Goal: Task Accomplishment & Management: Manage account settings

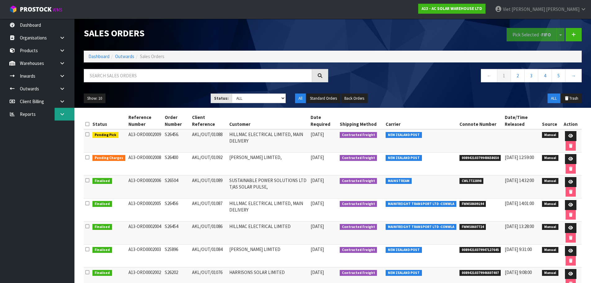
click at [56, 113] on link at bounding box center [65, 114] width 20 height 13
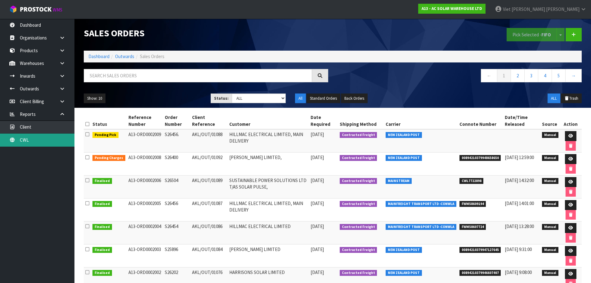
click at [40, 138] on link "CWL" at bounding box center [37, 139] width 74 height 13
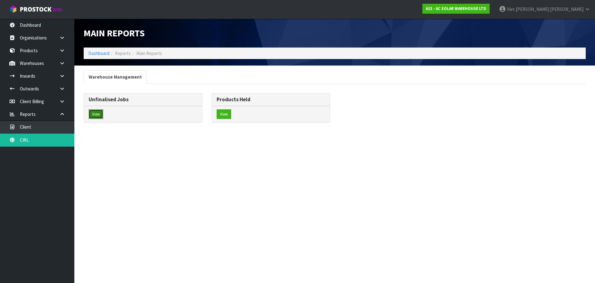
click at [91, 114] on button "View" at bounding box center [96, 114] width 15 height 10
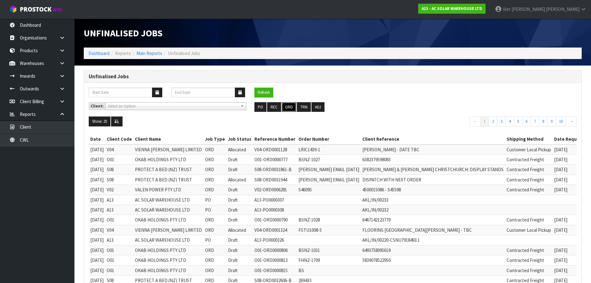
click at [284, 107] on button "ORD" at bounding box center [289, 107] width 15 height 10
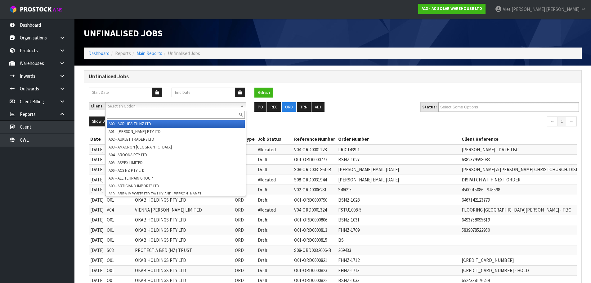
click at [220, 106] on span "Select an Option" at bounding box center [173, 105] width 130 height 7
click at [220, 107] on span "Select an Option" at bounding box center [173, 105] width 130 height 7
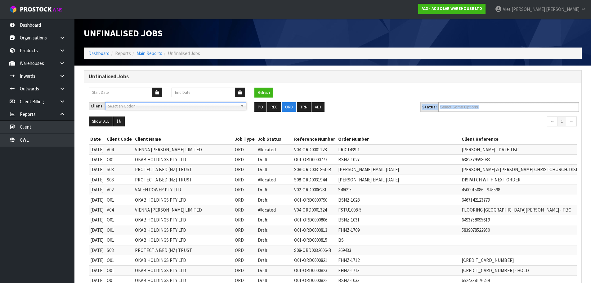
click at [458, 110] on div "Client: A00 - AGRIHEALTH NZ LTD A01 - AGAIN FASTER PTY LTD A02 - AUKLET TRADERS…" at bounding box center [332, 109] width 497 height 15
click at [459, 109] on input "text" at bounding box center [463, 107] width 46 height 8
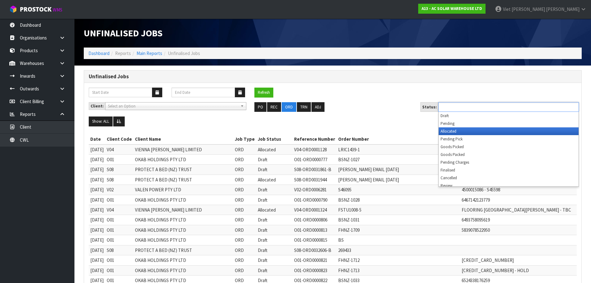
click at [457, 132] on li "Allocated" at bounding box center [509, 131] width 140 height 8
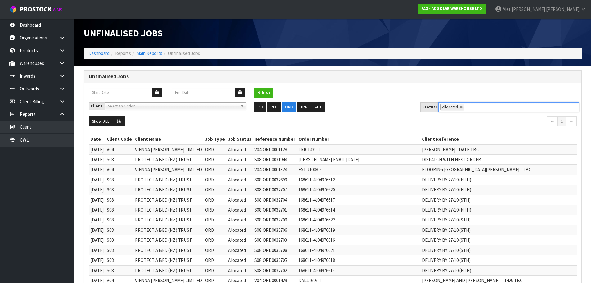
click at [391, 120] on nav "← 1 →" at bounding box center [456, 121] width 239 height 11
click at [121, 121] on icon at bounding box center [119, 121] width 5 height 4
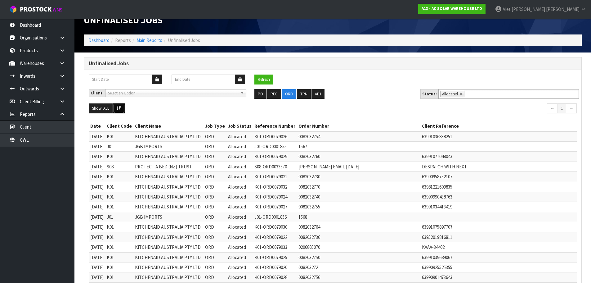
scroll to position [44, 0]
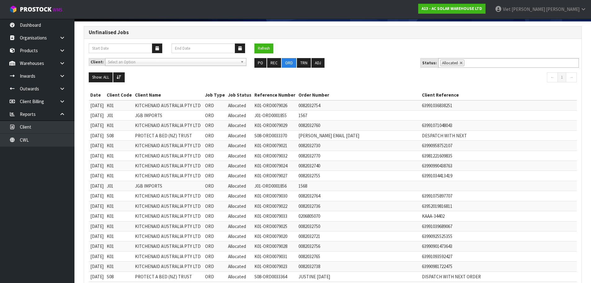
click at [196, 129] on td "KITCHENAID AUSTRALIA PTY LTD" at bounding box center [168, 125] width 70 height 10
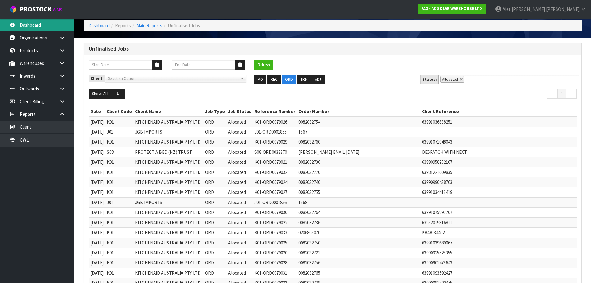
scroll to position [13, 0]
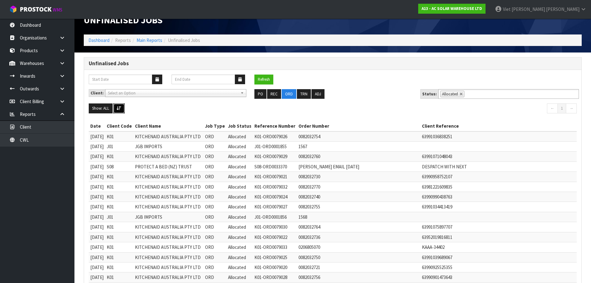
click at [122, 110] on button at bounding box center [118, 108] width 11 height 10
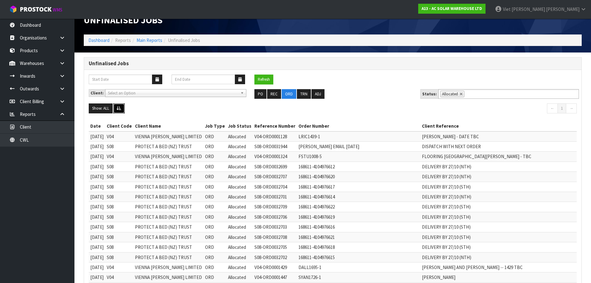
click at [122, 110] on button at bounding box center [118, 108] width 11 height 10
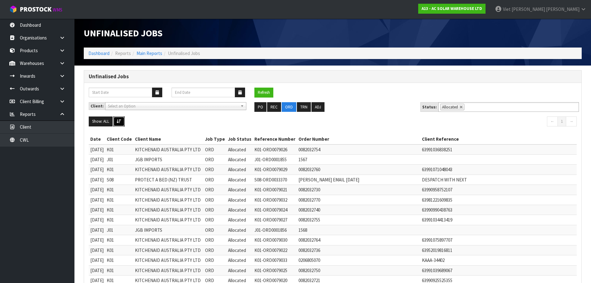
scroll to position [31, 0]
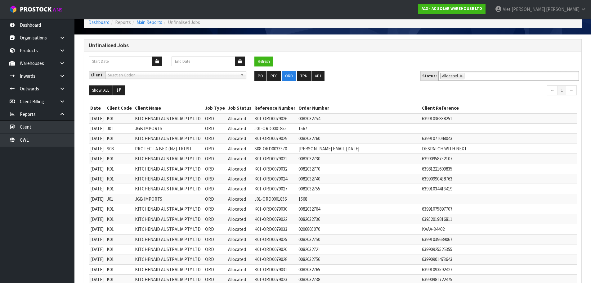
click at [150, 120] on td "KITCHENAID AUSTRALIA PTY LTD" at bounding box center [168, 118] width 70 height 10
click at [133, 120] on td "K01" at bounding box center [119, 118] width 28 height 10
click at [118, 118] on td "K01" at bounding box center [119, 118] width 28 height 10
click at [118, 120] on td "K01" at bounding box center [119, 118] width 28 height 10
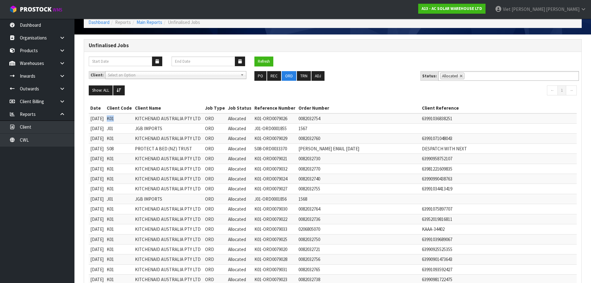
click at [118, 120] on td "K01" at bounding box center [119, 118] width 28 height 10
copy td "K01"
click at [297, 117] on td "0082032754" at bounding box center [358, 118] width 123 height 10
click at [300, 117] on td "0082032754" at bounding box center [358, 118] width 123 height 10
click at [278, 118] on td "K01-ORD0079026" at bounding box center [275, 118] width 44 height 10
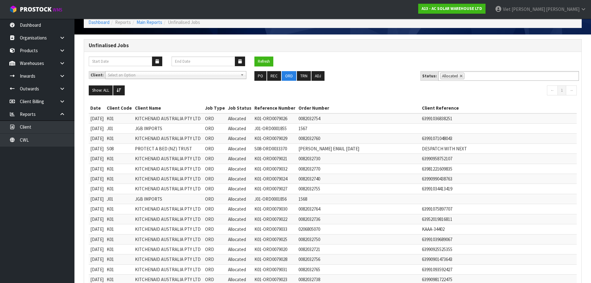
click at [271, 119] on td "K01-ORD0079026" at bounding box center [275, 118] width 44 height 10
click at [274, 119] on td "K01-ORD0079026" at bounding box center [275, 118] width 44 height 10
drag, startPoint x: 288, startPoint y: 118, endPoint x: 254, endPoint y: 118, distance: 33.2
click at [254, 118] on td "K01-ORD0079026" at bounding box center [275, 118] width 44 height 10
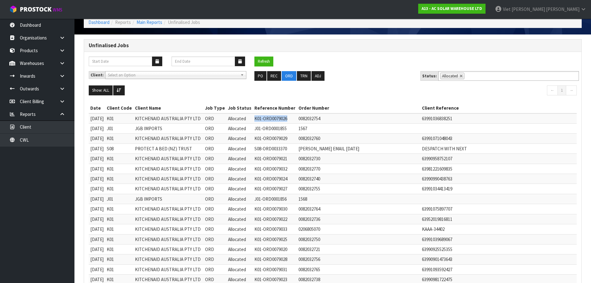
copy td "K01-ORD0079026"
drag, startPoint x: 293, startPoint y: 101, endPoint x: 287, endPoint y: 100, distance: 6.3
click at [272, 60] on button "Refresh" at bounding box center [263, 61] width 19 height 10
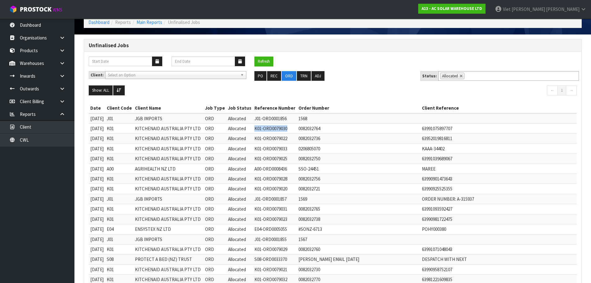
drag, startPoint x: 289, startPoint y: 127, endPoint x: 255, endPoint y: 130, distance: 34.6
click at [255, 130] on td "K01-ORD0079030" at bounding box center [275, 128] width 44 height 10
copy td "K01-ORD0079030"
click at [261, 142] on td "K01-ORD0079022" at bounding box center [275, 138] width 44 height 10
click at [282, 137] on td "K01-ORD0079022" at bounding box center [275, 138] width 44 height 10
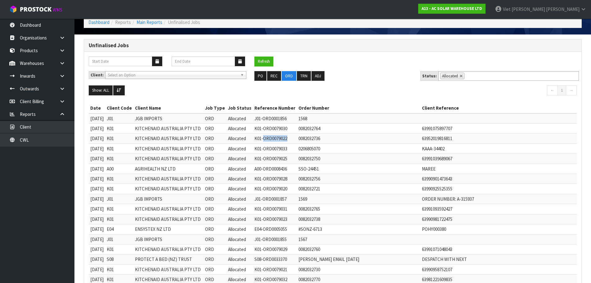
click at [282, 137] on td "K01-ORD0079022" at bounding box center [275, 138] width 44 height 10
click at [290, 138] on td "K01-ORD0079022" at bounding box center [275, 138] width 44 height 10
drag, startPoint x: 290, startPoint y: 139, endPoint x: 251, endPoint y: 140, distance: 38.8
click at [251, 140] on tr "11/09/2025 K01 KITCHENAID AUSTRALIA PTY LTD ORD Allocated K01-ORD0079022 008203…" at bounding box center [399, 138] width 620 height 10
copy tr "K01-ORD0079022"
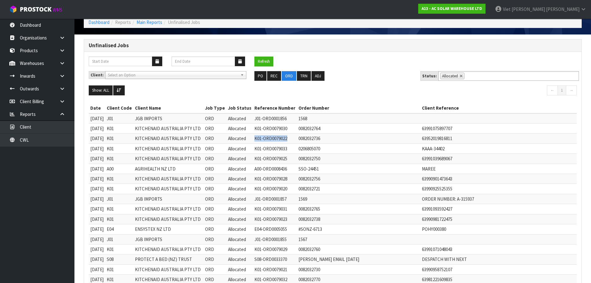
drag, startPoint x: 274, startPoint y: 136, endPoint x: 261, endPoint y: 139, distance: 13.2
click at [274, 135] on td "K01-ORD0079022" at bounding box center [275, 138] width 44 height 10
click at [261, 139] on td "K01-ORD0079022" at bounding box center [275, 138] width 44 height 10
click at [270, 137] on td "K01-ORD0079022" at bounding box center [275, 138] width 44 height 10
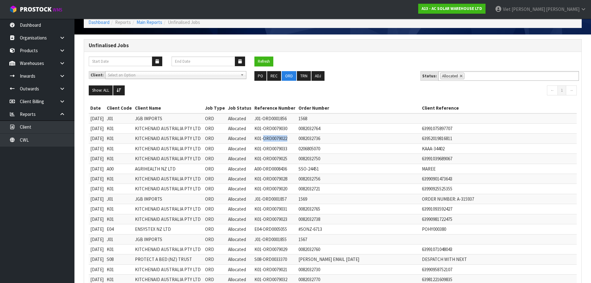
click at [282, 137] on td "K01-ORD0079022" at bounding box center [275, 138] width 44 height 10
drag, startPoint x: 289, startPoint y: 137, endPoint x: 250, endPoint y: 137, distance: 39.1
click at [250, 137] on tr "11/09/2025 K01 KITCHENAID AUSTRALIA PTY LTD ORD Allocated K01-ORD0079022 008203…" at bounding box center [399, 138] width 620 height 10
copy tr "K01-ORD0079022"
click at [269, 60] on button "Refresh" at bounding box center [263, 61] width 19 height 10
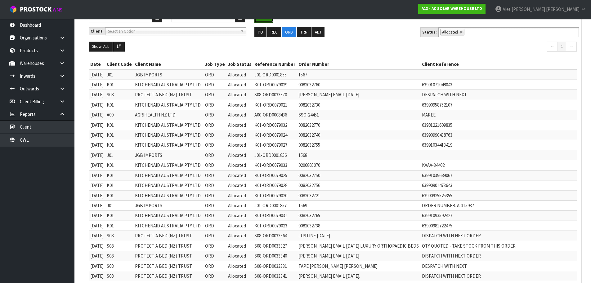
scroll to position [0, 0]
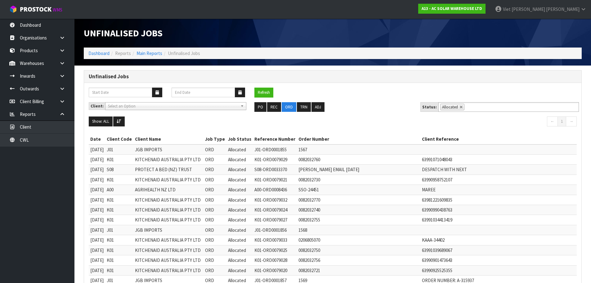
click at [162, 106] on span "Select an Option" at bounding box center [173, 105] width 130 height 7
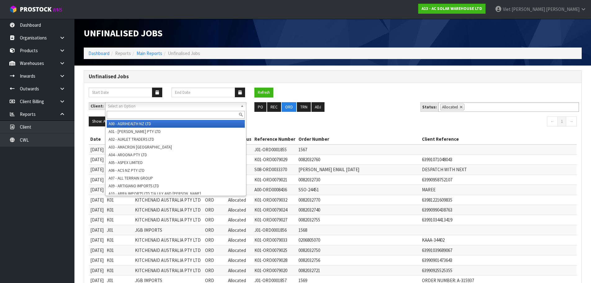
click at [159, 113] on input "text" at bounding box center [176, 115] width 138 height 8
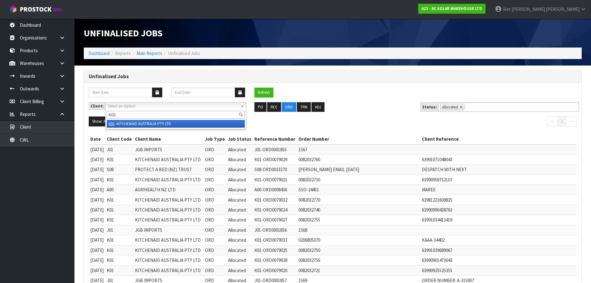
type input "K01"
click at [152, 122] on li "K01 - KITCHENAID AUSTRALIA PTY LTD" at bounding box center [176, 124] width 138 height 8
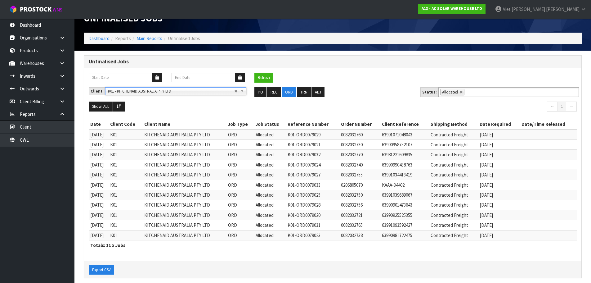
scroll to position [21, 0]
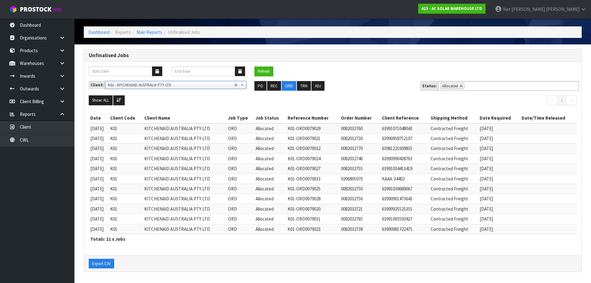
click at [131, 125] on td "K01" at bounding box center [126, 128] width 34 height 10
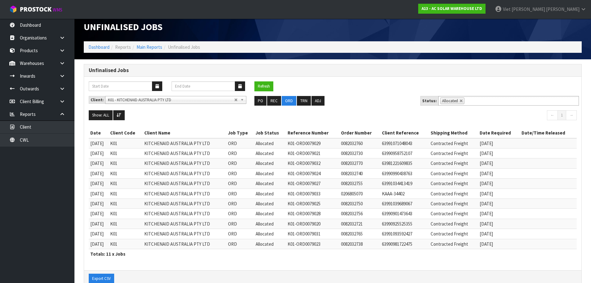
scroll to position [0, 0]
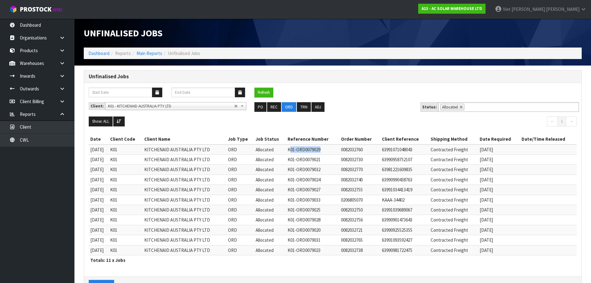
drag, startPoint x: 298, startPoint y: 146, endPoint x: 329, endPoint y: 149, distance: 30.6
click at [329, 149] on td "K01-ORD0079029" at bounding box center [312, 149] width 53 height 10
drag, startPoint x: 317, startPoint y: 151, endPoint x: 295, endPoint y: 152, distance: 22.3
click at [295, 152] on td "K01-ORD0079029" at bounding box center [312, 149] width 53 height 10
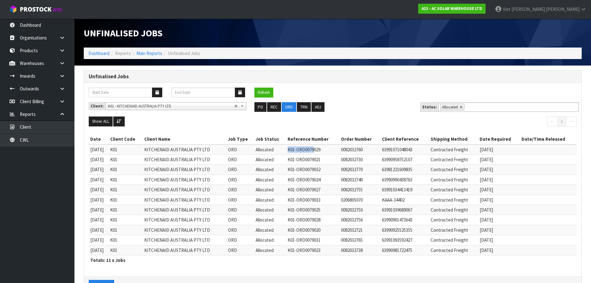
click at [295, 152] on td "K01-ORD0079029" at bounding box center [312, 149] width 53 height 10
drag, startPoint x: 295, startPoint y: 152, endPoint x: 328, endPoint y: 152, distance: 32.9
click at [328, 152] on td "K01-ORD0079029" at bounding box center [312, 149] width 53 height 10
drag, startPoint x: 330, startPoint y: 151, endPoint x: 291, endPoint y: 152, distance: 38.8
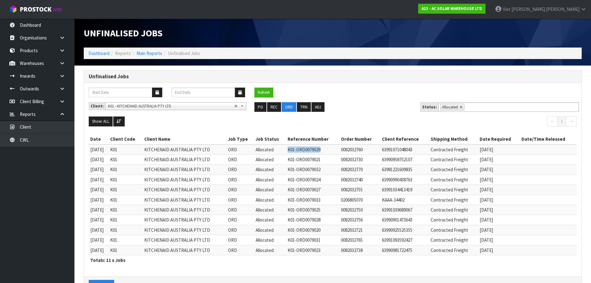
click at [291, 152] on tr "11/09/2025 K01 KITCHENAID AUSTRALIA PTY LTD ORD Allocated K01-ORD0079029 008203…" at bounding box center [333, 149] width 488 height 10
click at [286, 152] on td "Allocated" at bounding box center [270, 149] width 32 height 10
drag, startPoint x: 296, startPoint y: 150, endPoint x: 329, endPoint y: 151, distance: 32.9
click at [329, 151] on td "K01-ORD0079029" at bounding box center [312, 149] width 53 height 10
click at [311, 160] on td "K01-ORD0079021" at bounding box center [312, 159] width 53 height 10
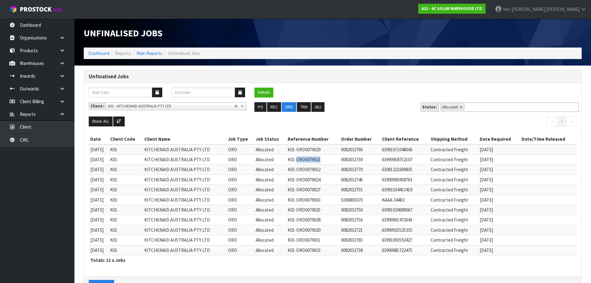
click at [311, 160] on td "K01-ORD0079021" at bounding box center [312, 159] width 53 height 10
click at [332, 160] on td "K01-ORD0079021" at bounding box center [312, 159] width 53 height 10
drag, startPoint x: 330, startPoint y: 159, endPoint x: 295, endPoint y: 161, distance: 34.5
click at [295, 161] on td "K01-ORD0079021" at bounding box center [312, 159] width 53 height 10
copy td "K01-ORD0079021"
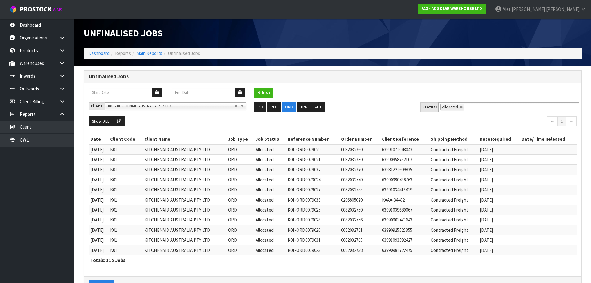
click at [318, 164] on td "K01-ORD0079032" at bounding box center [312, 169] width 53 height 10
click at [308, 168] on td "K01-ORD0079032" at bounding box center [312, 169] width 53 height 10
click at [316, 167] on td "K01-ORD0079032" at bounding box center [312, 169] width 53 height 10
drag, startPoint x: 293, startPoint y: 170, endPoint x: 328, endPoint y: 172, distance: 35.1
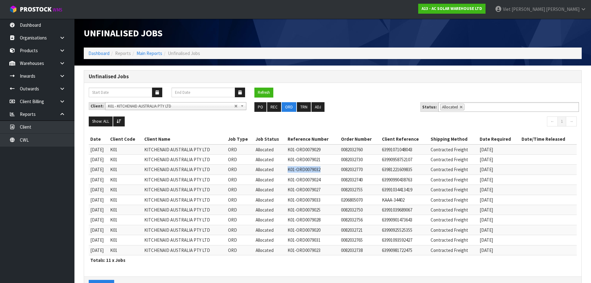
click at [328, 172] on tr "11/09/2025 K01 KITCHENAID AUSTRALIA PTY LTD ORD Allocated K01-ORD0079032 008203…" at bounding box center [333, 169] width 488 height 10
copy tr "K01-ORD0079032"
click at [314, 180] on td "K01-ORD0079024" at bounding box center [312, 179] width 53 height 10
click at [296, 184] on td "K01-ORD0079024" at bounding box center [312, 179] width 53 height 10
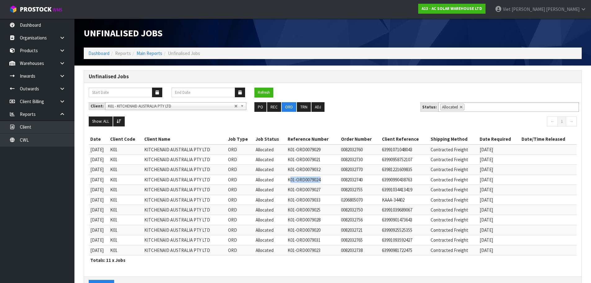
drag, startPoint x: 296, startPoint y: 181, endPoint x: 331, endPoint y: 178, distance: 34.2
click at [331, 178] on td "K01-ORD0079024" at bounding box center [312, 179] width 53 height 10
drag, startPoint x: 331, startPoint y: 181, endPoint x: 294, endPoint y: 181, distance: 36.6
click at [294, 181] on td "K01-ORD0079024" at bounding box center [312, 179] width 53 height 10
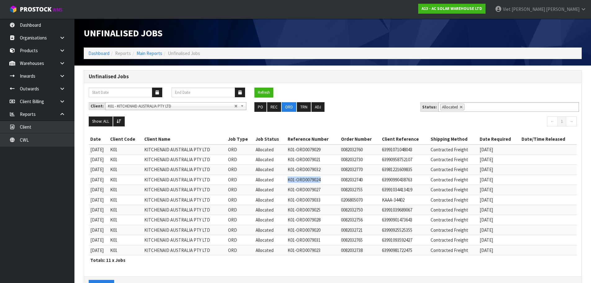
copy td "K01-ORD0079024"
click at [319, 189] on td "K01-ORD0079027" at bounding box center [312, 190] width 53 height 10
click at [322, 191] on td "K01-ORD0079027" at bounding box center [312, 190] width 53 height 10
drag, startPoint x: 331, startPoint y: 192, endPoint x: 290, endPoint y: 193, distance: 40.3
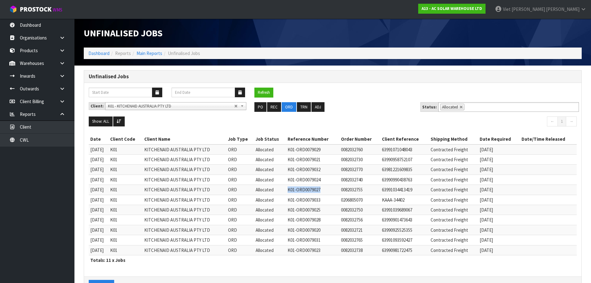
click at [290, 193] on tr "11/09/2025 K01 KITCHENAID AUSTRALIA PTY LTD ORD Allocated K01-ORD0079027 008203…" at bounding box center [333, 190] width 488 height 10
copy tr "K01-ORD0079027"
click at [310, 202] on td "K01-ORD0079033" at bounding box center [312, 199] width 53 height 10
click at [311, 202] on td "K01-ORD0079033" at bounding box center [312, 199] width 53 height 10
click at [329, 202] on td "K01-ORD0079033" at bounding box center [312, 199] width 53 height 10
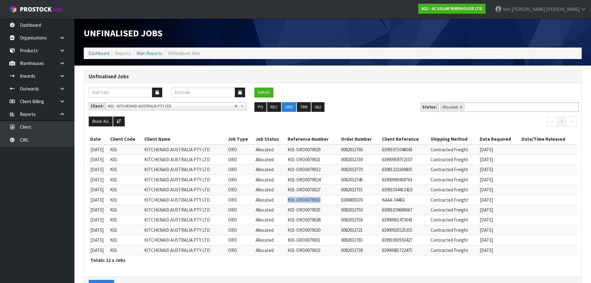
drag, startPoint x: 329, startPoint y: 200, endPoint x: 295, endPoint y: 199, distance: 34.4
click at [295, 199] on td "K01-ORD0079033" at bounding box center [312, 199] width 53 height 10
copy td "K01-ORD0079033"
click at [314, 209] on td "K01-ORD0079025" at bounding box center [312, 210] width 53 height 10
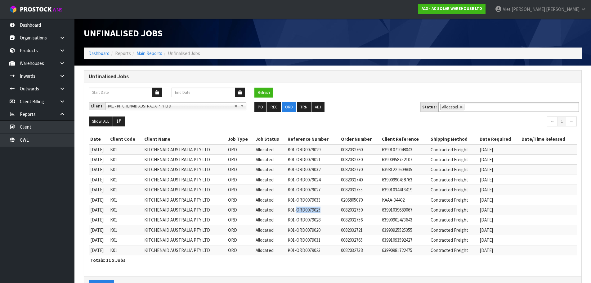
click at [329, 209] on td "K01-ORD0079025" at bounding box center [312, 210] width 53 height 10
drag, startPoint x: 330, startPoint y: 209, endPoint x: 292, endPoint y: 208, distance: 38.5
click at [292, 208] on tr "11/09/2025 K01 KITCHENAID AUSTRALIA PTY LTD ORD Allocated K01-ORD0079025 008203…" at bounding box center [333, 210] width 488 height 10
drag, startPoint x: 310, startPoint y: 207, endPoint x: 309, endPoint y: 212, distance: 5.5
click at [311, 215] on td "K01-ORD0079028" at bounding box center [312, 220] width 53 height 10
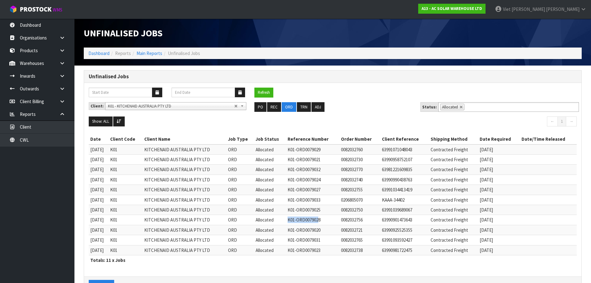
drag, startPoint x: 296, startPoint y: 221, endPoint x: 327, endPoint y: 224, distance: 31.4
click at [327, 224] on td "K01-ORD0079028" at bounding box center [312, 220] width 53 height 10
click at [332, 222] on td "K01-ORD0079028" at bounding box center [312, 220] width 53 height 10
drag, startPoint x: 332, startPoint y: 222, endPoint x: 296, endPoint y: 224, distance: 36.0
click at [296, 224] on td "K01-ORD0079028" at bounding box center [312, 220] width 53 height 10
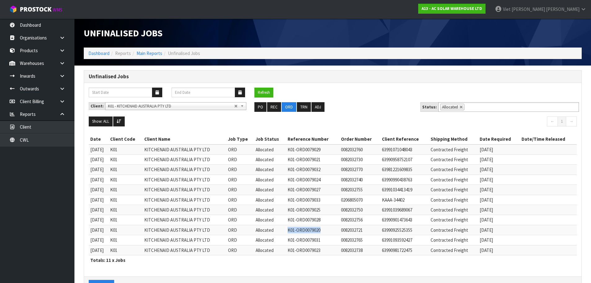
drag, startPoint x: 291, startPoint y: 231, endPoint x: 341, endPoint y: 231, distance: 49.6
click at [341, 231] on tr "11/09/2025 K01 KITCHENAID AUSTRALIA PTY LTD ORD Allocated K01-ORD0079020 008203…" at bounding box center [333, 230] width 488 height 10
click at [317, 239] on td "K01-ORD0079031" at bounding box center [312, 240] width 53 height 10
click at [332, 240] on td "K01-ORD0079031" at bounding box center [312, 240] width 53 height 10
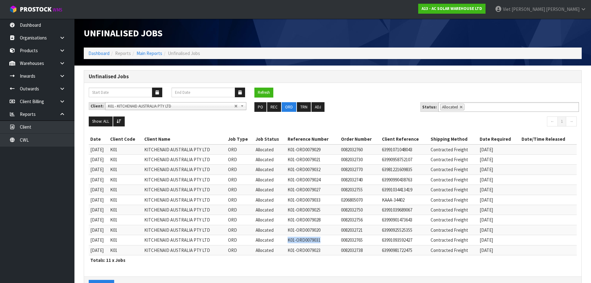
drag, startPoint x: 331, startPoint y: 240, endPoint x: 295, endPoint y: 242, distance: 36.0
click at [295, 242] on td "K01-ORD0079031" at bounding box center [312, 240] width 53 height 10
click at [306, 252] on td "K01-ORD0079023" at bounding box center [312, 250] width 53 height 10
click at [297, 251] on td "K01-ORD0079023" at bounding box center [312, 250] width 53 height 10
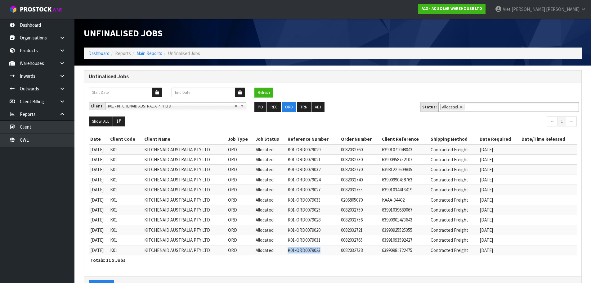
drag, startPoint x: 296, startPoint y: 250, endPoint x: 332, endPoint y: 252, distance: 36.3
click at [332, 252] on td "K01-ORD0079023" at bounding box center [312, 250] width 53 height 10
click at [261, 82] on div "Unfinalised Jobs" at bounding box center [332, 76] width 497 height 12
click at [261, 86] on div "Refresh Client: A00 - AGRIHEALTH NZ LTD A01 - AGAIN FASTER PTY LTD A02 - AUKLET…" at bounding box center [332, 179] width 497 height 193
click at [260, 94] on button "Refresh" at bounding box center [263, 92] width 19 height 10
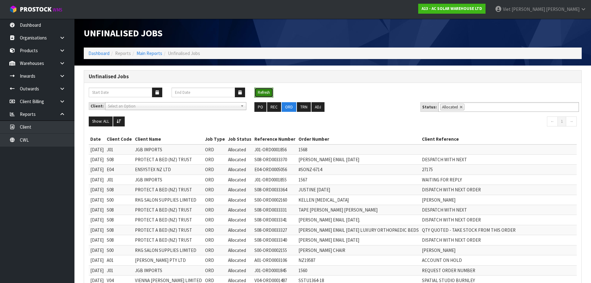
click at [261, 95] on button "Refresh" at bounding box center [263, 92] width 19 height 10
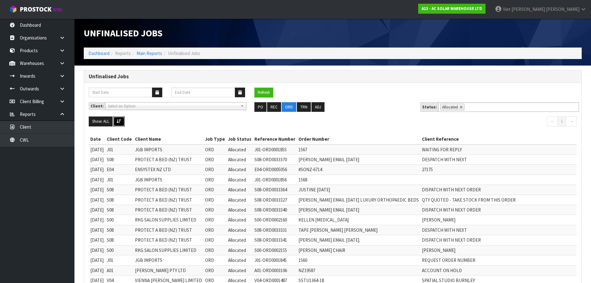
click at [120, 125] on button at bounding box center [118, 121] width 11 height 10
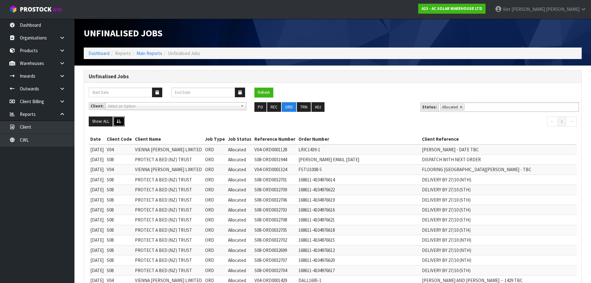
click at [121, 123] on button at bounding box center [118, 121] width 11 height 10
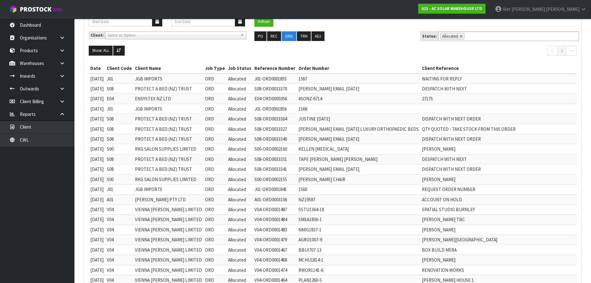
scroll to position [93, 0]
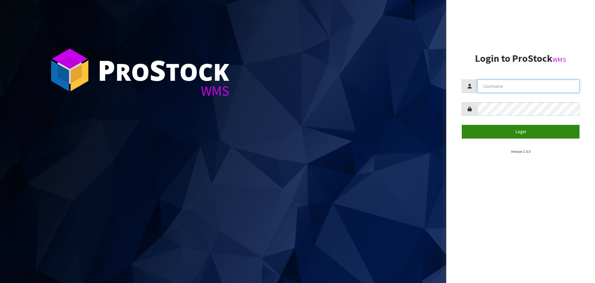
type input "[PERSON_NAME]"
drag, startPoint x: 525, startPoint y: 133, endPoint x: 423, endPoint y: 136, distance: 102.4
click at [525, 133] on button "Login" at bounding box center [521, 131] width 118 height 13
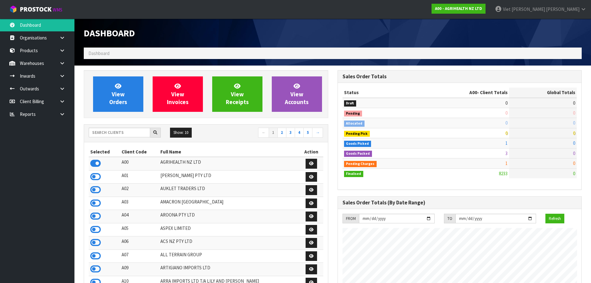
scroll to position [470, 253]
click at [120, 136] on input "text" at bounding box center [119, 132] width 61 height 10
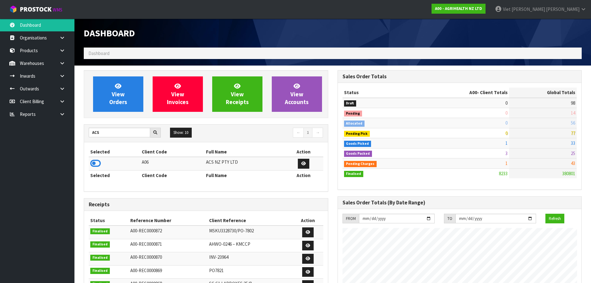
click at [217, 120] on div "View Orders View Invoices View Receipts View Accounts ACS Show: 10 5 10 25 50 ←…" at bounding box center [206, 250] width 254 height 360
drag, startPoint x: 119, startPoint y: 123, endPoint x: 108, endPoint y: 128, distance: 11.8
click at [108, 128] on div "View Orders View Invoices View Receipts View Accounts ACS Show: 10 5 10 25 50 ←…" at bounding box center [206, 250] width 254 height 360
drag, startPoint x: 103, startPoint y: 134, endPoint x: 79, endPoint y: 136, distance: 23.4
click at [79, 136] on div "View Orders View Invoices View Receipts View Accounts ACS Show: 10 5 10 25 50 ←…" at bounding box center [206, 250] width 254 height 360
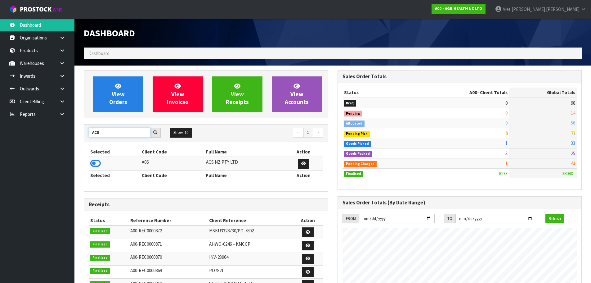
paste input "K01"
type input "K01"
click at [97, 163] on icon at bounding box center [95, 162] width 11 height 9
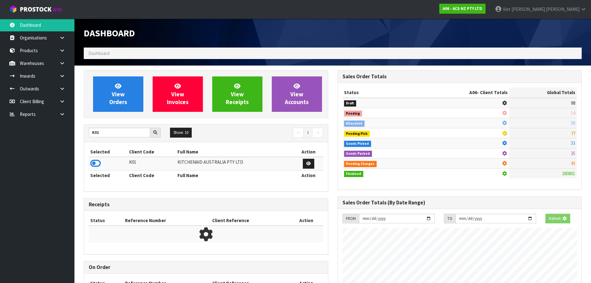
scroll to position [387, 253]
click at [97, 163] on icon at bounding box center [95, 162] width 11 height 9
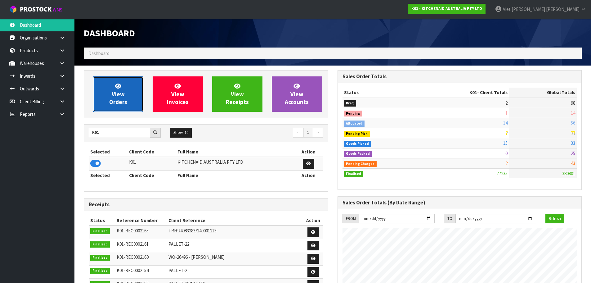
click at [131, 88] on link "View Orders" at bounding box center [118, 93] width 50 height 35
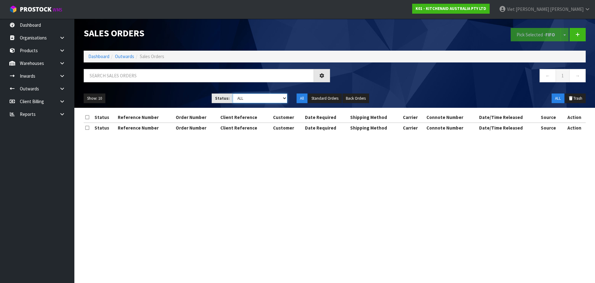
click at [261, 98] on select "Draft Pending Allocated Pending Pick Goods Picked Goods Packed Pending Charges …" at bounding box center [260, 98] width 55 height 10
select select "string:2"
click at [233, 93] on select "Draft Pending Allocated Pending Pick Goods Picked Goods Packed Pending Charges …" at bounding box center [260, 98] width 55 height 10
click at [381, 82] on nav "← 1 →" at bounding box center [463, 76] width 247 height 15
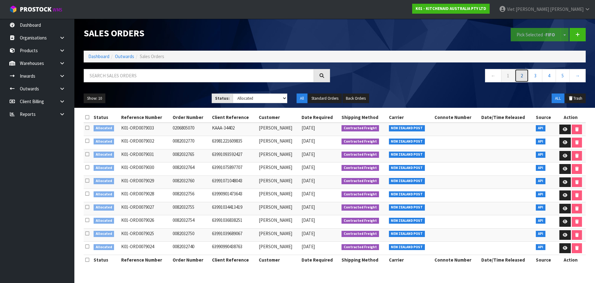
click at [524, 76] on link "2" at bounding box center [522, 75] width 14 height 13
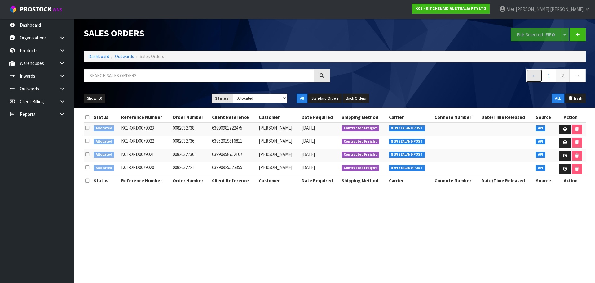
click at [536, 76] on link "←" at bounding box center [534, 75] width 16 height 13
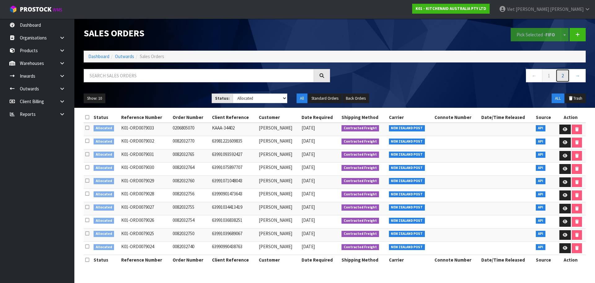
click at [560, 76] on link "2" at bounding box center [563, 75] width 14 height 13
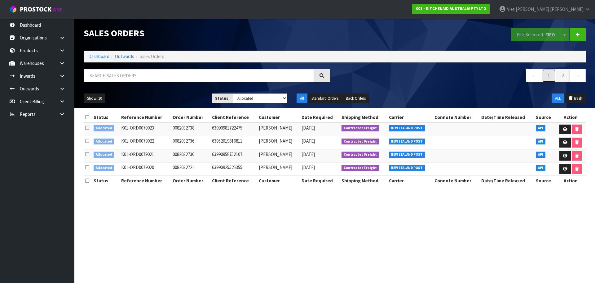
click at [551, 77] on link "1" at bounding box center [549, 75] width 14 height 13
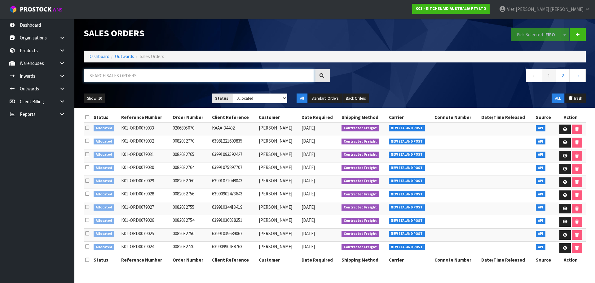
click at [212, 73] on input "text" at bounding box center [199, 75] width 230 height 13
paste input "K01-ORD0079026"
type input "K01-ORD0079026"
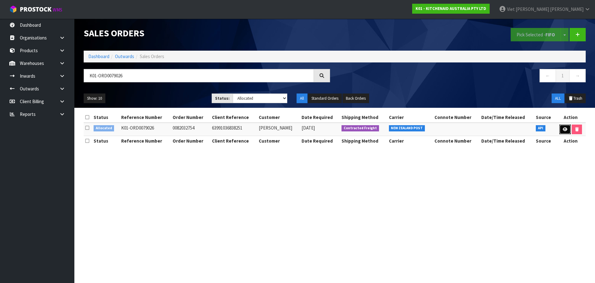
click at [568, 133] on link at bounding box center [565, 129] width 11 height 10
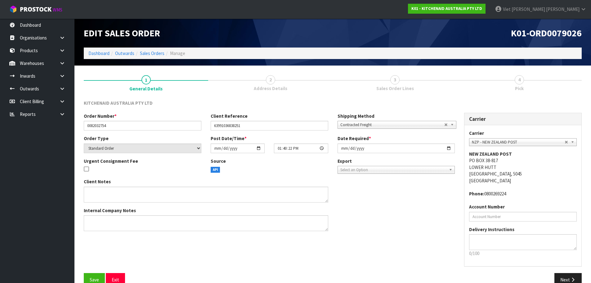
scroll to position [13, 0]
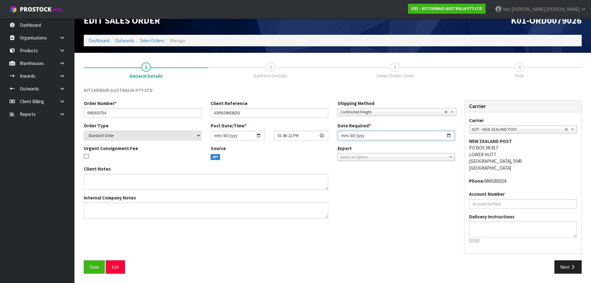
click at [448, 135] on input "[DATE]" at bounding box center [396, 136] width 118 height 10
type input "[DATE]"
click at [419, 224] on div "Order Number * 0082032754 Client Reference 63991036838251 Shipping Method Clien…" at bounding box center [332, 180] width 507 height 160
click at [93, 265] on span "Save" at bounding box center [94, 267] width 9 height 6
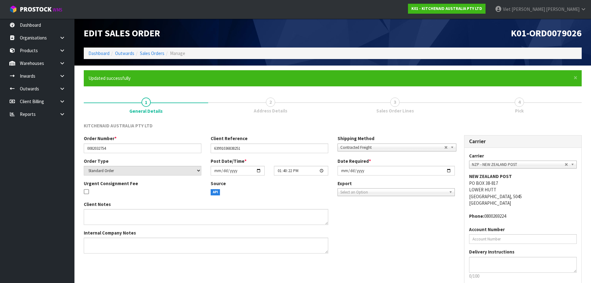
scroll to position [35, 0]
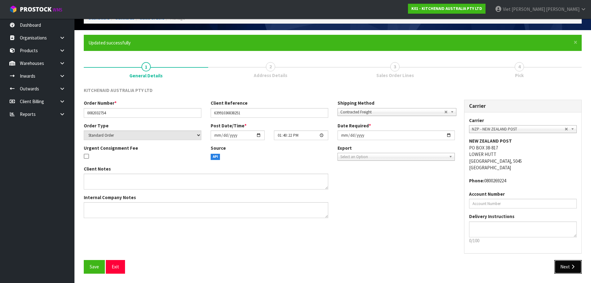
click at [564, 265] on button "Next" at bounding box center [567, 266] width 27 height 13
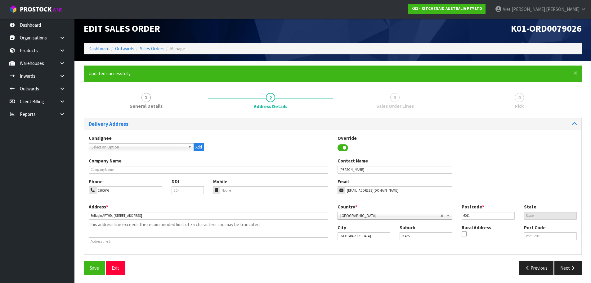
scroll to position [6, 0]
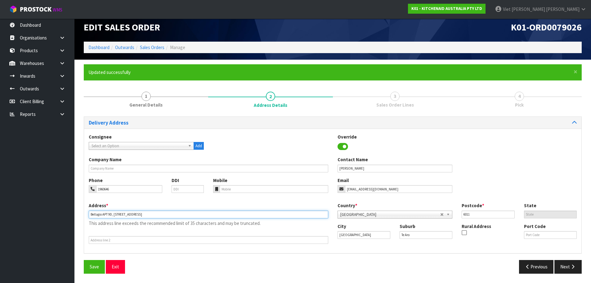
drag, startPoint x: 158, startPoint y: 213, endPoint x: 70, endPoint y: 204, distance: 88.5
click at [70, 204] on body "Toggle navigation ProStock WMS K01 - KITCHENAID AUSTRALIA PTY LTD Viet [PERSON_…" at bounding box center [295, 135] width 591 height 283
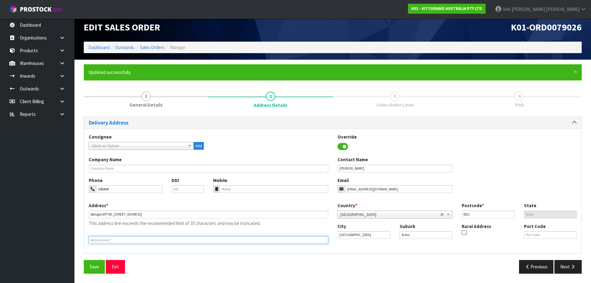
click at [119, 238] on input "text" at bounding box center [208, 240] width 239 height 8
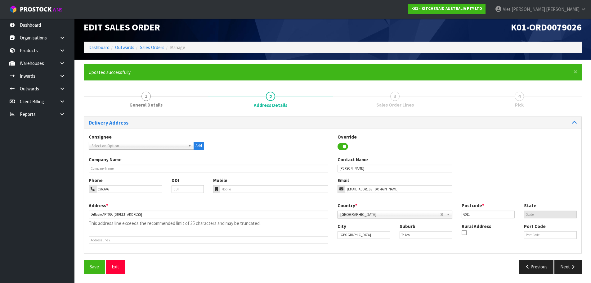
click at [113, 220] on p "This address line exceeds the recommended limit of 35 characters and may be tru…" at bounding box center [208, 223] width 239 height 7
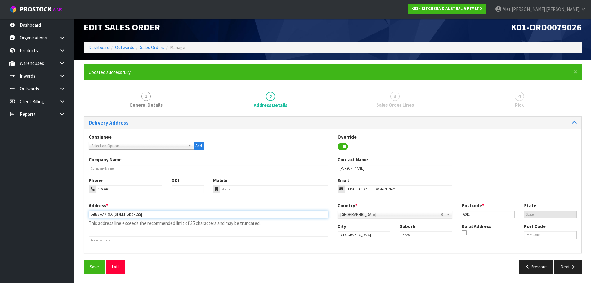
drag, startPoint x: 112, startPoint y: 215, endPoint x: 80, endPoint y: 214, distance: 31.7
click at [80, 214] on div "× Close Updated successfully 1 General Details 2 Address Details 3 Sales Order …" at bounding box center [332, 170] width 507 height 213
paste input "ELLAGIO APT 9D, [STREET_ADDRESS]"
type input "BELLAGIO APT 9D, [STREET_ADDRESS]"
drag, startPoint x: 221, startPoint y: 213, endPoint x: 45, endPoint y: 215, distance: 176.2
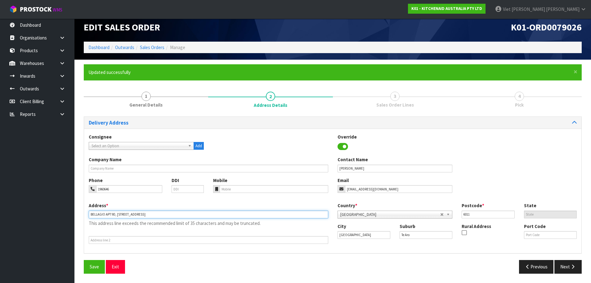
click at [45, 215] on body "Toggle navigation ProStock WMS K01 - KITCHENAID AUSTRALIA PTY LTD Viet [PERSON_…" at bounding box center [295, 135] width 591 height 283
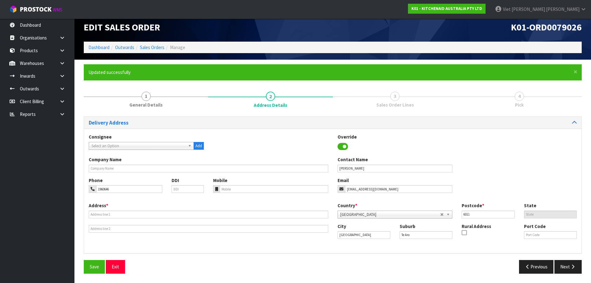
click at [278, 236] on div "Address * This address line exceeds the recommended limit of 35 characters and …" at bounding box center [332, 225] width 497 height 46
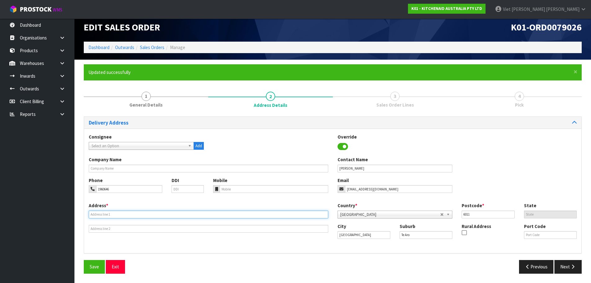
click at [195, 213] on input "text" at bounding box center [208, 214] width 239 height 8
click at [220, 213] on input "BELLAGIO APT 9D, [STREET_ADDRESS]" at bounding box center [208, 214] width 239 height 8
drag, startPoint x: 220, startPoint y: 213, endPoint x: 147, endPoint y: 222, distance: 73.7
click at [147, 222] on div "Address * [GEOGRAPHIC_DATA][STREET_ADDRESS] This address line exceeds the recom…" at bounding box center [208, 223] width 249 height 42
drag, startPoint x: 115, startPoint y: 214, endPoint x: 88, endPoint y: 216, distance: 27.0
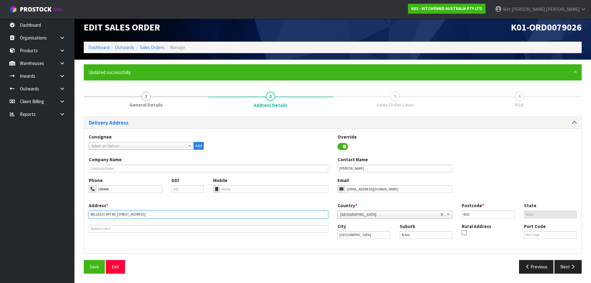
click at [88, 216] on div "Address * [STREET_ADDRESS] This address line exceeds the recommended limit of 3…" at bounding box center [208, 217] width 249 height 30
type input ", [STREET_ADDRESS]"
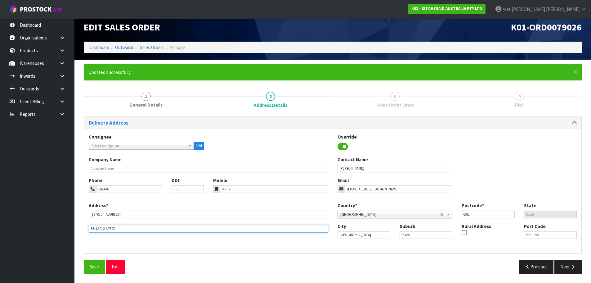
type input "BELLAGIO APT 9D"
click at [123, 225] on input "BELLAGIO APT 9D" at bounding box center [208, 229] width 239 height 8
click at [123, 231] on input "BELLAGIO APT 9D" at bounding box center [208, 229] width 239 height 8
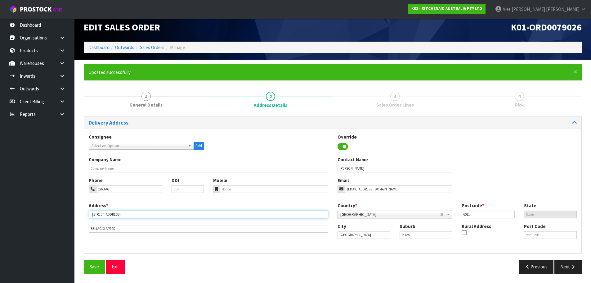
drag, startPoint x: 91, startPoint y: 216, endPoint x: 82, endPoint y: 217, distance: 9.7
click at [82, 217] on div "× Close Updated successfully 1 General Details 2 Address Details 3 Sales Order …" at bounding box center [332, 170] width 507 height 213
click at [91, 216] on input "[STREET_ADDRESS]" at bounding box center [208, 214] width 239 height 8
click at [91, 215] on input "[STREET_ADDRESS]" at bounding box center [208, 214] width 239 height 8
type input "[STREET_ADDRESS]"
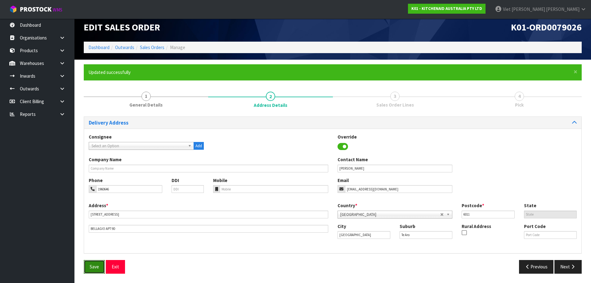
click at [98, 264] on span "Save" at bounding box center [94, 266] width 9 height 6
click at [409, 237] on input "Te Aro" at bounding box center [425, 235] width 53 height 8
click at [419, 247] on div "Address * [STREET_ADDRESS] This address line exceeds the recommended limit of 3…" at bounding box center [332, 225] width 497 height 46
click at [91, 265] on span "Save" at bounding box center [94, 266] width 9 height 6
click at [570, 261] on button "Next" at bounding box center [567, 266] width 27 height 13
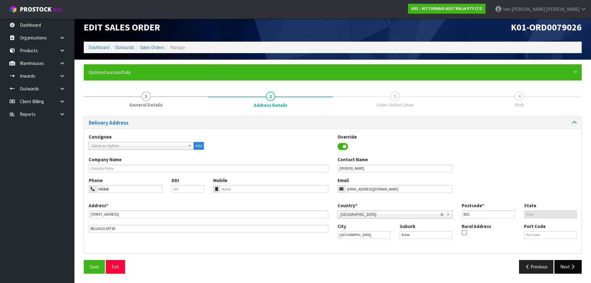
scroll to position [0, 0]
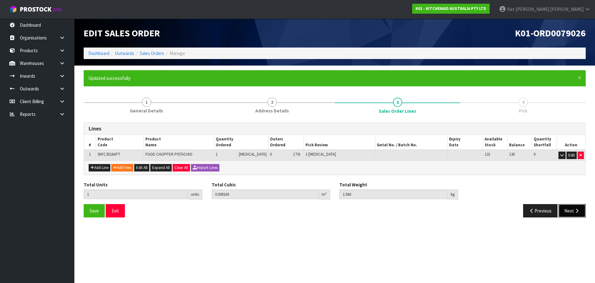
click at [576, 217] on button "Next" at bounding box center [572, 210] width 27 height 13
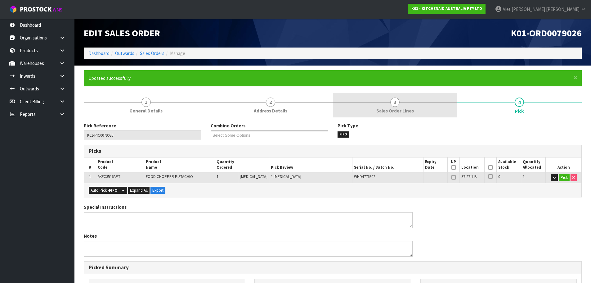
click at [383, 104] on link "3 Sales Order Lines" at bounding box center [395, 105] width 124 height 25
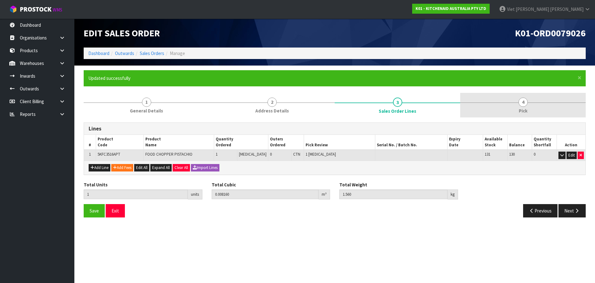
click at [541, 106] on link "4 Pick" at bounding box center [524, 105] width 126 height 25
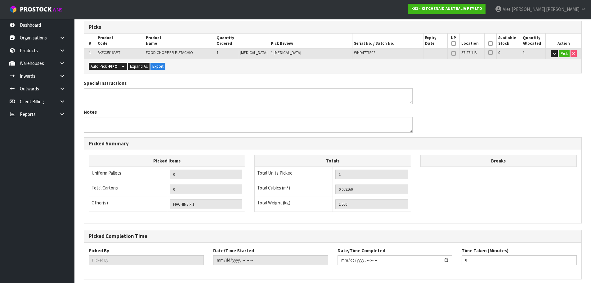
scroll to position [149, 0]
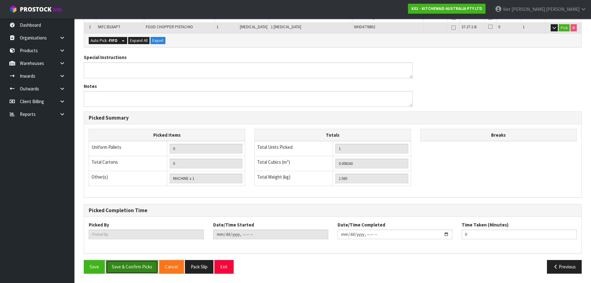
click at [136, 272] on button "Save & Confirm Picks" at bounding box center [132, 266] width 52 height 13
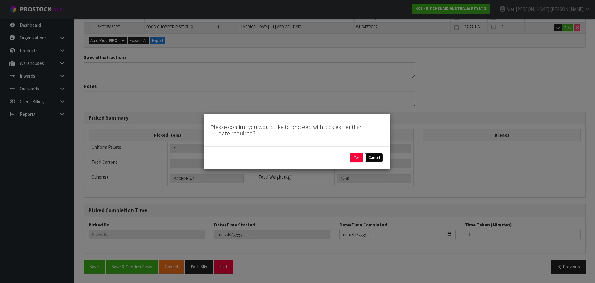
click at [372, 159] on button "Cancel" at bounding box center [374, 158] width 18 height 10
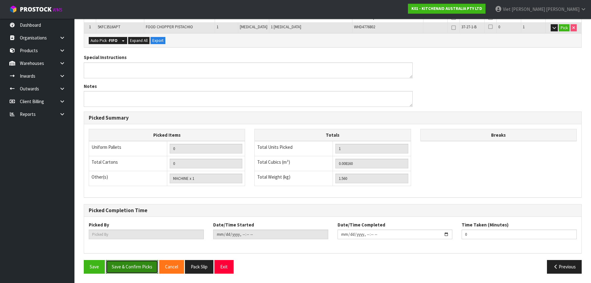
click at [135, 265] on button "Save & Confirm Picks" at bounding box center [132, 266] width 52 height 13
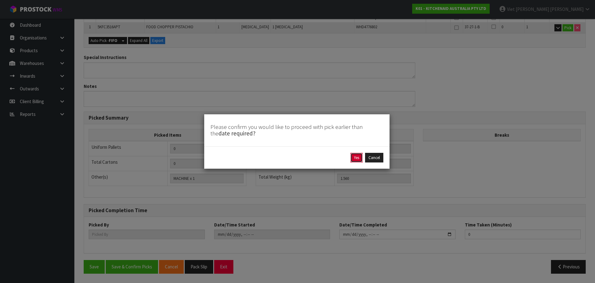
click at [355, 158] on button "Yes" at bounding box center [357, 158] width 12 height 10
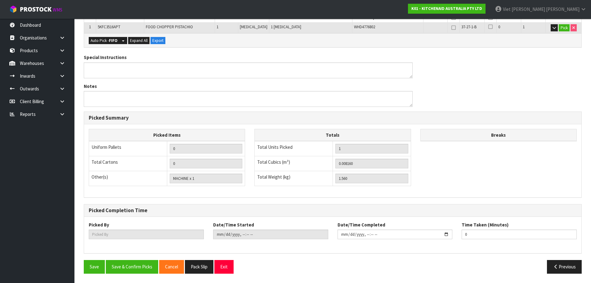
type input "Viet [PERSON_NAME]"
type input "[DATE]T14:00:34"
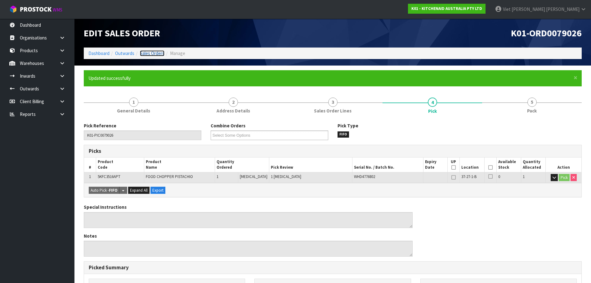
click at [155, 53] on link "Sales Orders" at bounding box center [152, 53] width 25 height 6
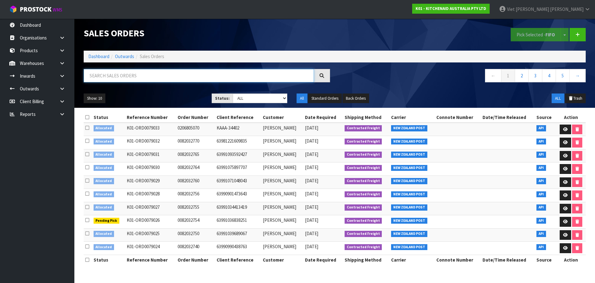
click at [156, 76] on input "text" at bounding box center [199, 75] width 230 height 13
paste input "K01-ORD0079030"
type input "K01-ORD0079030"
click at [565, 167] on icon at bounding box center [566, 169] width 5 height 4
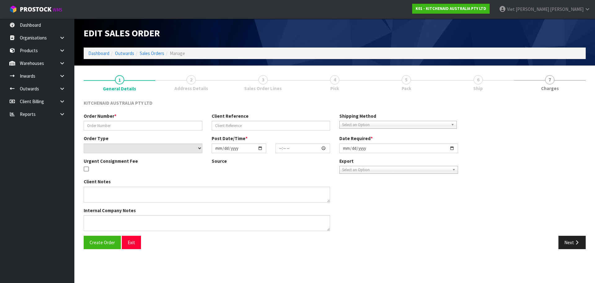
type input "0082032764"
type input "63991075897707"
select select "number:0"
type input "[DATE]"
type input "13:40:30.000"
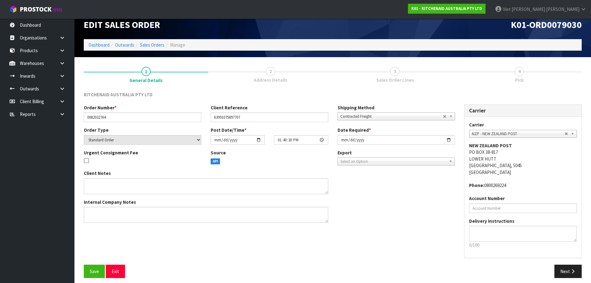
scroll to position [13, 0]
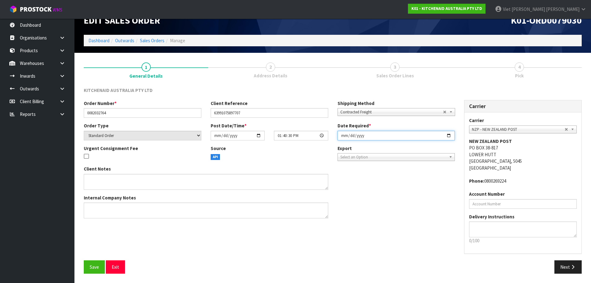
click at [413, 134] on input "[DATE]" at bounding box center [396, 136] width 118 height 10
click at [449, 133] on input "[DATE]" at bounding box center [396, 136] width 118 height 10
click at [386, 173] on div "Client Notes Internal Company Notes" at bounding box center [269, 193] width 380 height 57
click at [448, 134] on input "[DATE]" at bounding box center [396, 136] width 118 height 10
type input "[DATE]"
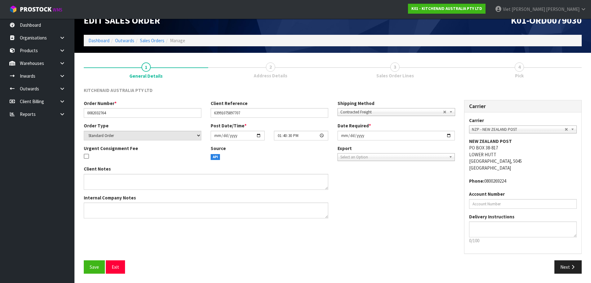
click at [223, 279] on section "1 General Details 2 Address Details 3 Sales Order Lines 4 Pick KITCHENAID AUSTR…" at bounding box center [332, 168] width 516 height 230
click at [99, 271] on button "Save" at bounding box center [94, 266] width 21 height 13
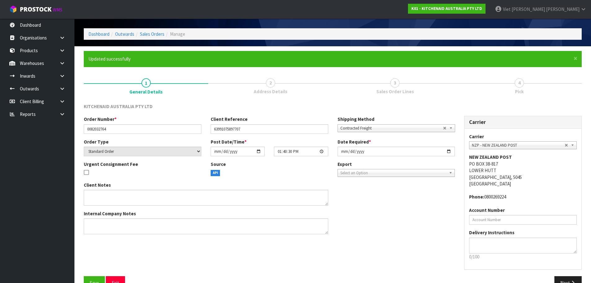
scroll to position [35, 0]
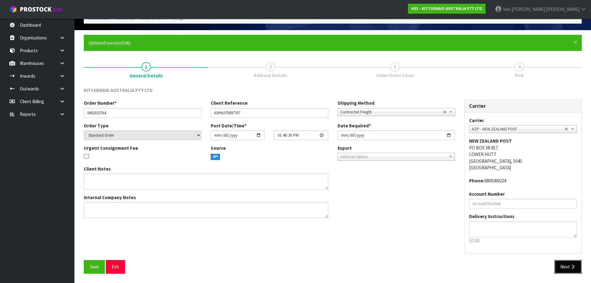
click at [559, 264] on button "Next" at bounding box center [567, 266] width 27 height 13
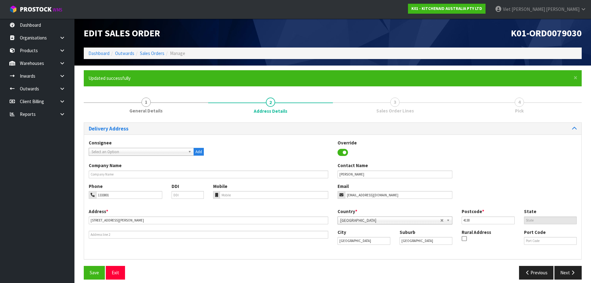
scroll to position [6, 0]
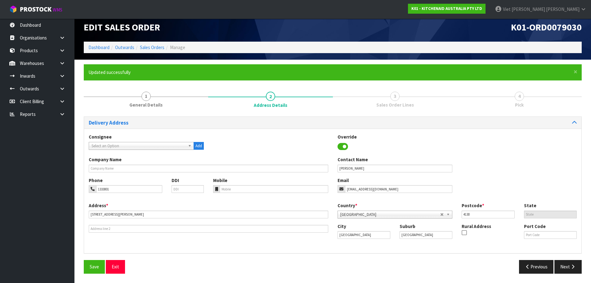
click at [184, 146] on span "Select an Option" at bounding box center [138, 145] width 94 height 7
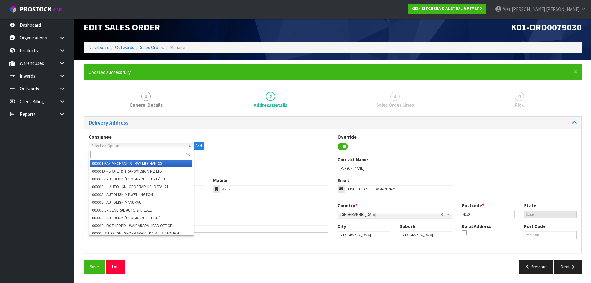
click at [184, 146] on span "Select an Option" at bounding box center [138, 145] width 94 height 7
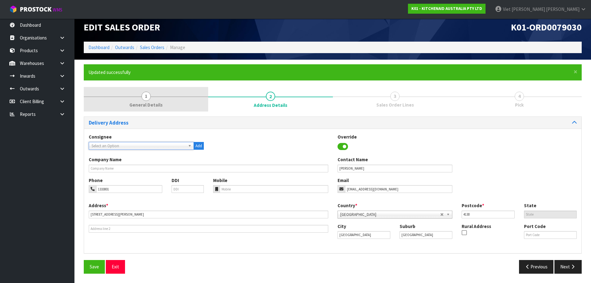
click at [169, 102] on link "1 General Details" at bounding box center [146, 99] width 124 height 25
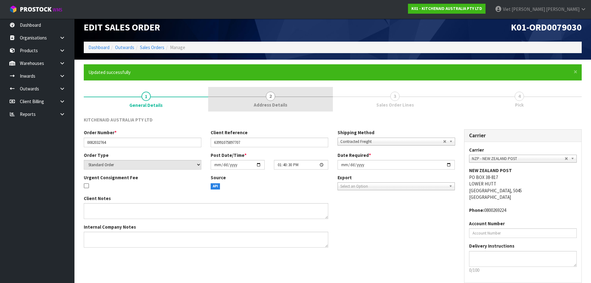
click at [253, 100] on link "2 Address Details" at bounding box center [270, 99] width 124 height 25
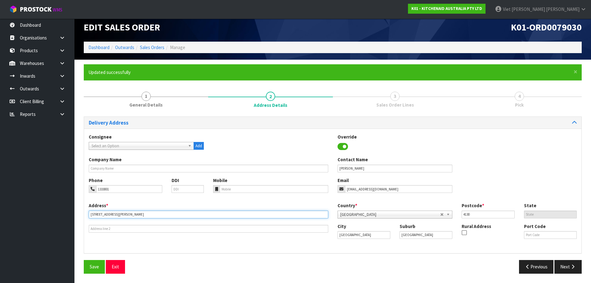
drag, startPoint x: 133, startPoint y: 216, endPoint x: 79, endPoint y: 215, distance: 53.7
click at [79, 215] on div "× Close Updated successfully 1 General Details 2 Address Details 3 Sales Order …" at bounding box center [332, 170] width 507 height 213
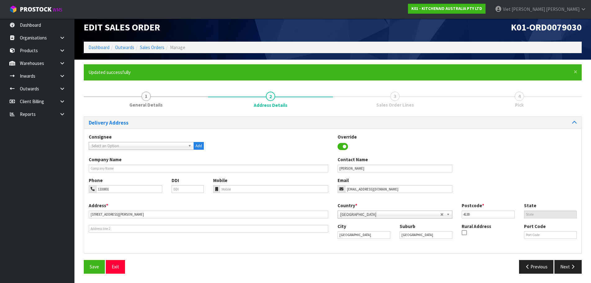
click at [320, 254] on div "Delivery Address Consignee 000001.BAY MECHANICS - BAY MECHANICS 000001A - BRAKE…" at bounding box center [333, 197] width 498 height 162
click at [93, 271] on button "Save" at bounding box center [94, 266] width 21 height 13
click at [562, 263] on button "Next" at bounding box center [567, 266] width 27 height 13
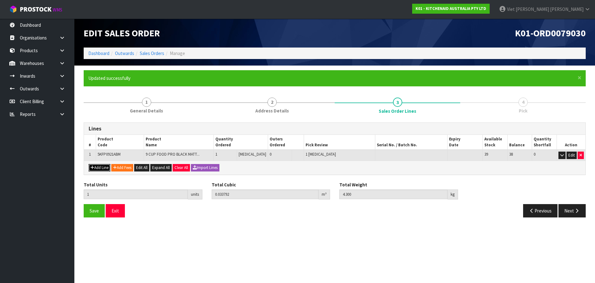
click at [94, 170] on button "Add Line" at bounding box center [100, 167] width 22 height 7
type input "0"
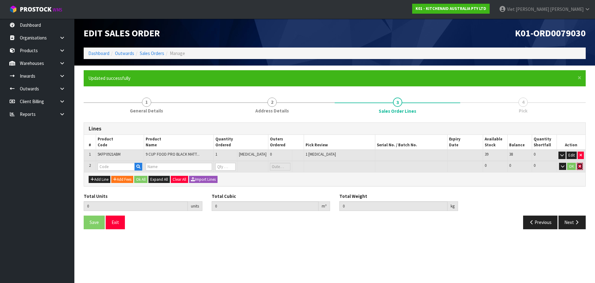
click at [582, 164] on icon "button" at bounding box center [580, 166] width 2 height 4
type input "1"
type input "0.033792"
type input "4.3"
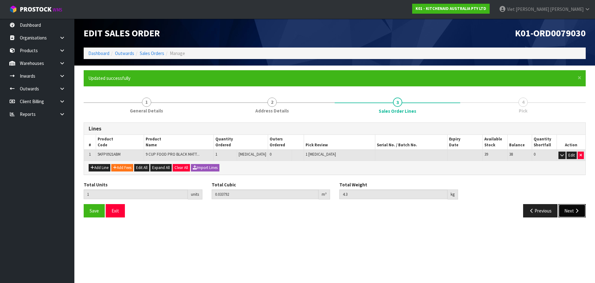
click at [566, 209] on button "Next" at bounding box center [572, 210] width 27 height 13
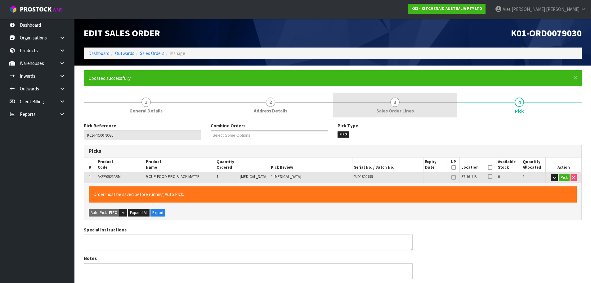
click at [406, 113] on span "Sales Order Lines" at bounding box center [395, 110] width 38 height 7
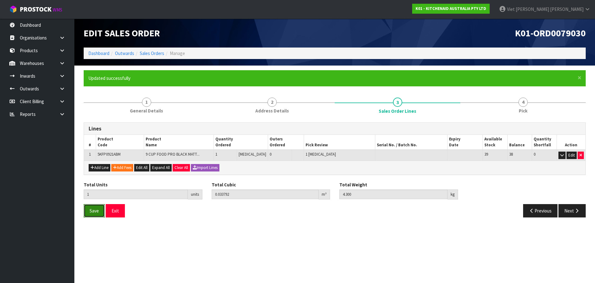
click at [87, 212] on button "Save" at bounding box center [94, 210] width 21 height 13
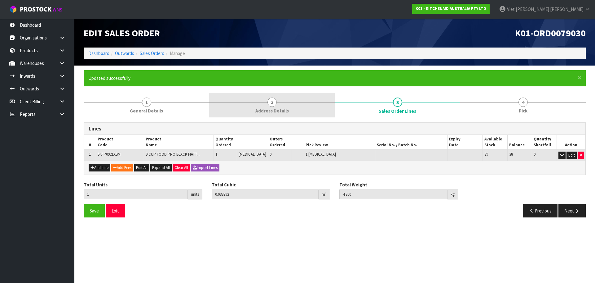
click at [249, 103] on link "2 Address Details" at bounding box center [272, 105] width 126 height 25
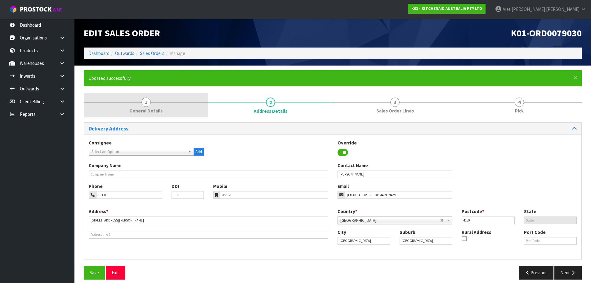
click at [193, 103] on link "1 General Details" at bounding box center [146, 105] width 124 height 25
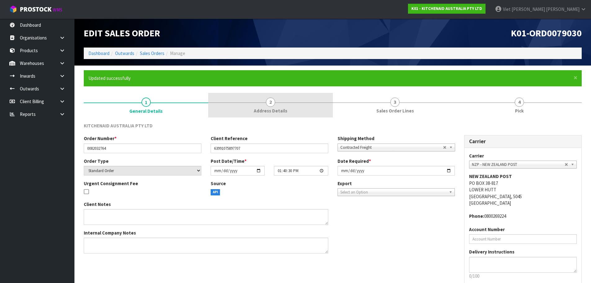
click at [244, 102] on link "2 Address Details" at bounding box center [270, 105] width 124 height 25
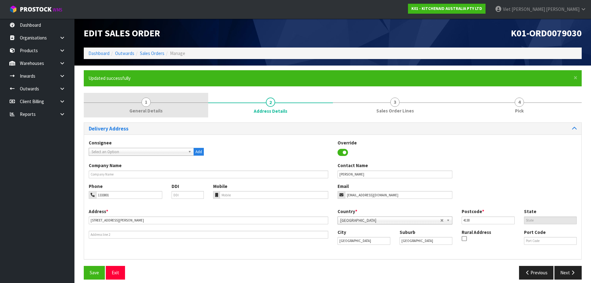
click at [160, 107] on link "1 General Details" at bounding box center [146, 105] width 124 height 25
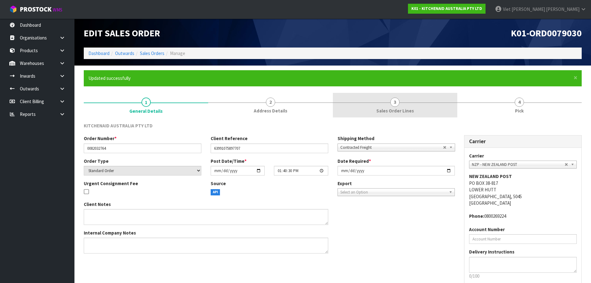
click at [348, 100] on link "3 Sales Order Lines" at bounding box center [395, 105] width 124 height 25
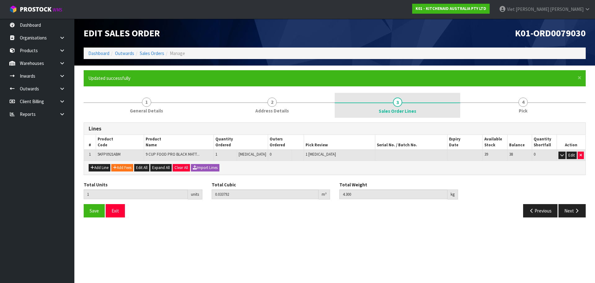
click at [446, 97] on link "3 Sales Order Lines" at bounding box center [398, 105] width 126 height 25
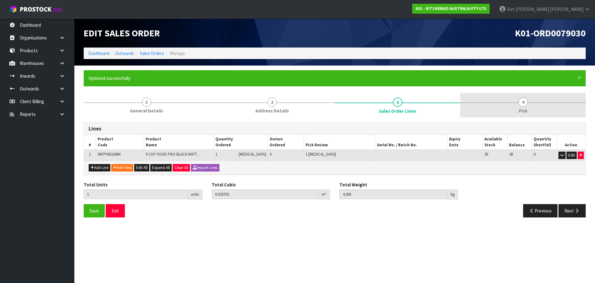
click at [478, 109] on link "4 Pick" at bounding box center [524, 105] width 126 height 25
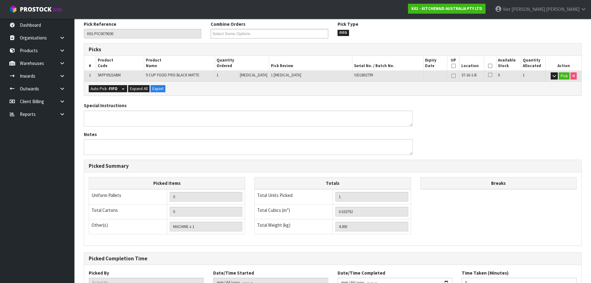
scroll to position [25, 0]
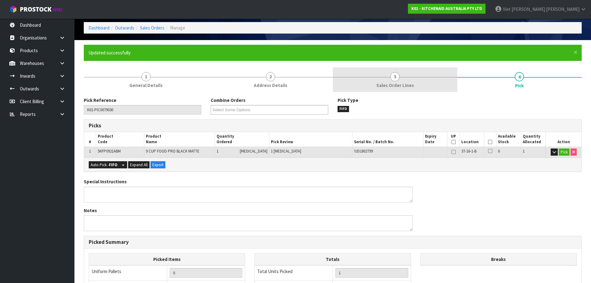
click at [406, 90] on link "3 Sales Order Lines" at bounding box center [395, 79] width 124 height 25
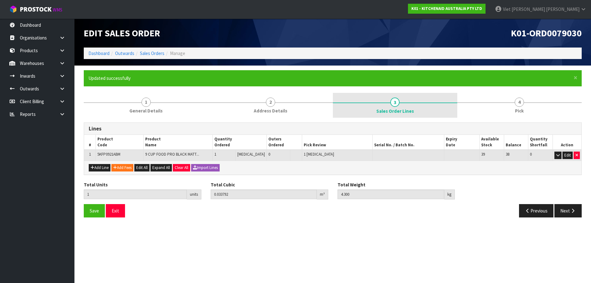
scroll to position [0, 0]
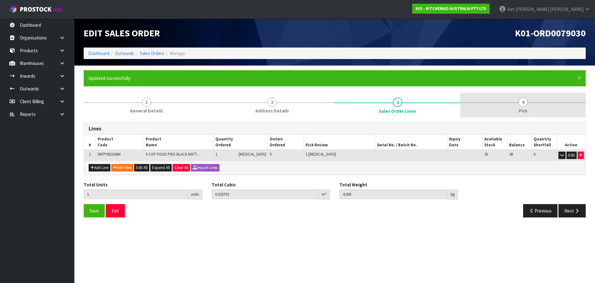
click at [490, 100] on link "4 Pick" at bounding box center [524, 105] width 126 height 25
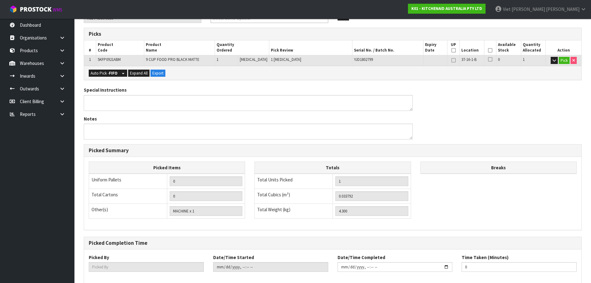
scroll to position [149, 0]
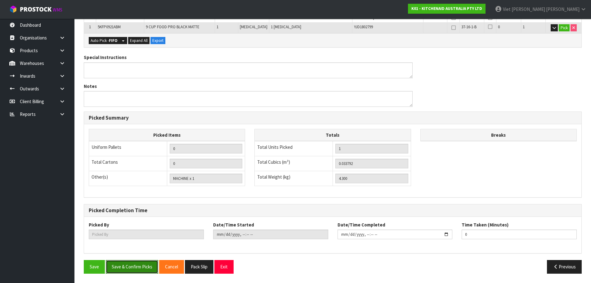
click at [127, 265] on button "Save & Confirm Picks" at bounding box center [132, 266] width 52 height 13
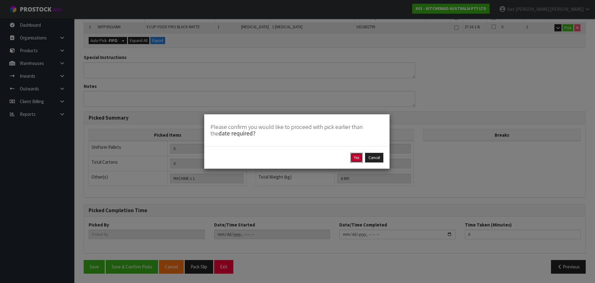
click button "Yes" at bounding box center [357, 158] width 12 height 10
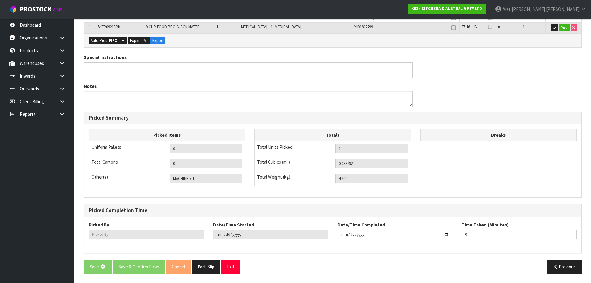
scroll to position [0, 0]
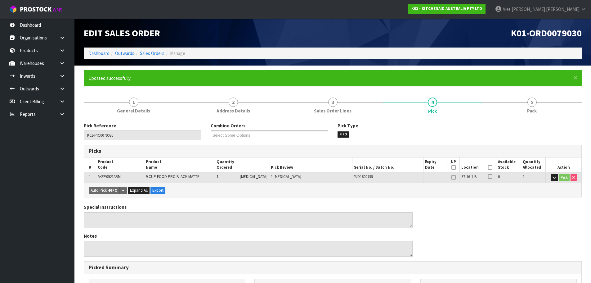
type input "Viet [PERSON_NAME]"
type input "[DATE]T14:02:51"
click at [159, 55] on link "Sales Orders" at bounding box center [152, 53] width 25 height 6
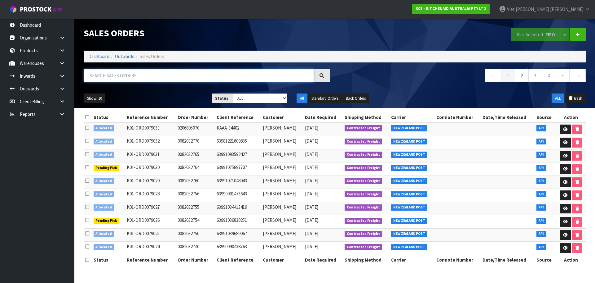
click at [127, 79] on input "text" at bounding box center [199, 75] width 230 height 13
paste input "K01-ORD0079022"
type input "K01-ORD0079022"
click at [251, 96] on select "Draft Pending Allocated Pending Pick Goods Picked Goods Packed Pending Charges …" at bounding box center [260, 98] width 55 height 10
select select "string:2"
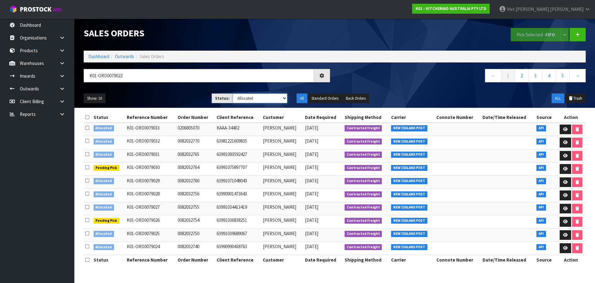
click at [233, 93] on select "Draft Pending Allocated Pending Pick Goods Picked Goods Packed Pending Charges …" at bounding box center [260, 98] width 55 height 10
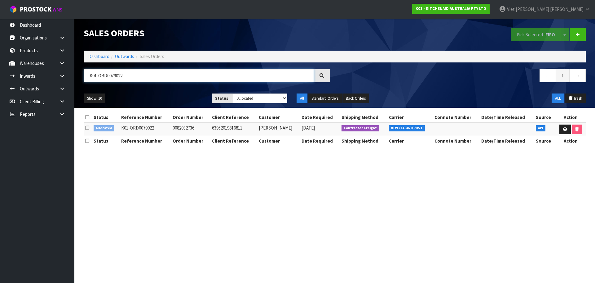
click at [239, 79] on input "K01-ORD0079022" at bounding box center [199, 75] width 230 height 13
click at [564, 127] on link at bounding box center [565, 129] width 11 height 10
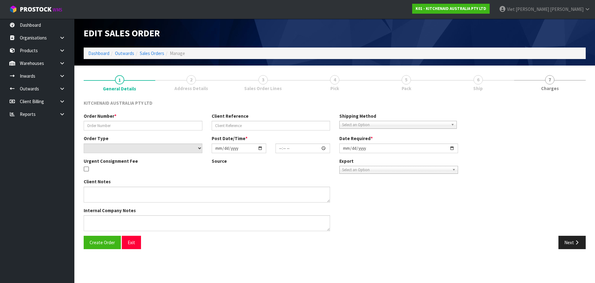
type input "0082032736"
type input "63952019816811"
select select "number:0"
type input "[DATE]"
type input "13:40:14.000"
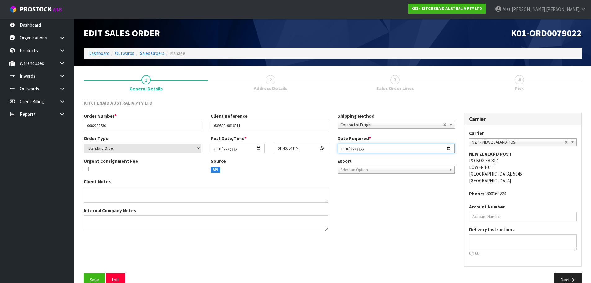
click at [446, 145] on input "[DATE]" at bounding box center [396, 148] width 118 height 10
type input "[DATE]"
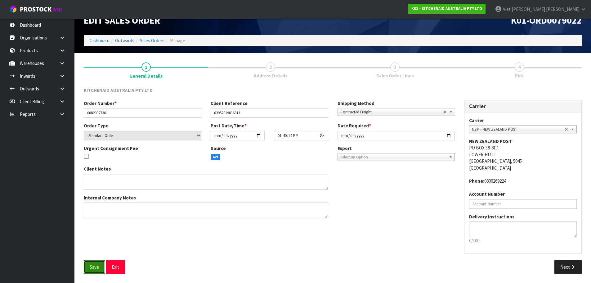
click at [103, 266] on button "Save" at bounding box center [94, 266] width 21 height 13
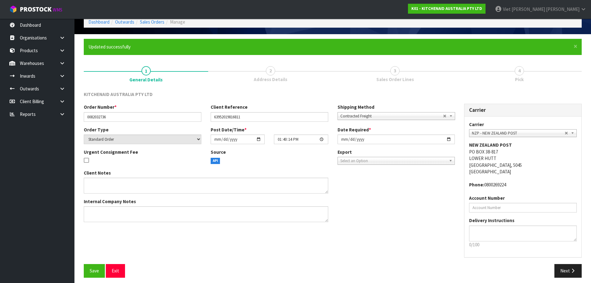
scroll to position [35, 0]
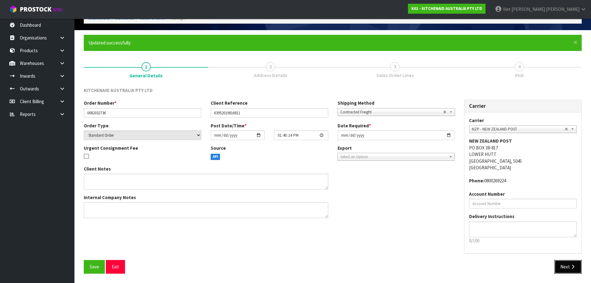
click at [557, 264] on button "Next" at bounding box center [567, 266] width 27 height 13
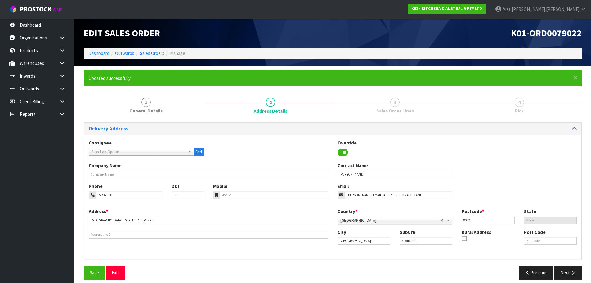
scroll to position [6, 0]
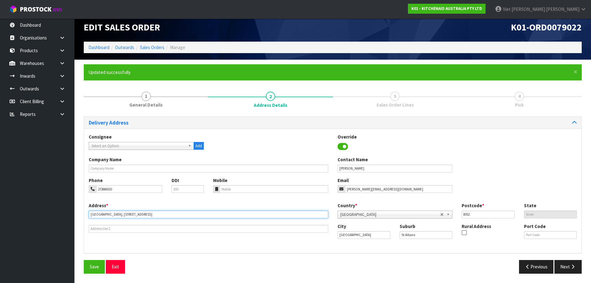
drag, startPoint x: 136, startPoint y: 212, endPoint x: 82, endPoint y: 214, distance: 54.9
click at [82, 214] on div "× Close Updated successfully 1 General Details 2 Address Details 3 Sales Order …" at bounding box center [332, 170] width 507 height 213
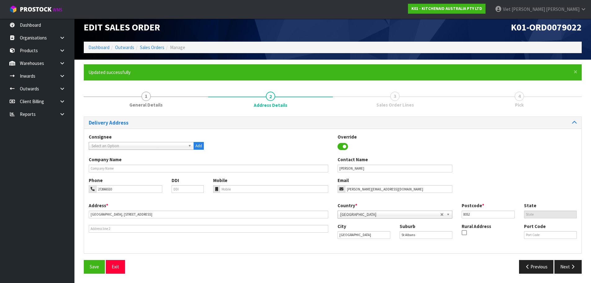
click at [202, 220] on div "Address * [GEOGRAPHIC_DATA][STREET_ADDRESS] This address line exceeds the recom…" at bounding box center [208, 217] width 249 height 30
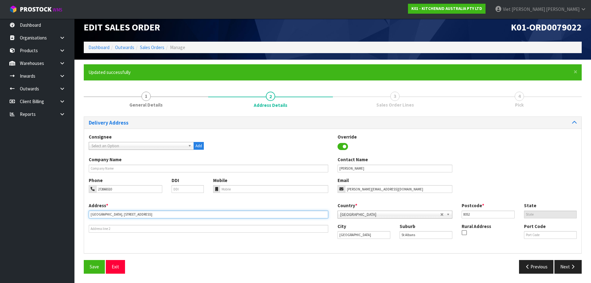
drag, startPoint x: 109, startPoint y: 215, endPoint x: 79, endPoint y: 216, distance: 29.8
click at [79, 216] on div "× Close Updated successfully 1 General Details 2 Address Details 3 Sales Order …" at bounding box center [332, 170] width 507 height 213
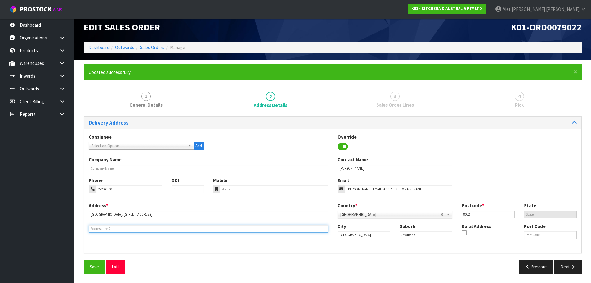
click at [208, 229] on input "text" at bounding box center [208, 229] width 239 height 8
click at [157, 227] on input "text" at bounding box center [208, 229] width 239 height 8
click at [147, 220] on div "Address * [GEOGRAPHIC_DATA][STREET_ADDRESS] This address line exceeds the recom…" at bounding box center [208, 217] width 249 height 30
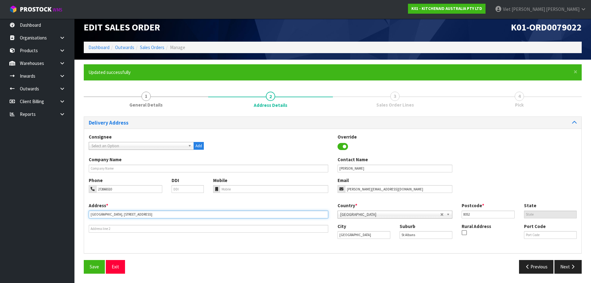
drag, startPoint x: 109, startPoint y: 216, endPoint x: 69, endPoint y: 218, distance: 40.7
click at [69, 218] on body "Toggle navigation ProStock WMS K01 - KITCHENAID AUSTRALIA PTY LTD Viet [PERSON_…" at bounding box center [295, 135] width 591 height 283
type input "[STREET_ADDRESS]"
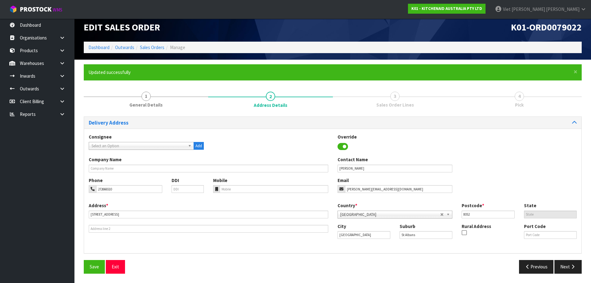
click at [217, 238] on div "Address * [STREET_ADDRESS] This address line exceeds the recommended limit of 3…" at bounding box center [332, 225] width 497 height 46
click at [220, 242] on div "Address * [STREET_ADDRESS] This address line exceeds the recommended limit of 3…" at bounding box center [332, 225] width 497 height 46
click at [207, 198] on div "Phone 272666510 DDI Mobile Email [PERSON_NAME][EMAIL_ADDRESS][DOMAIN_NAME]" at bounding box center [332, 189] width 497 height 25
click at [167, 219] on div "Address * [STREET_ADDRESS] This address line exceeds the recommended limit of 3…" at bounding box center [208, 217] width 249 height 30
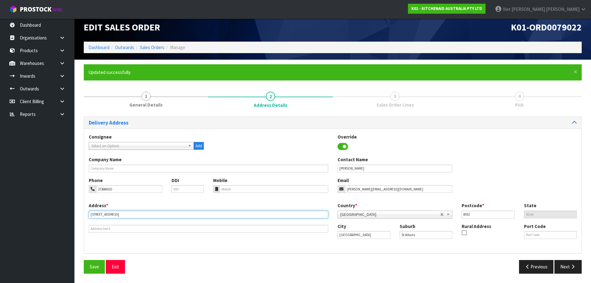
click at [169, 212] on input "[STREET_ADDRESS]" at bounding box center [208, 214] width 239 height 8
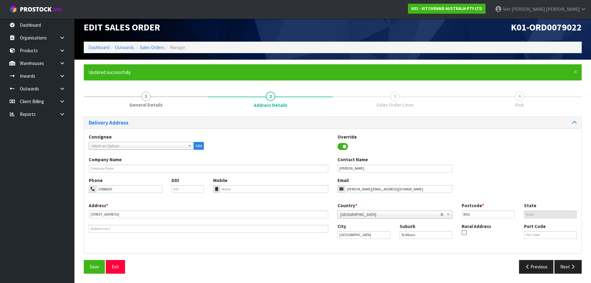
click at [209, 204] on div "Address * [STREET_ADDRESS] This address line exceeds the recommended limit of 3…" at bounding box center [208, 217] width 249 height 30
click at [375, 101] on link "3 Sales Order Lines" at bounding box center [395, 99] width 124 height 25
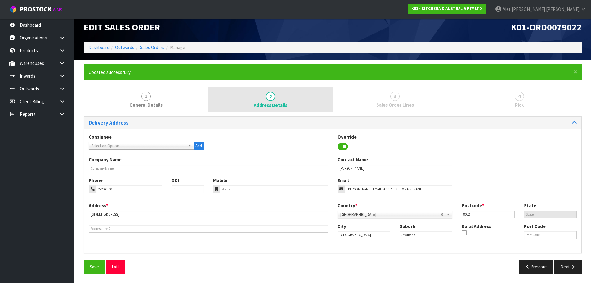
click at [316, 101] on link "2 Address Details" at bounding box center [270, 99] width 124 height 25
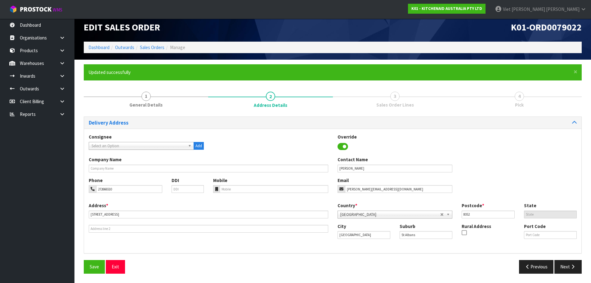
click at [344, 146] on icon at bounding box center [342, 146] width 11 height 9
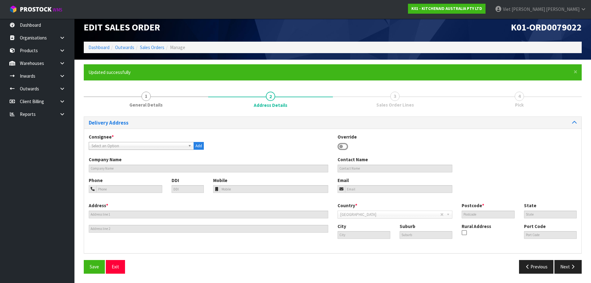
click at [344, 146] on icon at bounding box center [342, 146] width 11 height 9
click at [346, 147] on icon at bounding box center [342, 146] width 11 height 9
click at [114, 264] on button "Exit" at bounding box center [115, 266] width 19 height 13
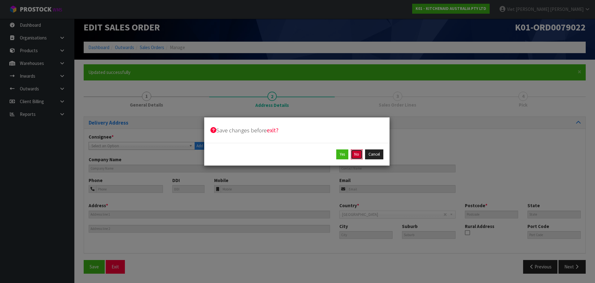
click at [358, 155] on button "No" at bounding box center [357, 154] width 12 height 10
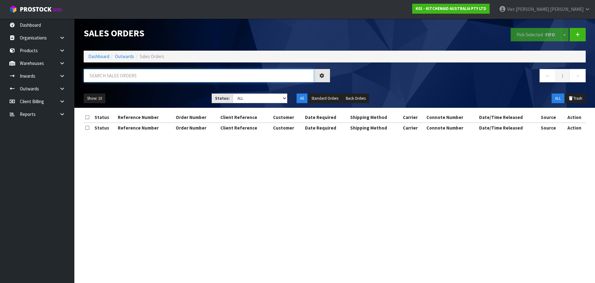
click at [178, 72] on input "text" at bounding box center [199, 75] width 230 height 13
paste input "Saint Albans,"
drag, startPoint x: 133, startPoint y: 78, endPoint x: 43, endPoint y: 79, distance: 89.3
click at [43, 79] on body "Toggle navigation ProStock WMS K01 - KITCHENAID AUSTRALIA PTY LTD Viet [PERSON_…" at bounding box center [297, 141] width 595 height 283
paste input "K01-ORD0079022"
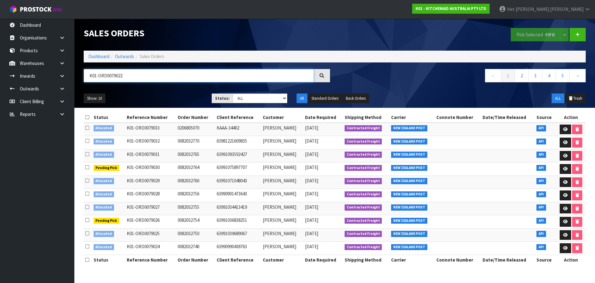
type input "K01-ORD0079022"
click at [283, 98] on select "Draft Pending Allocated Pending Pick Goods Picked Goods Packed Pending Charges …" at bounding box center [260, 98] width 55 height 10
select select "string:2"
click at [233, 93] on select "Draft Pending Allocated Pending Pick Goods Picked Goods Packed Pending Charges …" at bounding box center [260, 98] width 55 height 10
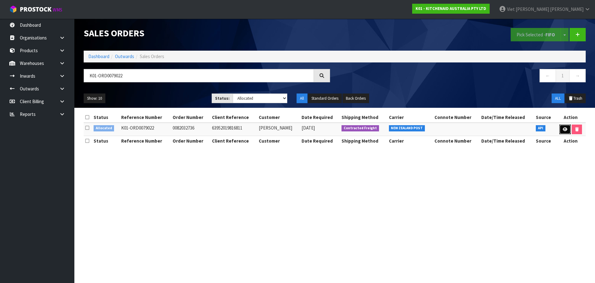
click at [560, 129] on link at bounding box center [565, 129] width 11 height 10
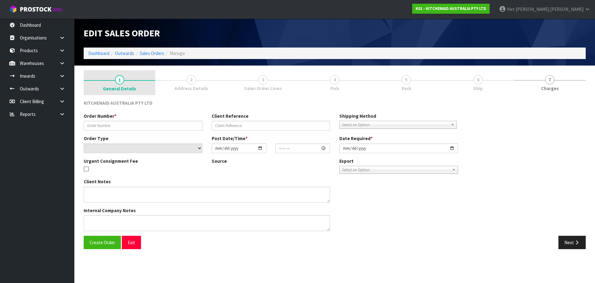
type input "0082032736"
type input "63952019816811"
select select "number:0"
type input "[DATE]"
type input "13:40:14.000"
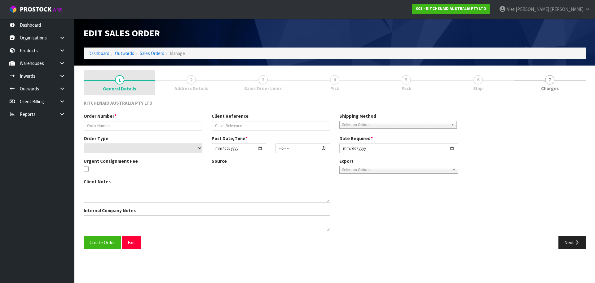
type input "[DATE]"
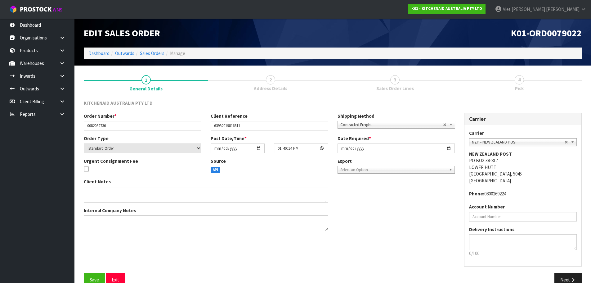
click at [263, 88] on span "Address Details" at bounding box center [270, 88] width 33 height 7
click at [564, 272] on div "Carrier Carrier ANGEL - ANGEL TRANSPORT [PERSON_NAME] REMOVALS DEAEXPAKL - DEAD…" at bounding box center [522, 193] width 127 height 160
click at [564, 279] on button "Next" at bounding box center [567, 279] width 27 height 13
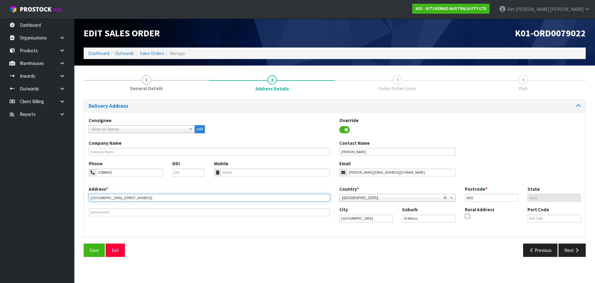
drag, startPoint x: 109, startPoint y: 199, endPoint x: 78, endPoint y: 198, distance: 31.0
click at [78, 198] on section "1 General Details 2 Address Details 3 Sales Order Lines 4 Pick Delivery Address…" at bounding box center [334, 165] width 521 height 200
type input "[STREET_ADDRESS]"
click at [96, 248] on span "Save" at bounding box center [94, 250] width 9 height 6
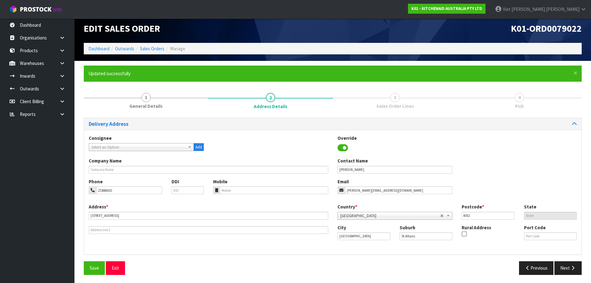
scroll to position [6, 0]
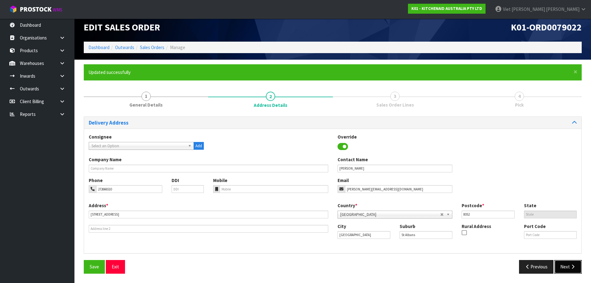
click at [567, 265] on button "Next" at bounding box center [567, 266] width 27 height 13
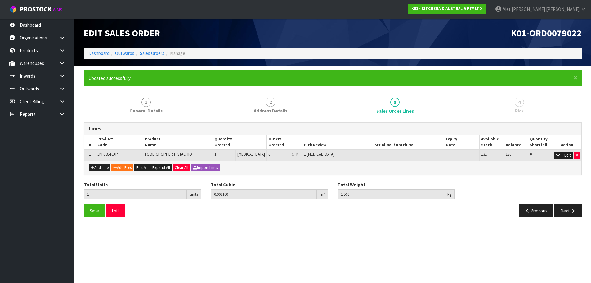
scroll to position [0, 0]
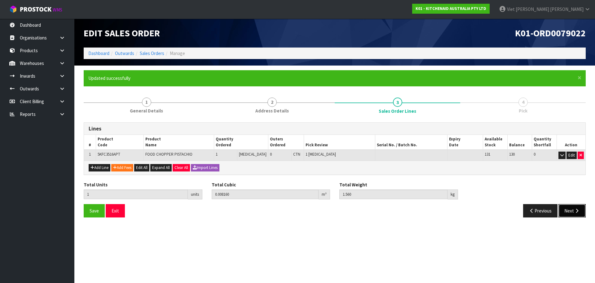
click at [573, 213] on button "Next" at bounding box center [572, 210] width 27 height 13
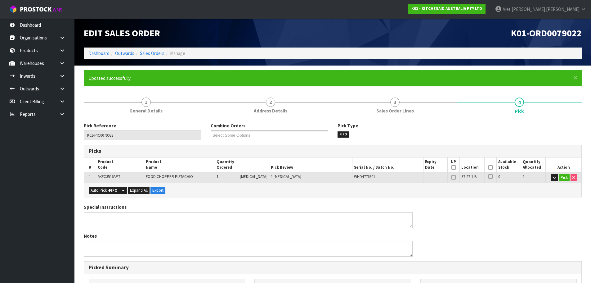
scroll to position [149, 0]
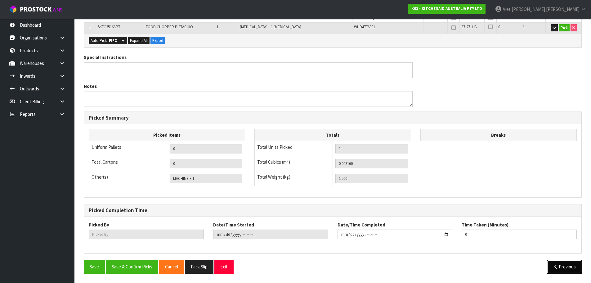
click at [566, 268] on button "Previous" at bounding box center [564, 266] width 35 height 13
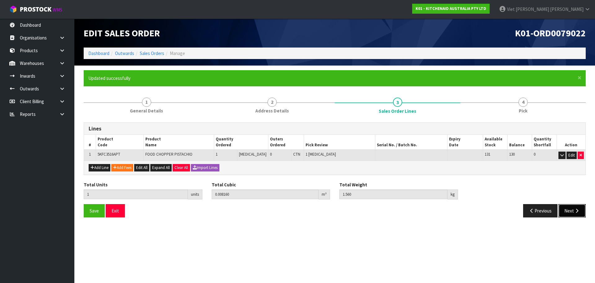
click at [568, 211] on button "Next" at bounding box center [572, 210] width 27 height 13
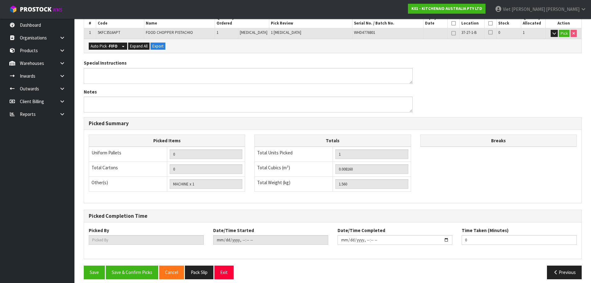
scroll to position [149, 0]
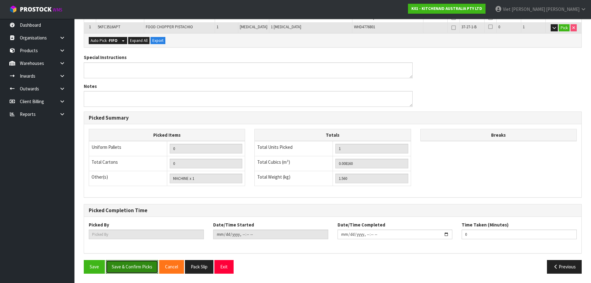
click at [114, 271] on button "Save & Confirm Picks" at bounding box center [132, 266] width 52 height 13
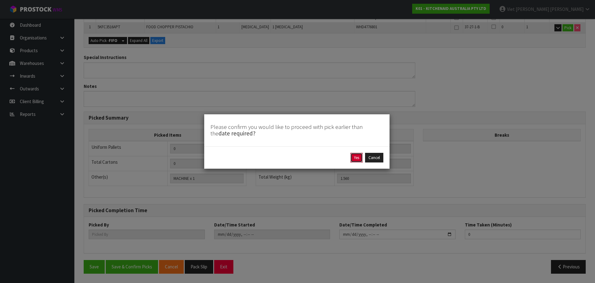
click button "Yes" at bounding box center [357, 158] width 12 height 10
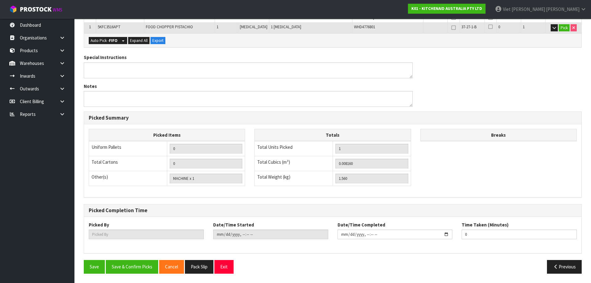
scroll to position [0, 0]
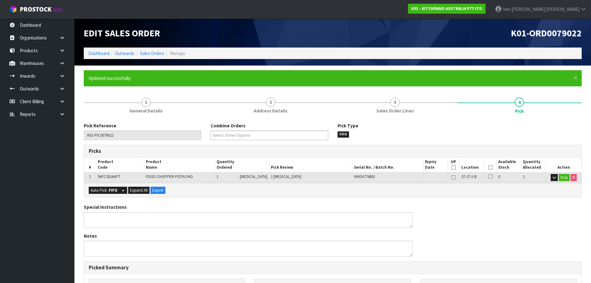
type input "Viet [PERSON_NAME]"
type input "[DATE]T14:05:48"
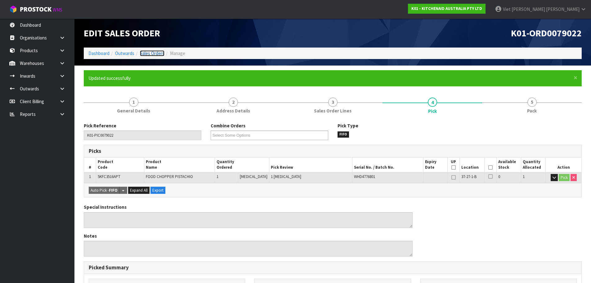
click at [159, 55] on link "Sales Orders" at bounding box center [152, 53] width 25 height 6
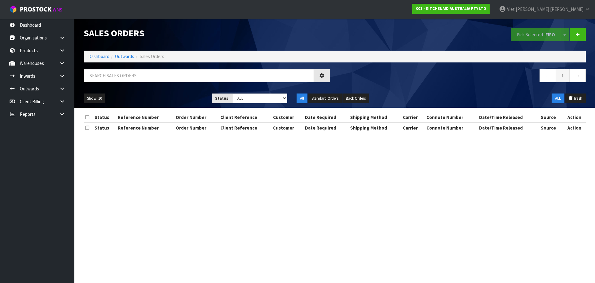
click at [268, 103] on div "Status: Draft Pending Allocated Pending Pick Goods Picked Goods Packed Pending …" at bounding box center [250, 98] width 76 height 10
click at [268, 103] on select "Draft Pending Allocated Pending Pick Goods Picked Goods Packed Pending Charges …" at bounding box center [260, 98] width 55 height 10
select select "string:2"
click at [233, 93] on select "Draft Pending Allocated Pending Pick Goods Picked Goods Packed Pending Charges …" at bounding box center [260, 98] width 55 height 10
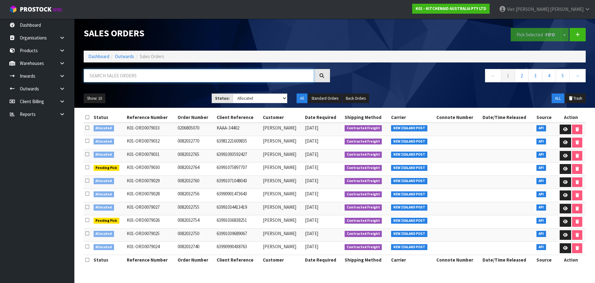
click at [122, 79] on input "text" at bounding box center [199, 75] width 230 height 13
paste input "K01-ORD0079029"
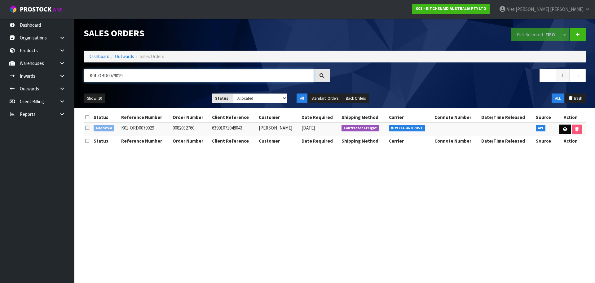
type input "K01-ORD0079029"
click at [566, 128] on icon at bounding box center [565, 129] width 5 height 4
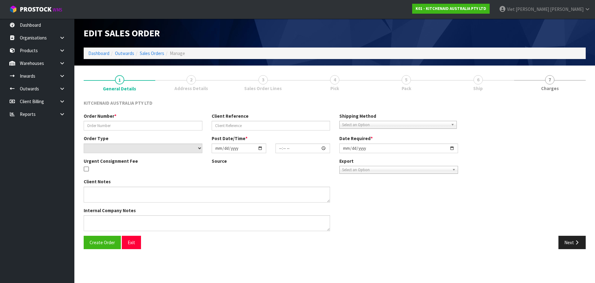
type input "0082032760"
type input "63991071048043"
select select "number:0"
type input "[DATE]"
type input "13:40:28.000"
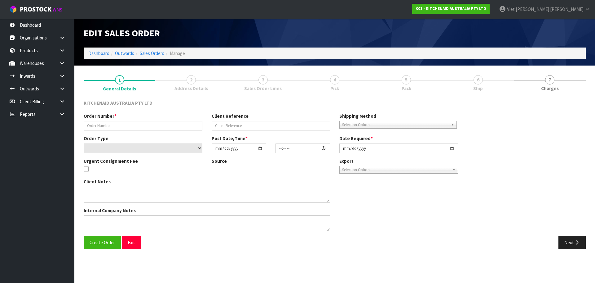
type input "[DATE]"
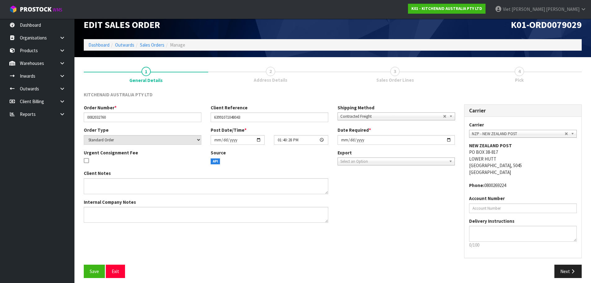
scroll to position [13, 0]
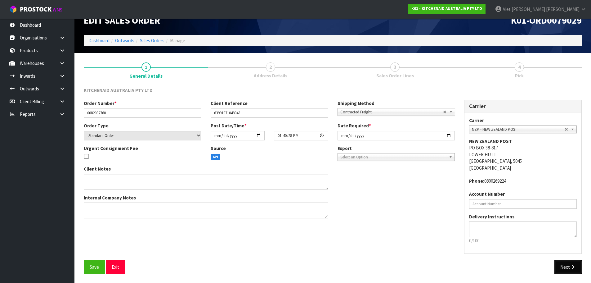
click at [572, 265] on icon "button" at bounding box center [573, 266] width 6 height 5
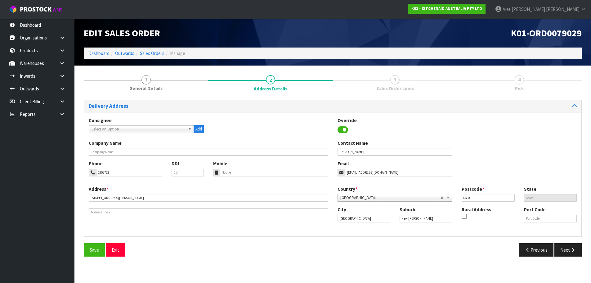
scroll to position [0, 0]
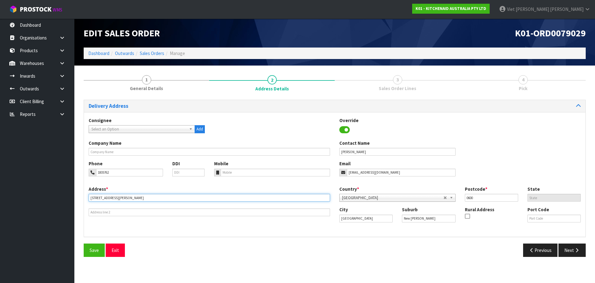
drag, startPoint x: 98, startPoint y: 194, endPoint x: 80, endPoint y: 194, distance: 18.3
click at [80, 194] on div "1 General Details 2 Address Details 3 Sales Order Lines 4 Pick Delivery Address…" at bounding box center [335, 165] width 512 height 191
click at [91, 246] on button "Save" at bounding box center [94, 249] width 21 height 13
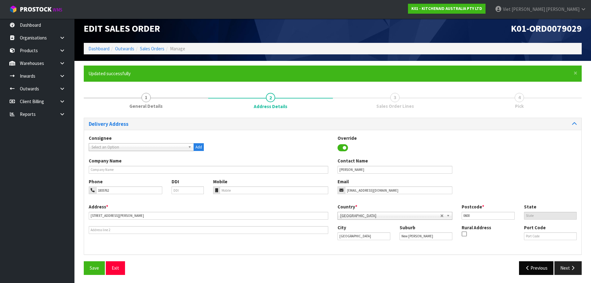
scroll to position [6, 0]
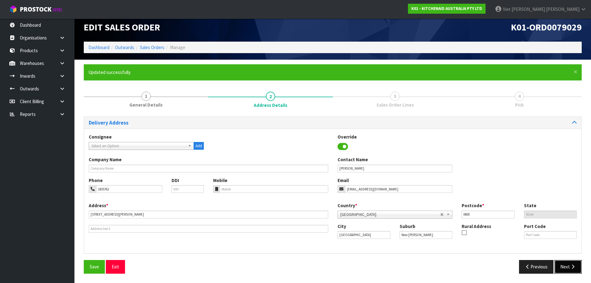
click at [569, 270] on button "Next" at bounding box center [567, 266] width 27 height 13
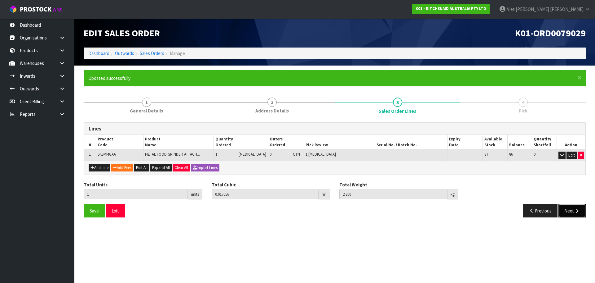
click at [568, 213] on button "Next" at bounding box center [572, 210] width 27 height 13
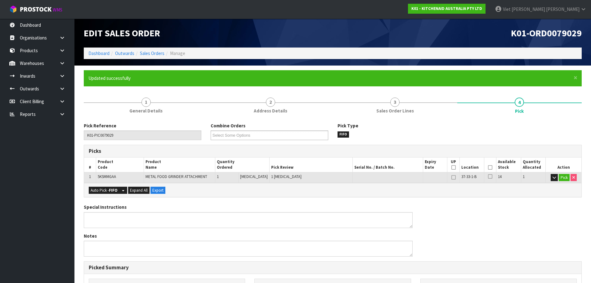
scroll to position [149, 0]
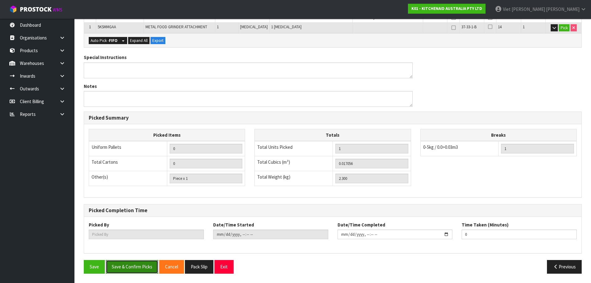
click at [131, 262] on button "Save & Confirm Picks" at bounding box center [132, 266] width 52 height 13
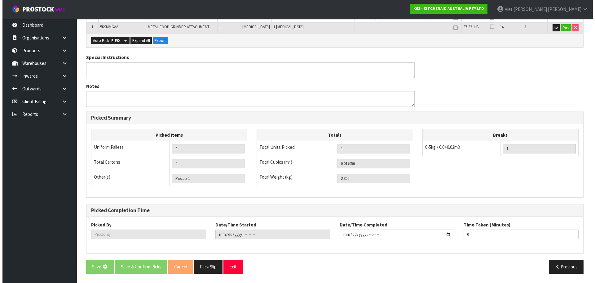
scroll to position [0, 0]
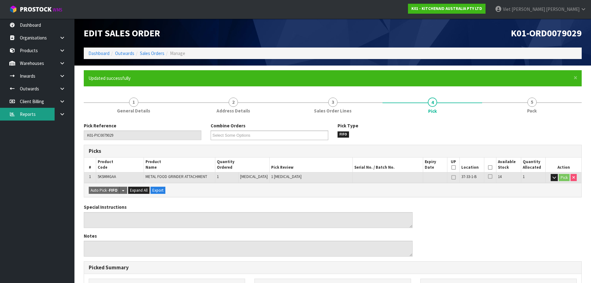
type input "Viet [PERSON_NAME]"
type input "[DATE]T14:07:03"
click at [144, 50] on link "Sales Orders" at bounding box center [152, 53] width 25 height 6
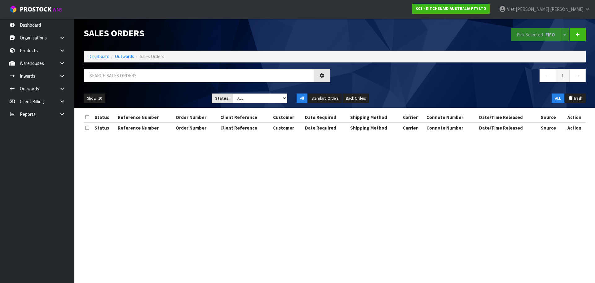
click at [279, 90] on div "Show: 10 5 10 25 50 Status: Draft Pending Allocated Pending Pick Goods Picked G…" at bounding box center [335, 98] width 512 height 19
click at [277, 95] on select "Draft Pending Allocated Pending Pick Goods Picked Goods Packed Pending Charges …" at bounding box center [260, 98] width 55 height 10
select select "string:2"
click at [233, 93] on select "Draft Pending Allocated Pending Pick Goods Picked Goods Packed Pending Charges …" at bounding box center [260, 98] width 55 height 10
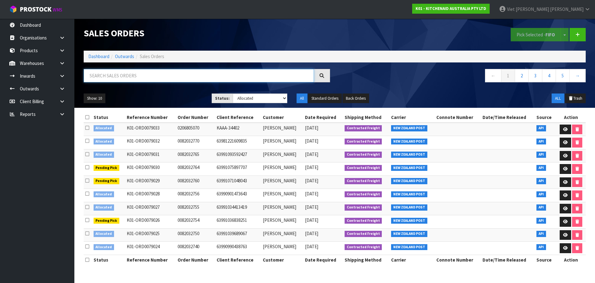
click at [112, 69] on input "text" at bounding box center [199, 75] width 230 height 13
click at [105, 80] on input "text" at bounding box center [199, 75] width 230 height 13
paste input "K01-ORD0079021"
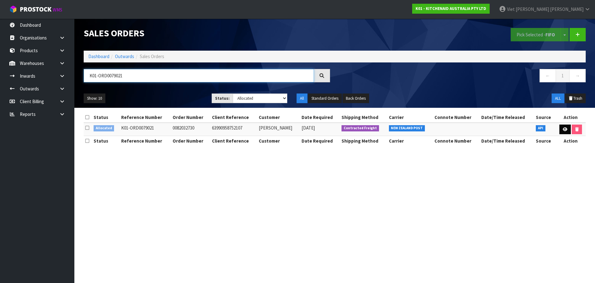
type input "K01-ORD0079021"
click at [565, 129] on icon at bounding box center [565, 129] width 5 height 4
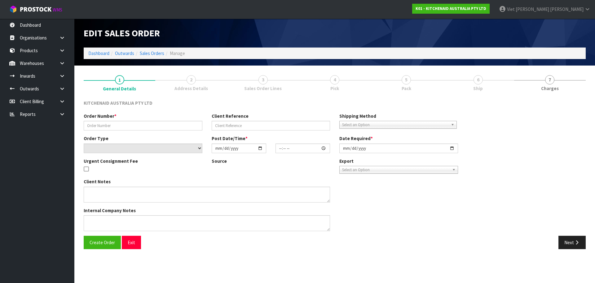
type input "0082032730"
type input "63990958752107"
select select "number:0"
type input "[DATE]"
type input "13:40:12.000"
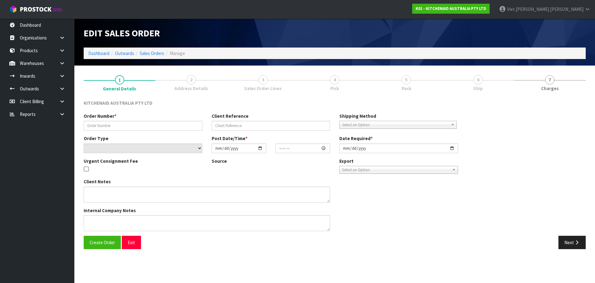
type input "[DATE]"
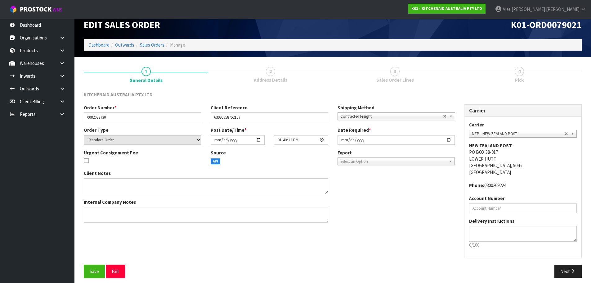
scroll to position [13, 0]
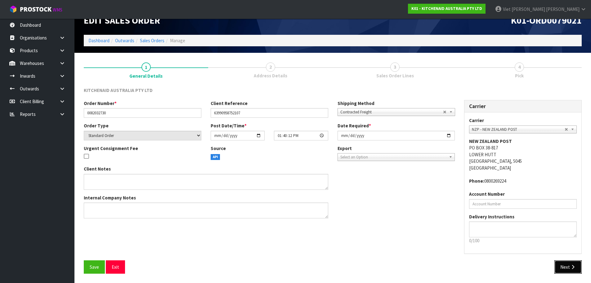
click at [555, 266] on button "Next" at bounding box center [567, 266] width 27 height 13
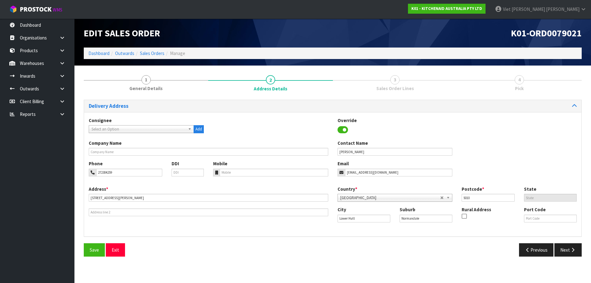
scroll to position [0, 0]
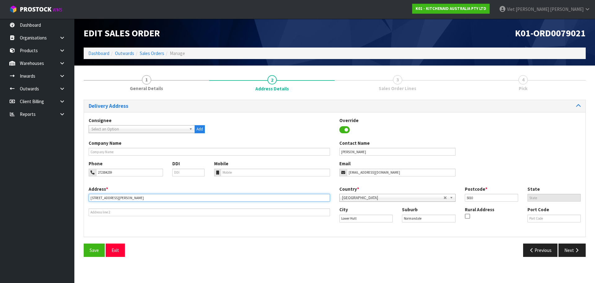
click at [82, 202] on div "1 General Details 2 Address Details 3 Sales Order Lines 4 Pick Delivery Address…" at bounding box center [335, 165] width 512 height 191
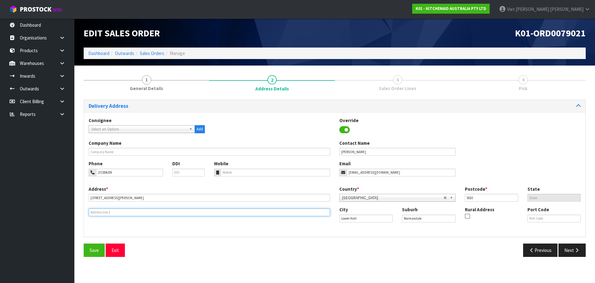
click at [259, 211] on input "text" at bounding box center [210, 212] width 242 height 8
click at [568, 244] on button "Next" at bounding box center [572, 249] width 27 height 13
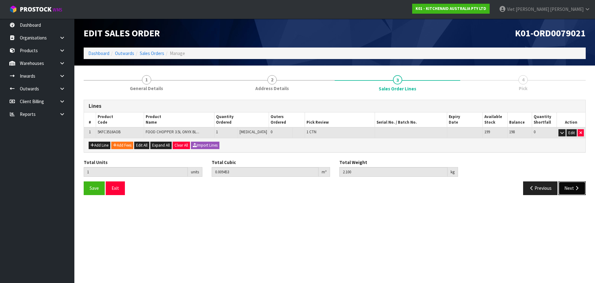
click at [577, 191] on button "Next" at bounding box center [572, 187] width 27 height 13
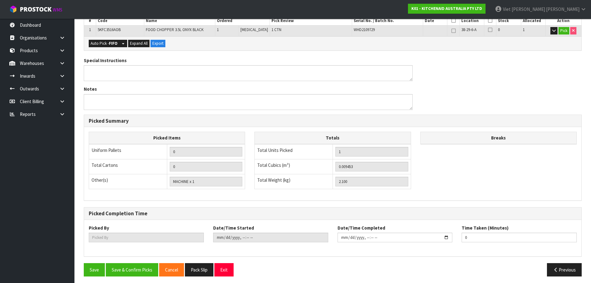
scroll to position [127, 0]
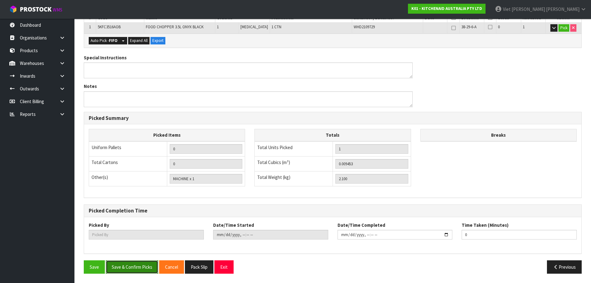
click at [151, 268] on button "Save & Confirm Picks" at bounding box center [132, 266] width 52 height 13
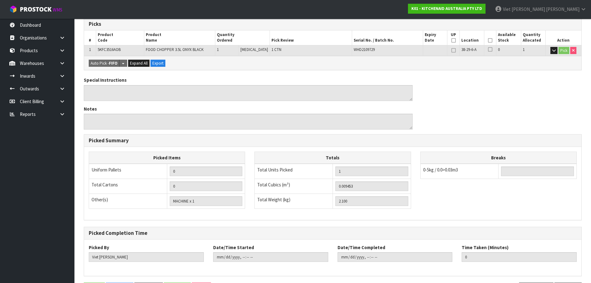
type input "Viet [PERSON_NAME]"
type input "[DATE]T14:09:14"
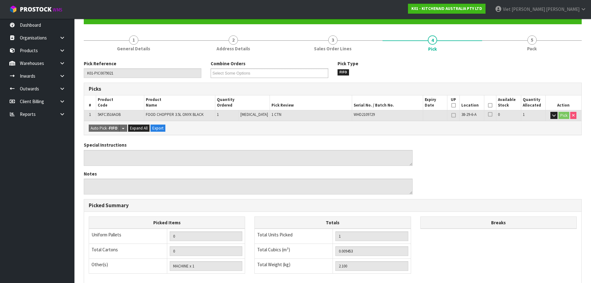
scroll to position [0, 0]
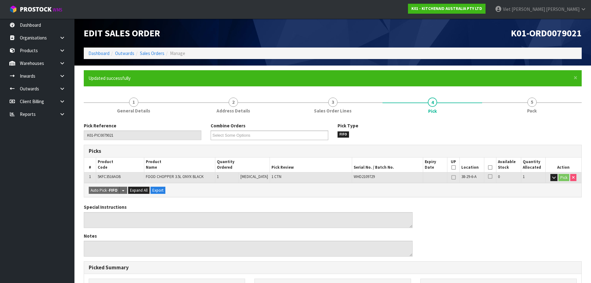
click at [165, 51] on li "Manage" at bounding box center [174, 53] width 21 height 7
click at [153, 56] on link "Sales Orders" at bounding box center [152, 53] width 25 height 6
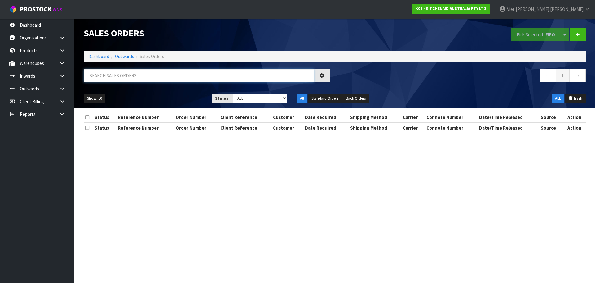
click at [209, 73] on input "text" at bounding box center [199, 75] width 230 height 13
paste input "K01-ORD0079032"
type input "K01-ORD0079032"
click at [274, 93] on div "Show: 10 5 10 25 50 Status: Draft Pending Allocated Pending Pick Goods Picked G…" at bounding box center [335, 98] width 512 height 19
click at [266, 102] on select "Draft Pending Allocated Pending Pick Goods Picked Goods Packed Pending Charges …" at bounding box center [260, 98] width 55 height 10
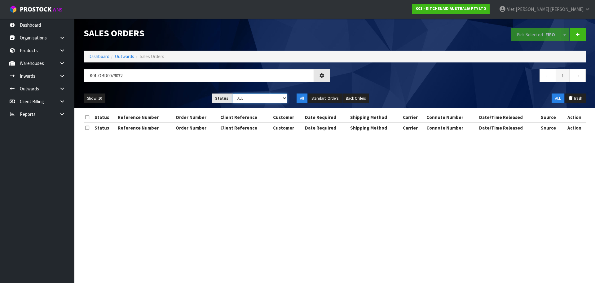
select select "string:2"
click at [233, 93] on select "Draft Pending Allocated Pending Pick Goods Picked Goods Packed Pending Charges …" at bounding box center [260, 98] width 55 height 10
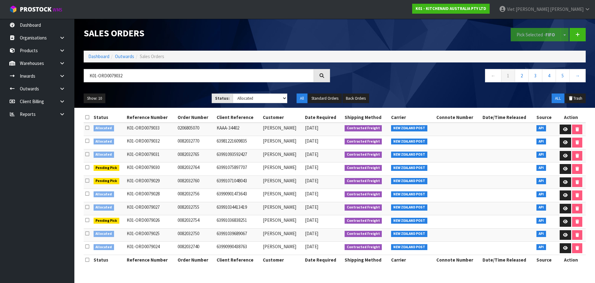
click at [561, 133] on link at bounding box center [565, 129] width 11 height 10
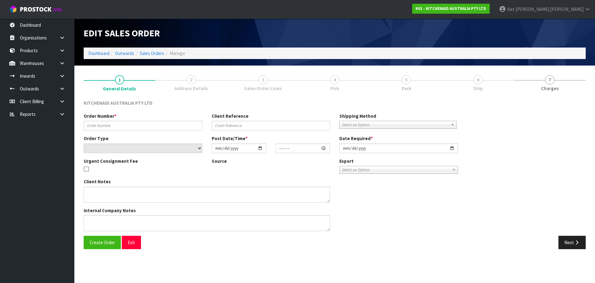
type input "0206805070"
type input "KAAA-34402"
select select "number:0"
type input "[DATE]"
type input "13:41:42.000"
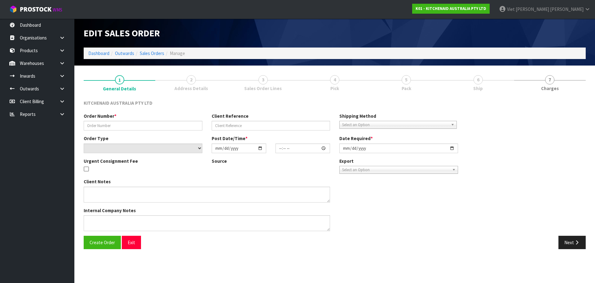
type input "[DATE]"
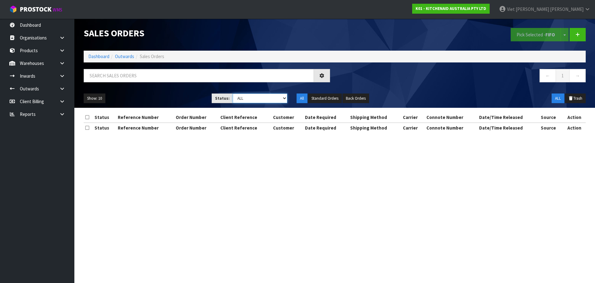
click at [248, 100] on select "Draft Pending Allocated Pending Pick Goods Picked Goods Packed Pending Charges …" at bounding box center [260, 98] width 55 height 10
select select "string:2"
click at [233, 93] on select "Draft Pending Allocated Pending Pick Goods Picked Goods Packed Pending Charges …" at bounding box center [260, 98] width 55 height 10
click at [239, 78] on input "text" at bounding box center [199, 75] width 230 height 13
paste input "K01-ORD0079032"
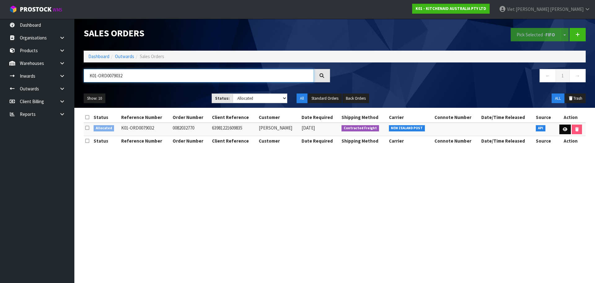
type input "K01-ORD0079032"
click at [560, 129] on link at bounding box center [565, 129] width 11 height 10
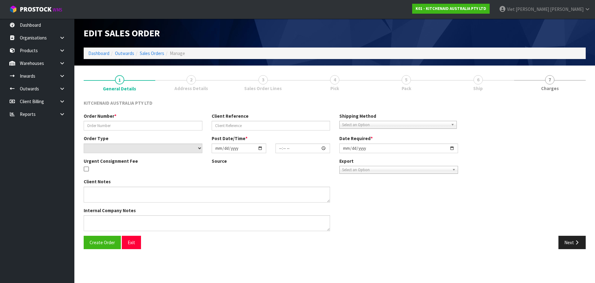
type input "0082032770"
type input "63981221609835"
select select "number:0"
type input "[DATE]"
type input "13:40:35.000"
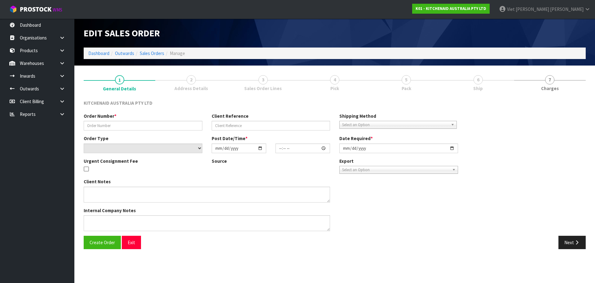
type input "[DATE]"
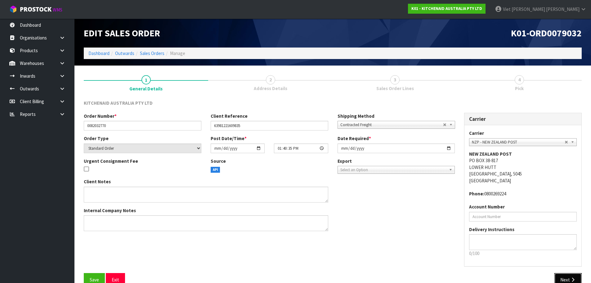
click at [560, 276] on button "Next" at bounding box center [567, 279] width 27 height 13
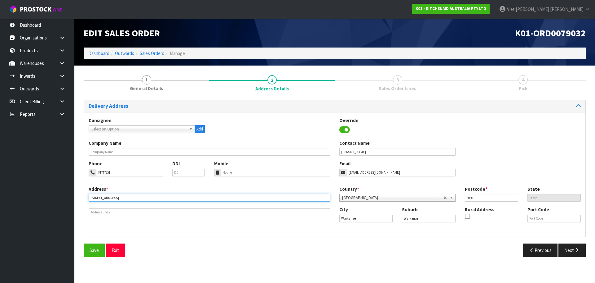
drag, startPoint x: 149, startPoint y: 196, endPoint x: 81, endPoint y: 198, distance: 67.3
click at [81, 198] on div "1 General Details 2 Address Details 3 Sales Order Lines 4 Pick Delivery Address…" at bounding box center [335, 165] width 512 height 191
click at [459, 249] on div "Previous Next" at bounding box center [463, 249] width 256 height 13
click at [283, 256] on div "Save Exit" at bounding box center [207, 249] width 256 height 13
click at [564, 252] on button "Next" at bounding box center [572, 249] width 27 height 13
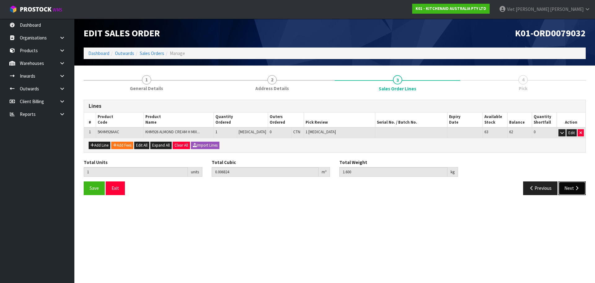
click at [568, 191] on button "Next" at bounding box center [572, 187] width 27 height 13
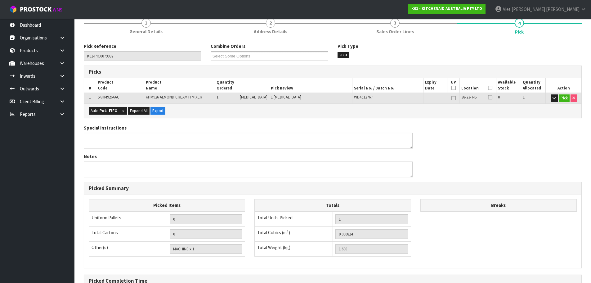
scroll to position [31, 0]
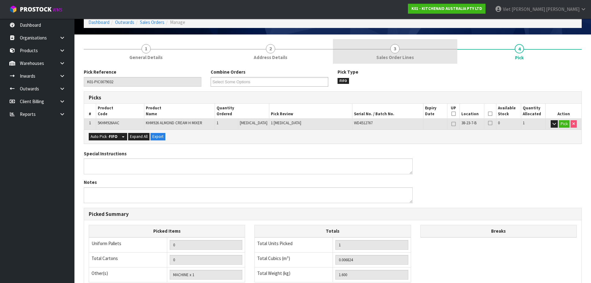
click at [414, 51] on link "3 Sales Order Lines" at bounding box center [395, 51] width 124 height 25
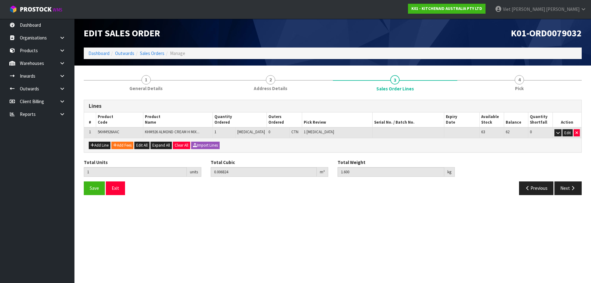
scroll to position [0, 0]
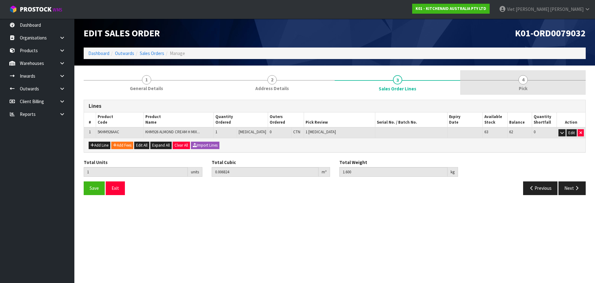
click at [502, 73] on link "4 Pick" at bounding box center [524, 82] width 126 height 25
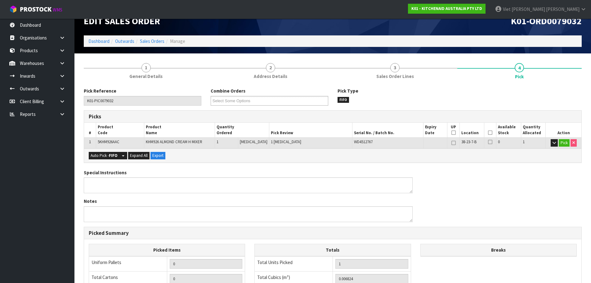
scroll to position [31, 0]
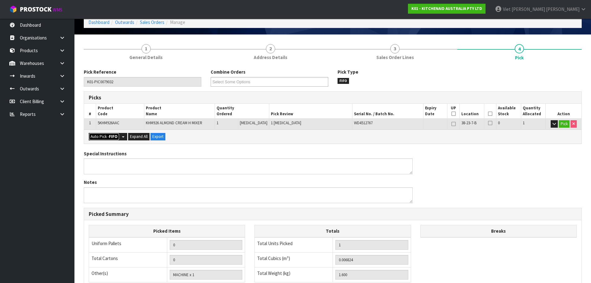
click at [104, 139] on button "Auto Pick - FIFO" at bounding box center [104, 136] width 31 height 7
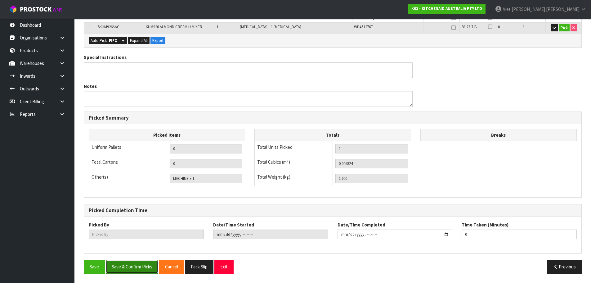
click at [131, 264] on button "Save & Confirm Picks" at bounding box center [132, 266] width 52 height 13
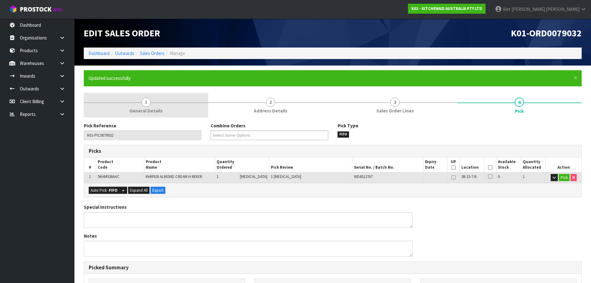
type input "Viet [PERSON_NAME]"
type input "[DATE]T14:11:04"
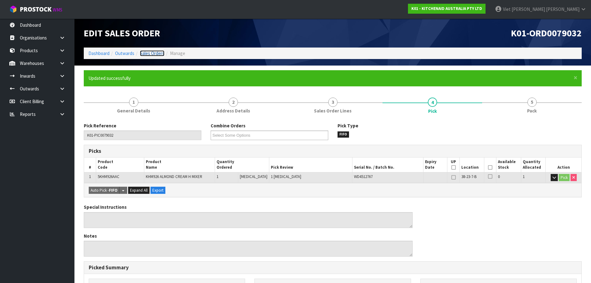
click at [144, 51] on link "Sales Orders" at bounding box center [152, 53] width 25 height 6
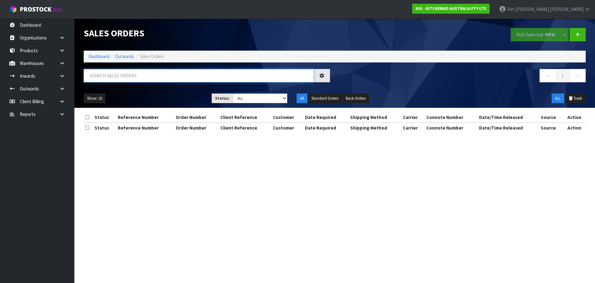
click at [221, 78] on input "text" at bounding box center [199, 75] width 230 height 13
paste input "K01-ORD0079024"
type input "K01-ORD0079024"
drag, startPoint x: 273, startPoint y: 96, endPoint x: 271, endPoint y: 99, distance: 3.4
click at [273, 96] on select "Draft Pending Allocated Pending Pick Goods Picked Goods Packed Pending Charges …" at bounding box center [260, 98] width 55 height 10
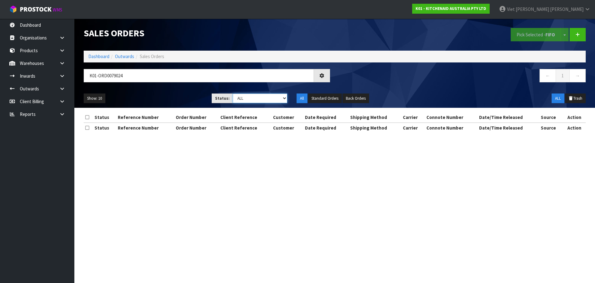
select select "string:2"
click at [233, 93] on select "Draft Pending Allocated Pending Pick Goods Picked Goods Packed Pending Charges …" at bounding box center [260, 98] width 55 height 10
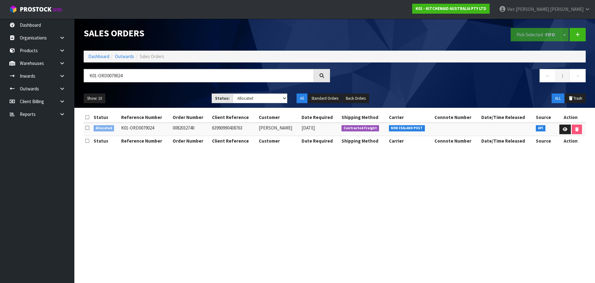
click at [319, 79] on div at bounding box center [322, 75] width 16 height 13
click at [563, 133] on link at bounding box center [565, 129] width 11 height 10
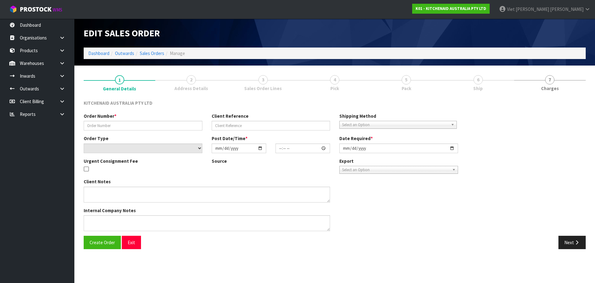
type input "0082032740"
type input "63990990438763"
select select "number:0"
type input "[DATE]"
type input "13:40:18.000"
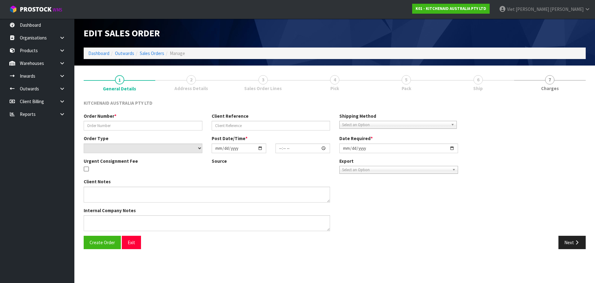
type input "[DATE]"
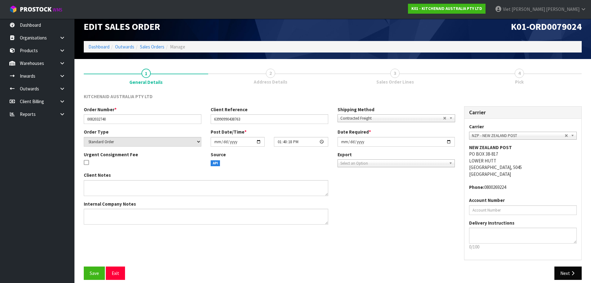
scroll to position [13, 0]
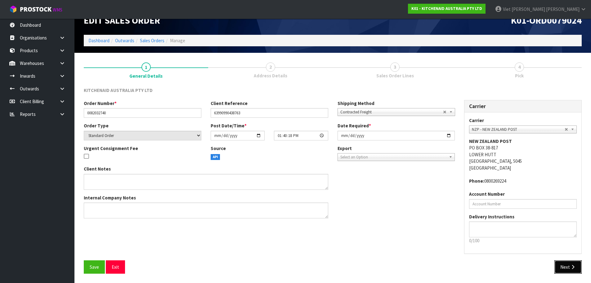
click at [572, 261] on button "Next" at bounding box center [567, 266] width 27 height 13
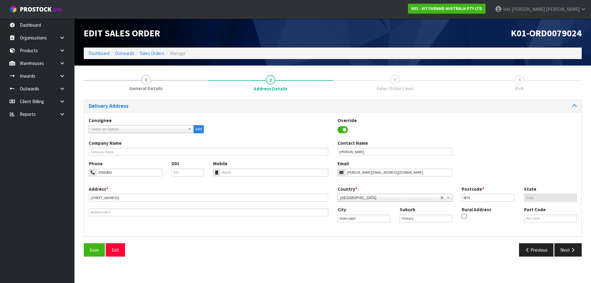
scroll to position [0, 0]
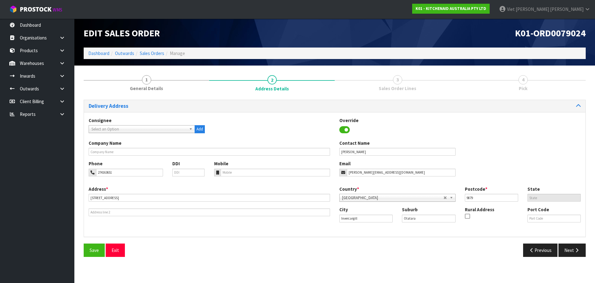
click at [390, 84] on link "3 Sales Order Lines" at bounding box center [398, 82] width 126 height 25
drag, startPoint x: 163, startPoint y: 194, endPoint x: 58, endPoint y: 195, distance: 105.5
click at [58, 195] on body "Toggle navigation ProStock WMS K01 - KITCHENAID AUSTRALIA PTY LTD Viet [PERSON_…" at bounding box center [297, 141] width 595 height 283
click at [332, 233] on div "Consignee 000001.BAY MECHANICS - BAY MECHANICS 000001A - BRAKE & TRANSMISSION N…" at bounding box center [335, 174] width 502 height 124
click at [582, 248] on button "Next" at bounding box center [572, 249] width 27 height 13
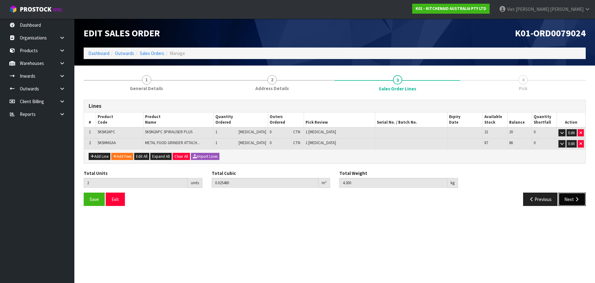
click at [568, 202] on button "Next" at bounding box center [572, 198] width 27 height 13
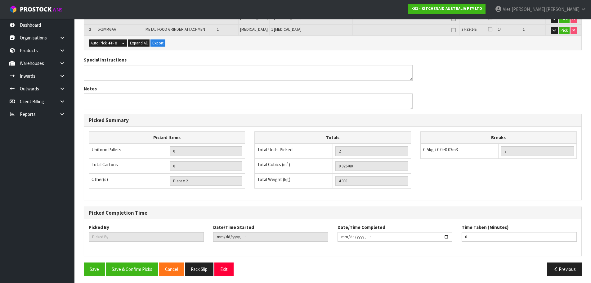
scroll to position [138, 0]
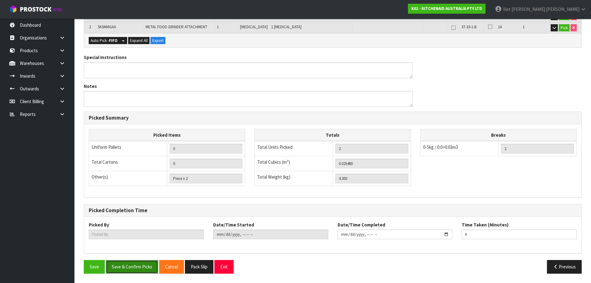
click at [132, 267] on button "Save & Confirm Picks" at bounding box center [132, 266] width 52 height 13
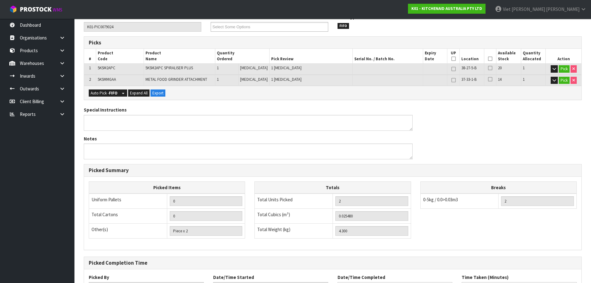
scroll to position [14, 0]
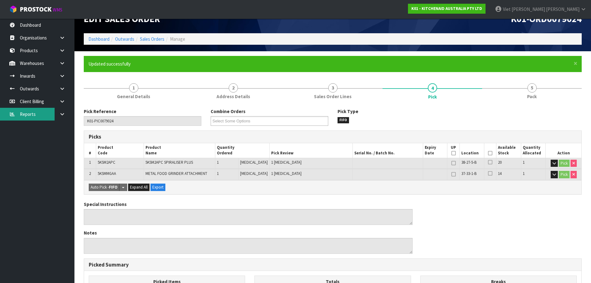
type input "Viet [PERSON_NAME]"
type input "[DATE]T14:12:22"
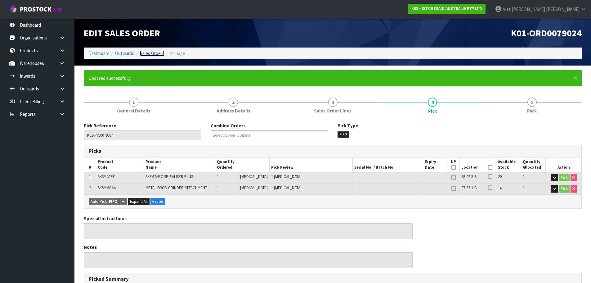
click at [160, 52] on link "Sales Orders" at bounding box center [152, 53] width 25 height 6
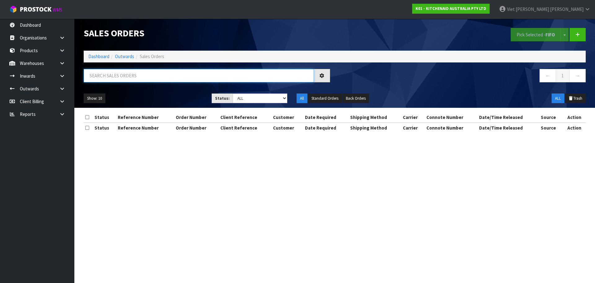
click at [181, 73] on input "text" at bounding box center [199, 75] width 230 height 13
paste input "K01-ORD0079027"
click at [267, 78] on input "K01-ORD0079027" at bounding box center [199, 75] width 230 height 13
drag, startPoint x: 97, startPoint y: 77, endPoint x: 69, endPoint y: 80, distance: 28.1
click at [69, 80] on body "Toggle navigation ProStock WMS K01 - KITCHENAID AUSTRALIA PTY LTD Viet [PERSON_…" at bounding box center [297, 141] width 595 height 283
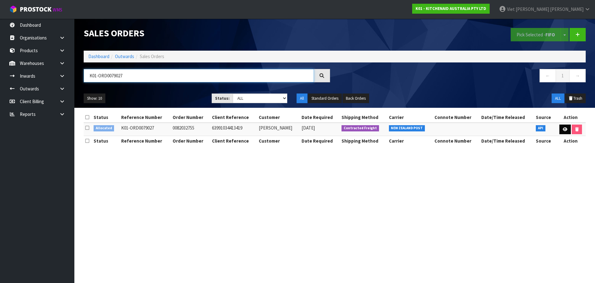
type input "K01-ORD0079027"
click at [563, 129] on icon at bounding box center [565, 129] width 5 height 4
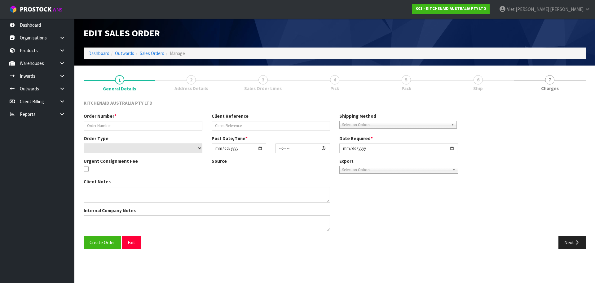
type input "0082032755"
type input "63991034413419"
select select "number:0"
type input "[DATE]"
type input "13:40:24.000"
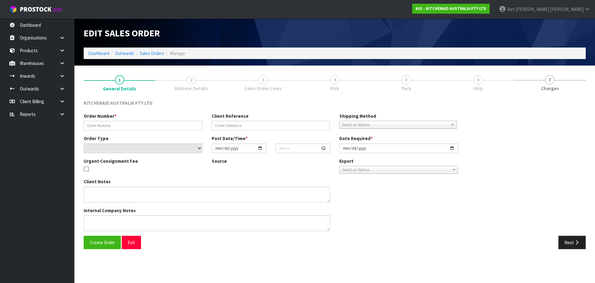
type input "[DATE]"
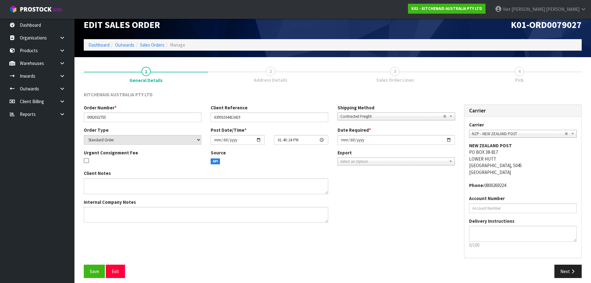
scroll to position [13, 0]
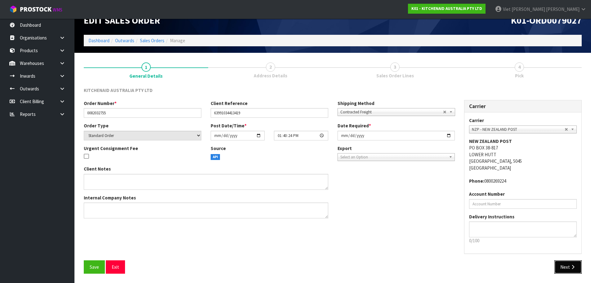
click at [564, 267] on button "Next" at bounding box center [567, 266] width 27 height 13
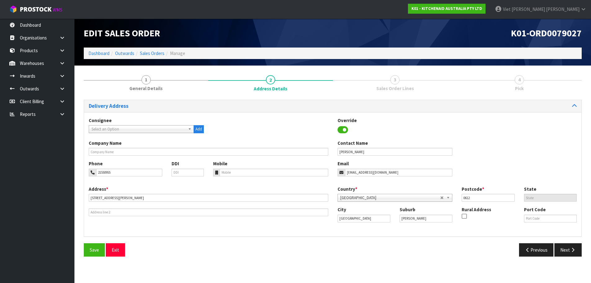
scroll to position [0, 0]
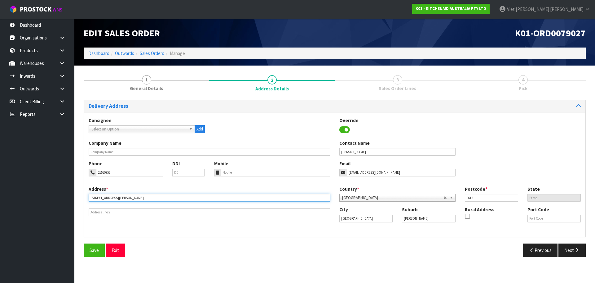
drag, startPoint x: 220, startPoint y: 198, endPoint x: 77, endPoint y: 200, distance: 143.0
click at [77, 200] on section "1 General Details 2 Address Details 3 Sales Order Lines 4 Pick Delivery Address…" at bounding box center [334, 165] width 521 height 200
click at [419, 260] on div "Save Exit Previous Next" at bounding box center [335, 252] width 512 height 18
drag, startPoint x: 570, startPoint y: 247, endPoint x: 368, endPoint y: 61, distance: 274.2
click at [435, 122] on div "Delivery Address Consignee 000001.BAY MECHANICS - BAY MECHANICS 000001A - BRAKE…" at bounding box center [335, 181] width 502 height 162
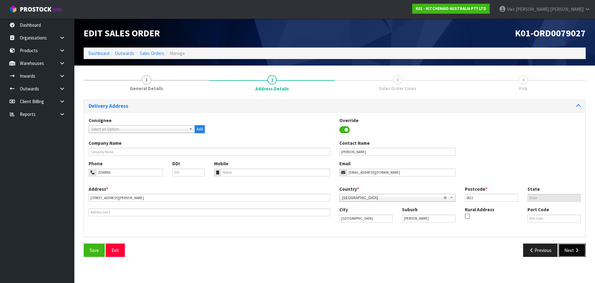
click at [576, 254] on button "Next" at bounding box center [572, 249] width 27 height 13
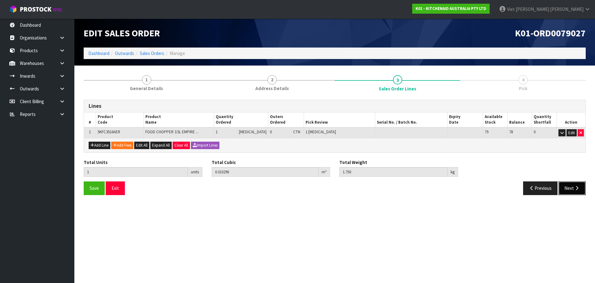
click at [573, 187] on button "Next" at bounding box center [572, 187] width 27 height 13
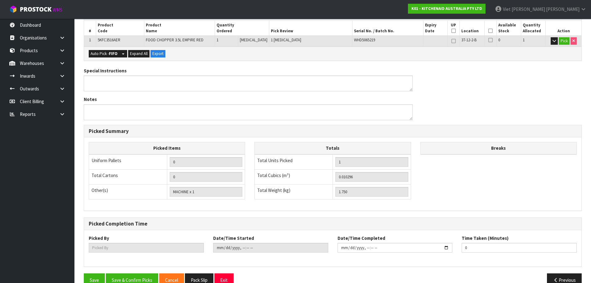
scroll to position [127, 0]
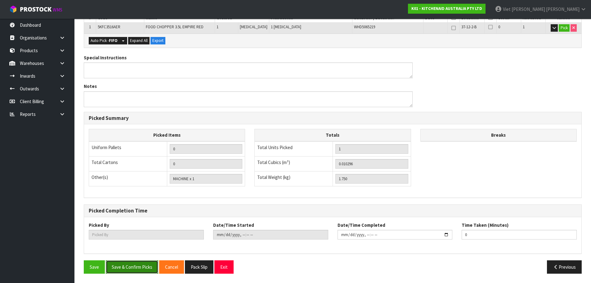
click at [138, 270] on button "Save & Confirm Picks" at bounding box center [132, 266] width 52 height 13
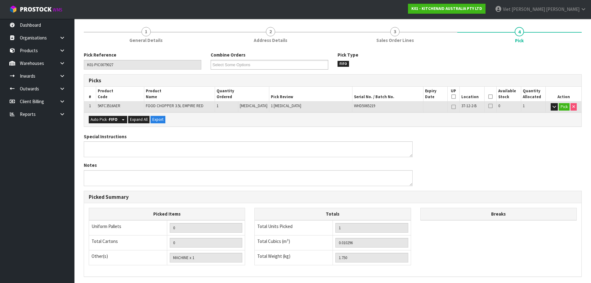
scroll to position [3, 0]
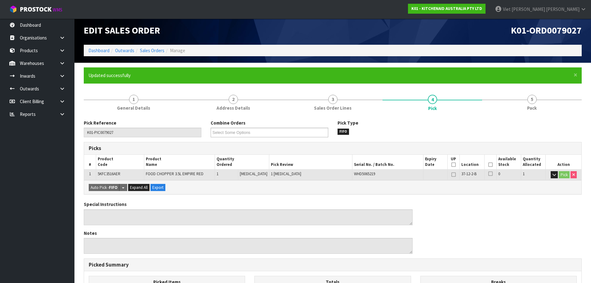
type input "Viet [PERSON_NAME]"
type input "[DATE]T14:13:15"
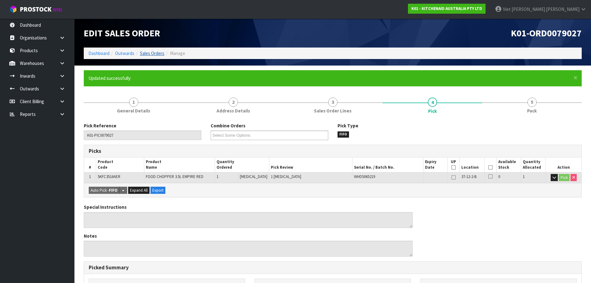
drag, startPoint x: 154, startPoint y: 48, endPoint x: 146, endPoint y: 54, distance: 10.7
click at [154, 48] on ol "Dashboard Outwards Sales Orders Manage" at bounding box center [333, 52] width 498 height 11
click at [146, 54] on link "Sales Orders" at bounding box center [152, 53] width 25 height 6
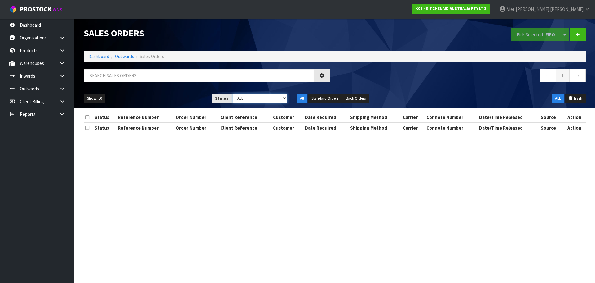
click at [253, 101] on select "Draft Pending Allocated Pending Pick Goods Picked Goods Packed Pending Charges …" at bounding box center [260, 98] width 55 height 10
select select "string:2"
click at [233, 93] on select "Draft Pending Allocated Pending Pick Goods Picked Goods Packed Pending Charges …" at bounding box center [260, 98] width 55 height 10
click at [157, 67] on div "Sales Orders Pick Selected - FIFO Split button! FIFO - First In First Out FEFO …" at bounding box center [335, 63] width 512 height 89
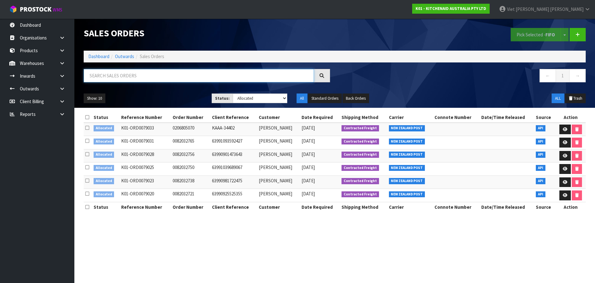
click at [151, 79] on input "text" at bounding box center [199, 75] width 230 height 13
paste input "K01-ORD0079033"
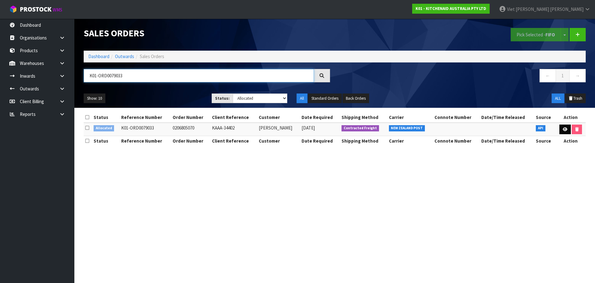
type input "K01-ORD0079033"
click at [565, 132] on link at bounding box center [565, 129] width 11 height 10
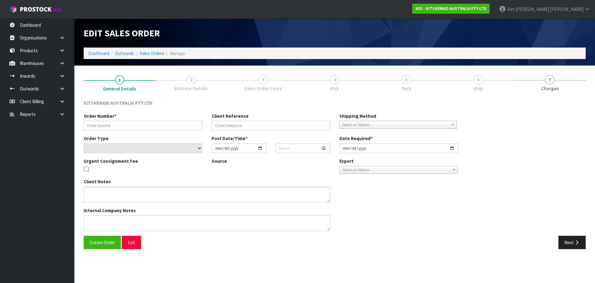
type input "0206805070"
type input "KAAA-34402"
select select "number:0"
type input "[DATE]"
type input "13:41:42.000"
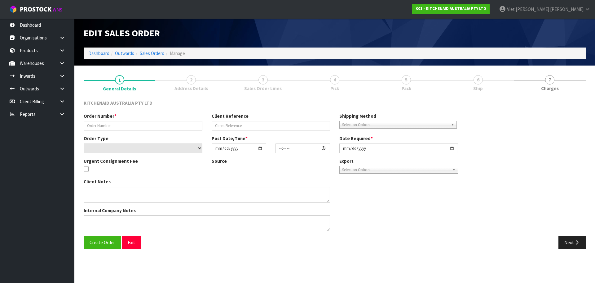
type input "[DATE]"
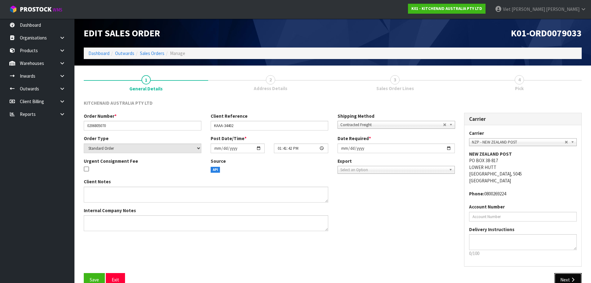
click at [567, 275] on button "Next" at bounding box center [567, 279] width 27 height 13
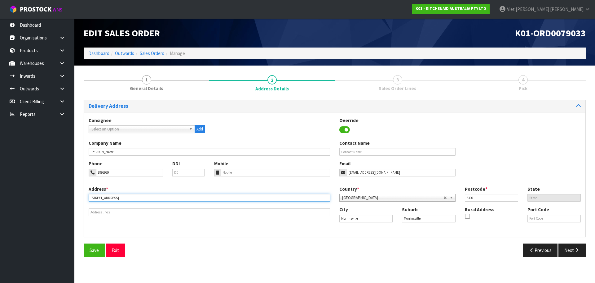
drag, startPoint x: 157, startPoint y: 197, endPoint x: 69, endPoint y: 199, distance: 87.5
click at [69, 199] on body "Toggle navigation ProStock WMS K01 - KITCHENAID AUSTRALIA PTY LTD Viet [PERSON_…" at bounding box center [297, 141] width 595 height 283
click at [189, 256] on div "Save Exit" at bounding box center [207, 249] width 256 height 13
drag, startPoint x: 108, startPoint y: 197, endPoint x: 91, endPoint y: 199, distance: 17.7
click at [91, 199] on input "[STREET_ADDRESS]" at bounding box center [210, 198] width 242 height 8
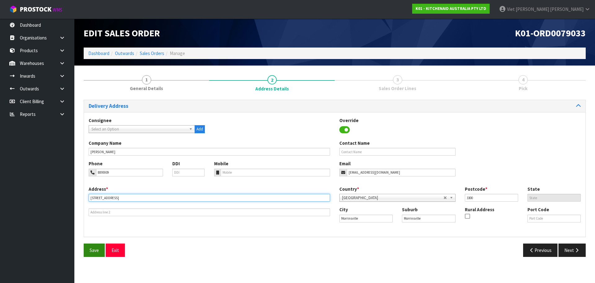
type input "[STREET_ADDRESS]"
click at [92, 250] on span "Save" at bounding box center [94, 250] width 9 height 6
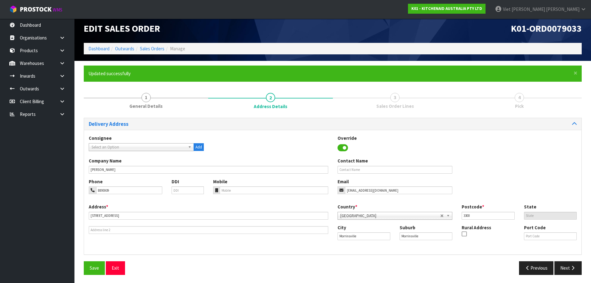
scroll to position [6, 0]
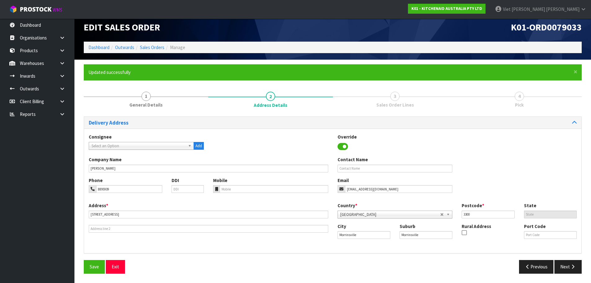
click at [561, 258] on div "Delivery Address Consignee 000001.BAY MECHANICS - BAY MECHANICS 000001A - BRAKE…" at bounding box center [333, 197] width 498 height 162
click at [564, 265] on button "Next" at bounding box center [567, 266] width 27 height 13
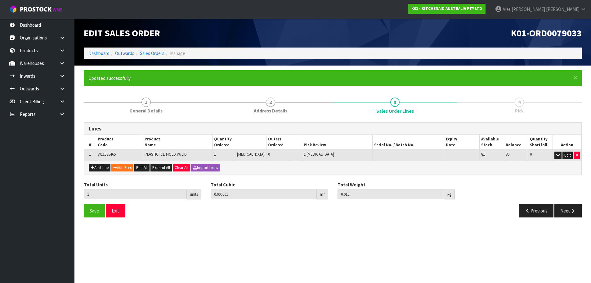
scroll to position [0, 0]
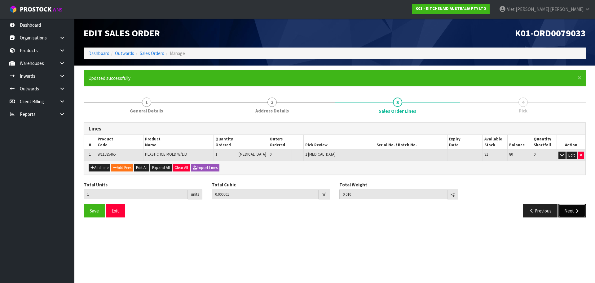
click at [572, 207] on button "Next" at bounding box center [572, 210] width 27 height 13
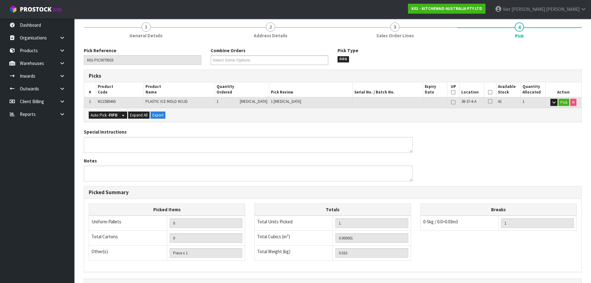
scroll to position [149, 0]
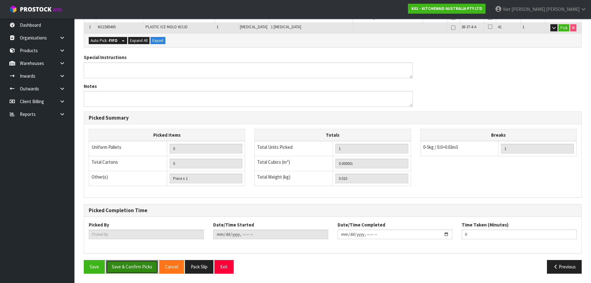
click at [143, 262] on button "Save & Confirm Picks" at bounding box center [132, 266] width 52 height 13
type input "Viet [PERSON_NAME]"
type input "[DATE]T14:14:27"
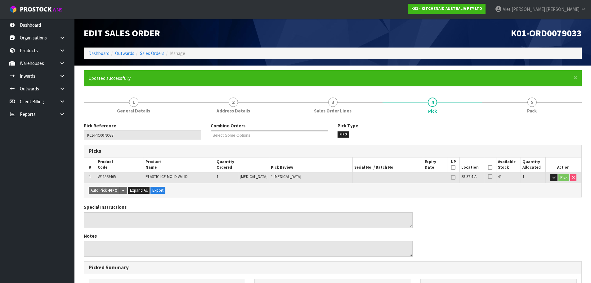
click at [554, 218] on div "Special Instructions Notes" at bounding box center [332, 231] width 507 height 57
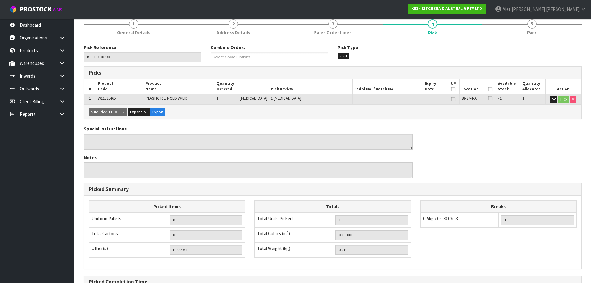
scroll to position [149, 0]
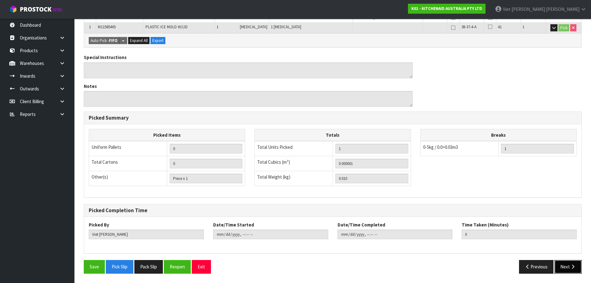
click at [561, 265] on button "Next" at bounding box center [567, 266] width 27 height 13
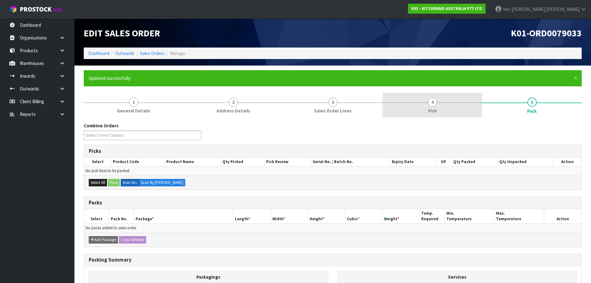
click at [439, 103] on link "4 Pick" at bounding box center [432, 105] width 100 height 25
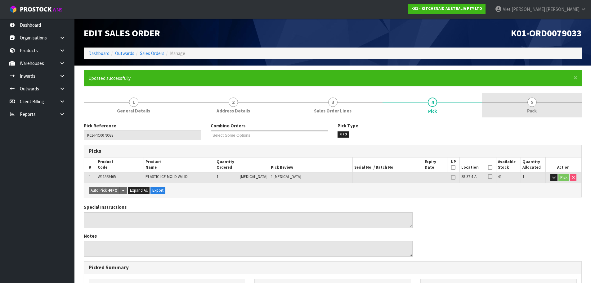
click at [524, 116] on link "5 Pack" at bounding box center [532, 105] width 100 height 25
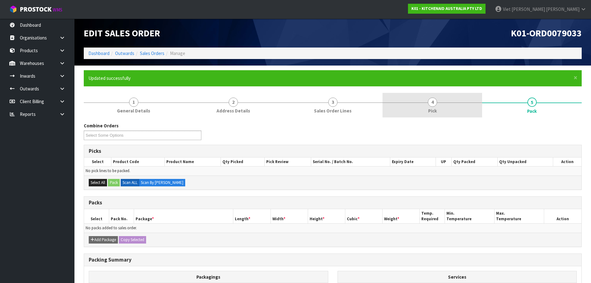
click at [478, 107] on link "4 Pick" at bounding box center [432, 105] width 100 height 25
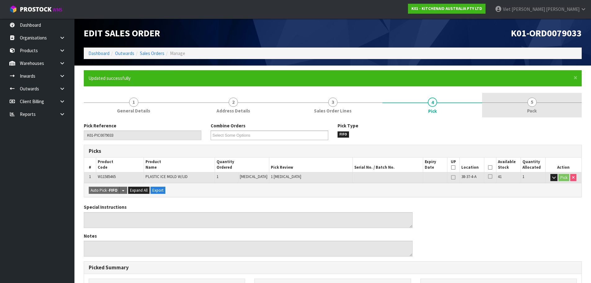
click at [535, 105] on span "5" at bounding box center [531, 101] width 9 height 9
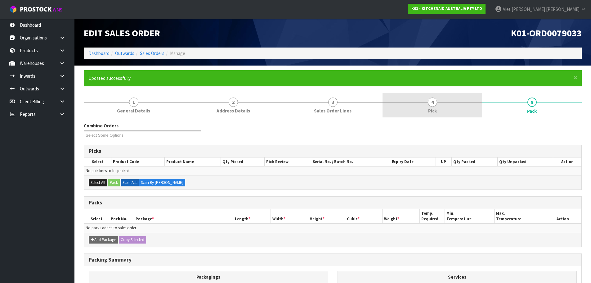
click at [452, 101] on link "4 Pick" at bounding box center [432, 105] width 100 height 25
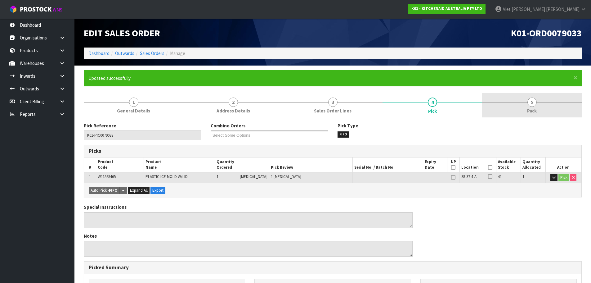
click at [495, 105] on link "5 Pack" at bounding box center [532, 105] width 100 height 25
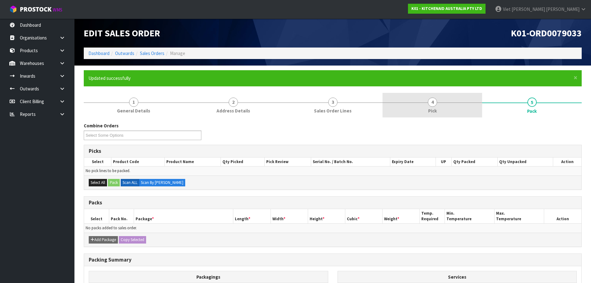
click at [438, 101] on link "4 Pick" at bounding box center [432, 105] width 100 height 25
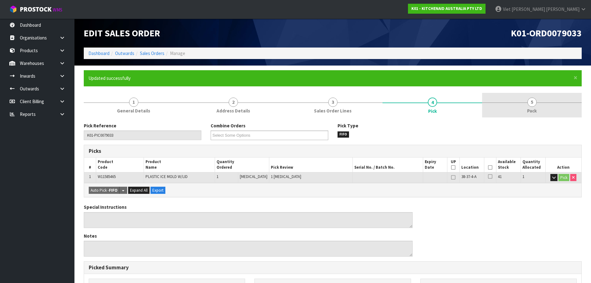
click at [502, 106] on link "5 Pack" at bounding box center [532, 105] width 100 height 25
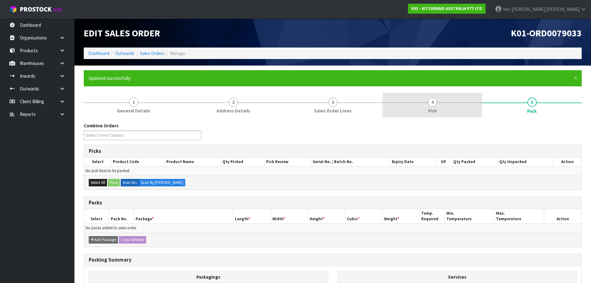
click at [460, 105] on link "4 Pick" at bounding box center [432, 105] width 100 height 25
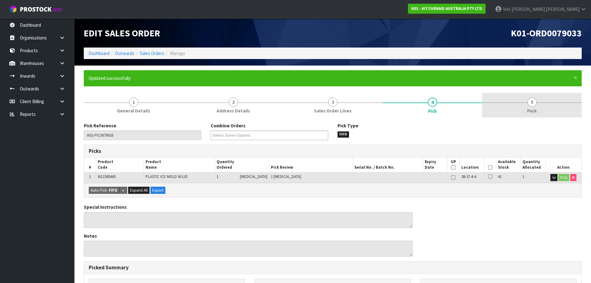
click at [519, 106] on link "5 Pack" at bounding box center [532, 105] width 100 height 25
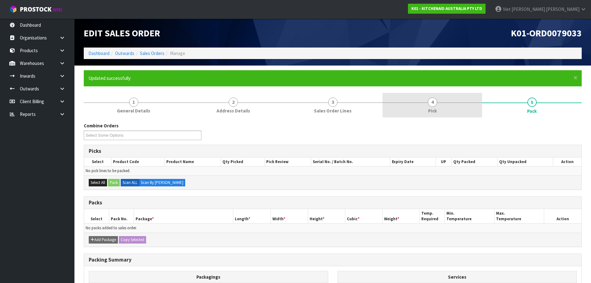
click at [467, 106] on link "4 Pick" at bounding box center [432, 105] width 100 height 25
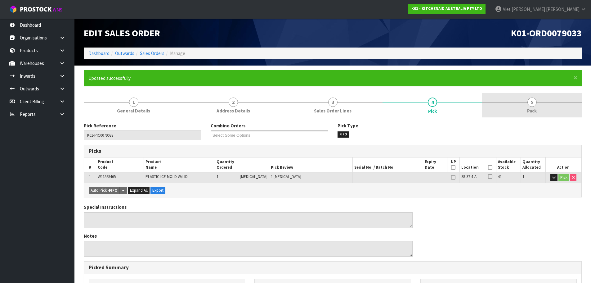
click at [510, 107] on link "5 Pack" at bounding box center [532, 105] width 100 height 25
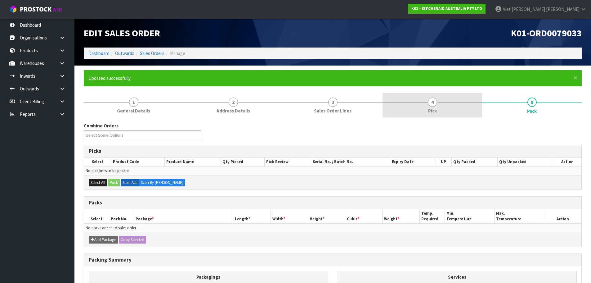
click at [457, 105] on link "4 Pick" at bounding box center [432, 105] width 100 height 25
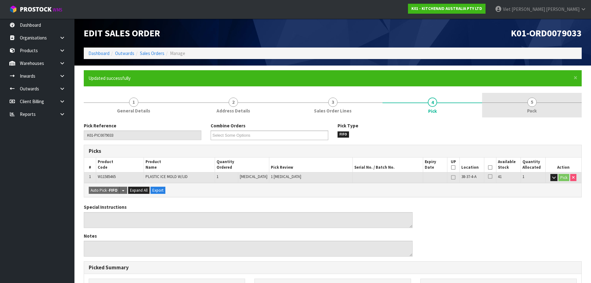
click at [528, 105] on span "5" at bounding box center [531, 101] width 9 height 9
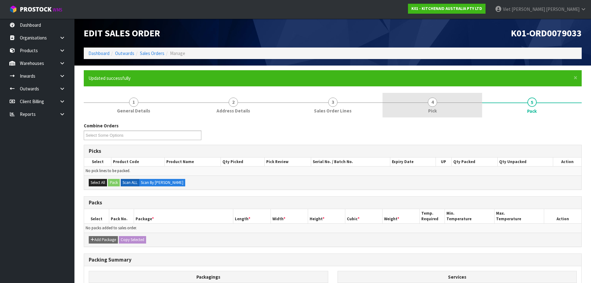
click at [468, 105] on link "4 Pick" at bounding box center [432, 105] width 100 height 25
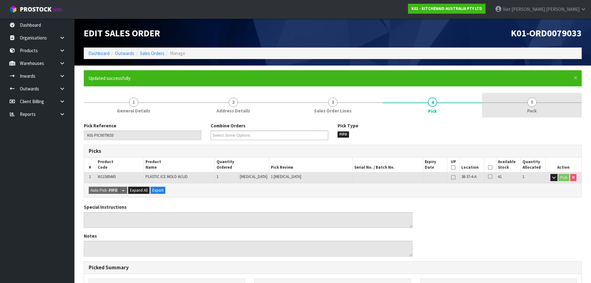
click at [528, 105] on span "5" at bounding box center [531, 101] width 9 height 9
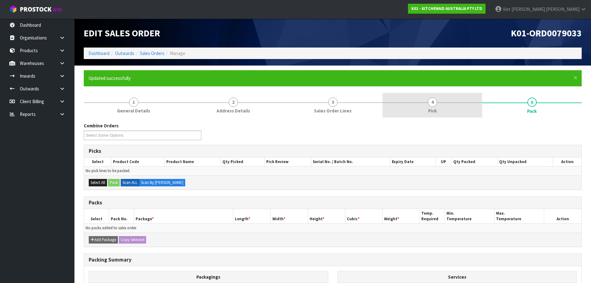
click at [470, 101] on link "4 Pick" at bounding box center [432, 105] width 100 height 25
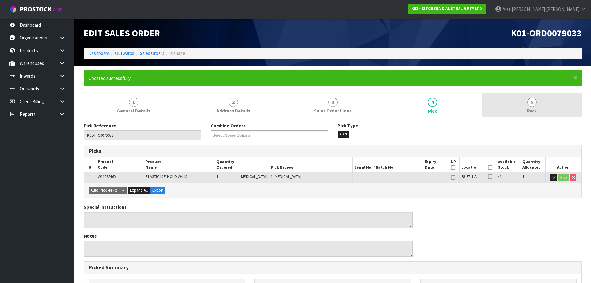
click at [566, 100] on link "5 Pack" at bounding box center [532, 105] width 100 height 25
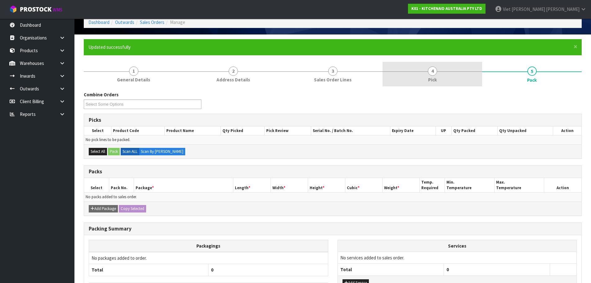
click at [444, 83] on link "4 Pick" at bounding box center [432, 74] width 100 height 25
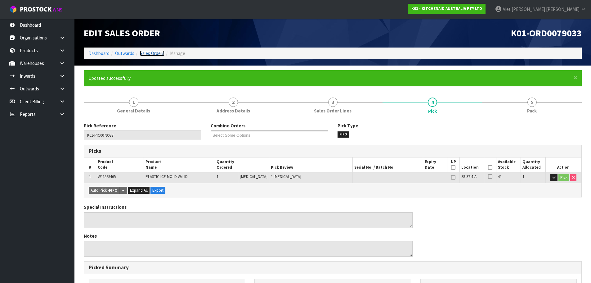
click at [156, 54] on link "Sales Orders" at bounding box center [152, 53] width 25 height 6
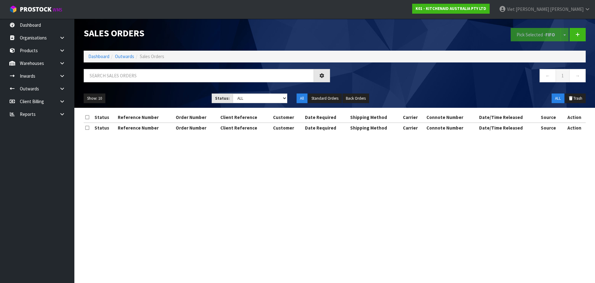
drag, startPoint x: 161, startPoint y: 87, endPoint x: 167, endPoint y: 82, distance: 7.5
click at [161, 87] on div "← 1 →" at bounding box center [335, 79] width 512 height 20
click at [167, 81] on input "text" at bounding box center [199, 75] width 230 height 13
paste input "K01-ORD0079025"
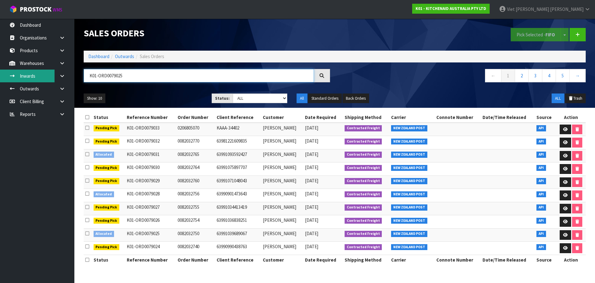
drag, startPoint x: 96, startPoint y: 76, endPoint x: 51, endPoint y: 76, distance: 45.3
click at [51, 76] on body "Toggle navigation ProStock WMS K01 - KITCHENAID AUSTRALIA PTY LTD Viet [PERSON_…" at bounding box center [297, 141] width 595 height 283
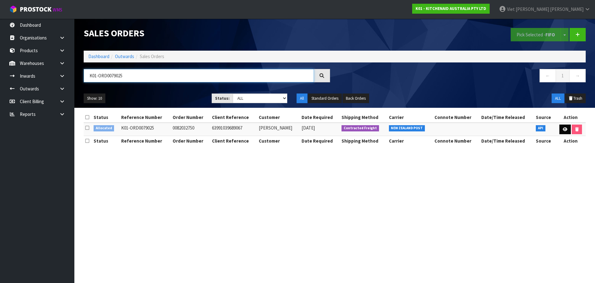
type input "K01-ORD0079025"
click at [561, 127] on link at bounding box center [565, 129] width 11 height 10
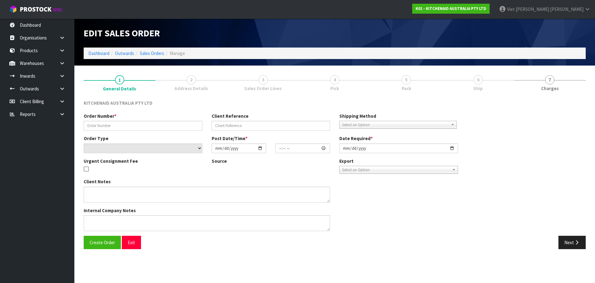
type input "0082032750"
type input "63991039689067"
select select "number:0"
type input "[DATE]"
type input "13:40:20.000"
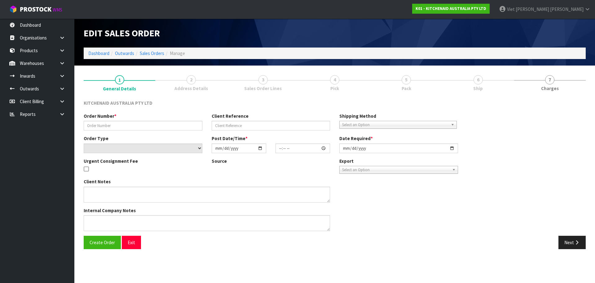
type input "[DATE]"
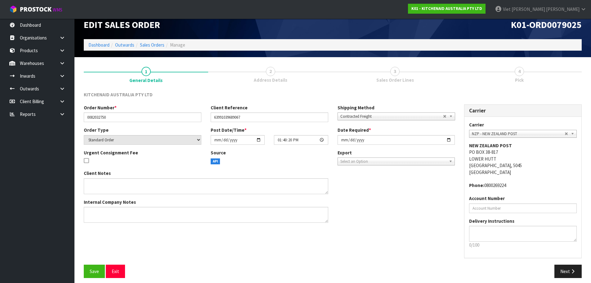
scroll to position [13, 0]
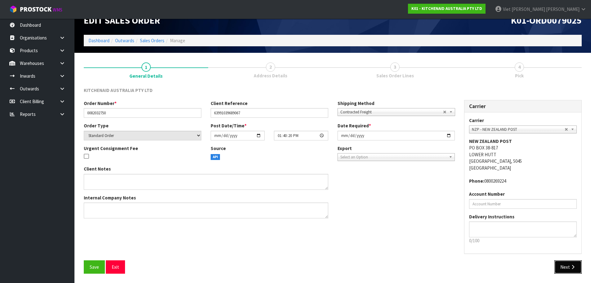
click at [577, 268] on button "Next" at bounding box center [567, 266] width 27 height 13
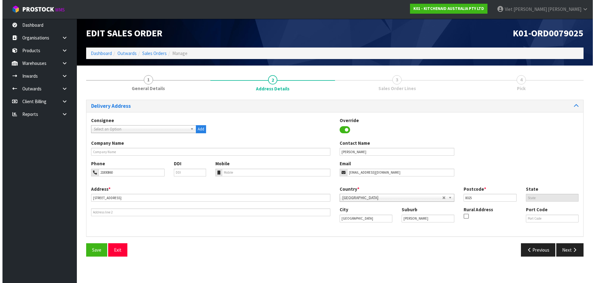
scroll to position [0, 0]
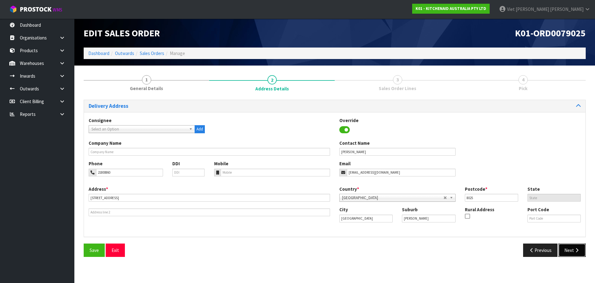
drag, startPoint x: 0, startPoint y: 0, endPoint x: 572, endPoint y: 254, distance: 626.1
click at [572, 254] on button "Next" at bounding box center [572, 249] width 27 height 13
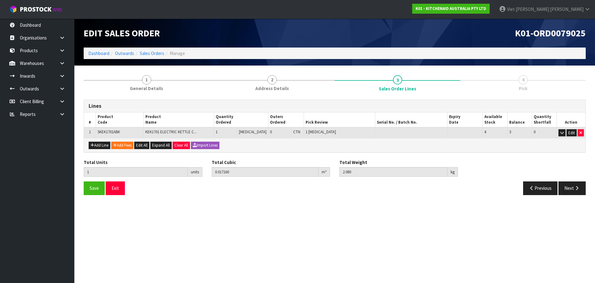
drag, startPoint x: 457, startPoint y: 281, endPoint x: 458, endPoint y: 269, distance: 12.1
click at [458, 273] on section "Edit Sales Order K01-ORD0079025 Dashboard Outwards Sales Orders Manage 1 Genera…" at bounding box center [297, 141] width 595 height 283
drag, startPoint x: 456, startPoint y: 285, endPoint x: 461, endPoint y: 276, distance: 10.9
click at [461, 276] on section "Edit Sales Order K01-ORD0079025 Dashboard Outwards Sales Orders Manage 1 Genera…" at bounding box center [297, 141] width 595 height 283
click at [461, 273] on section "Edit Sales Order K01-ORD0079025 Dashboard Outwards Sales Orders Manage 1 Genera…" at bounding box center [297, 141] width 595 height 283
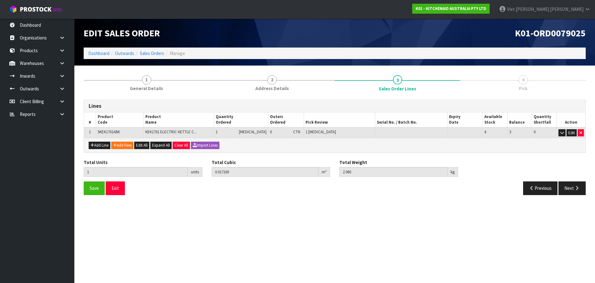
drag, startPoint x: 459, startPoint y: 279, endPoint x: 501, endPoint y: 243, distance: 54.8
click at [499, 250] on section "Edit Sales Order K01-ORD0079025 Dashboard Outwards Sales Orders Manage 1 Genera…" at bounding box center [297, 141] width 595 height 283
click at [496, 253] on section "Edit Sales Order K01-ORD0079025 Dashboard Outwards Sales Orders Manage 1 Genera…" at bounding box center [297, 141] width 595 height 283
drag, startPoint x: 493, startPoint y: 270, endPoint x: 502, endPoint y: 256, distance: 15.7
click at [500, 264] on section "Edit Sales Order K01-ORD0079025 Dashboard Outwards Sales Orders Manage 1 Genera…" at bounding box center [297, 141] width 595 height 283
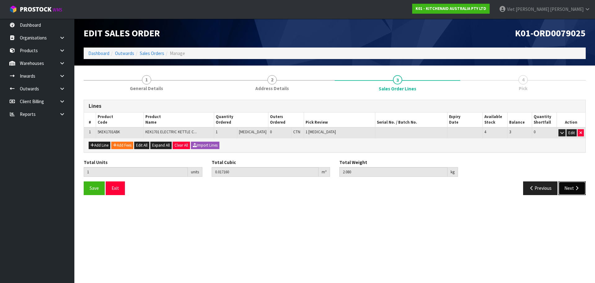
click at [574, 191] on button "Next" at bounding box center [572, 187] width 27 height 13
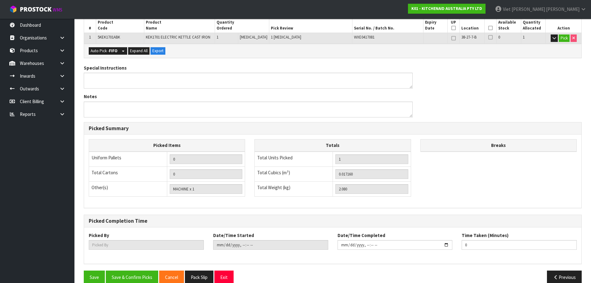
scroll to position [127, 0]
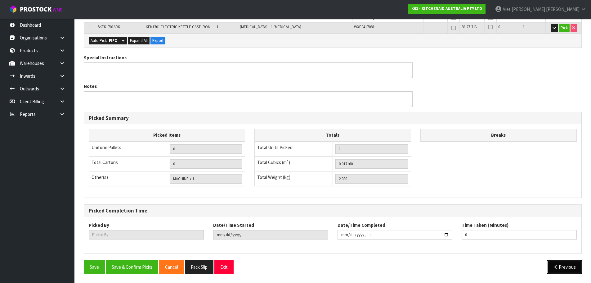
click at [565, 264] on button "Previous" at bounding box center [564, 266] width 35 height 13
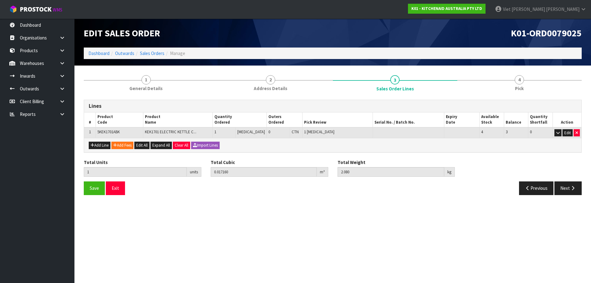
scroll to position [0, 0]
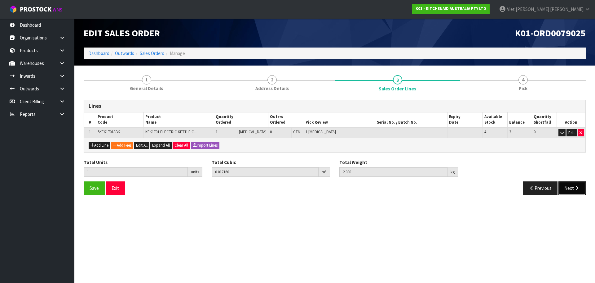
click at [581, 182] on button "Next" at bounding box center [572, 187] width 27 height 13
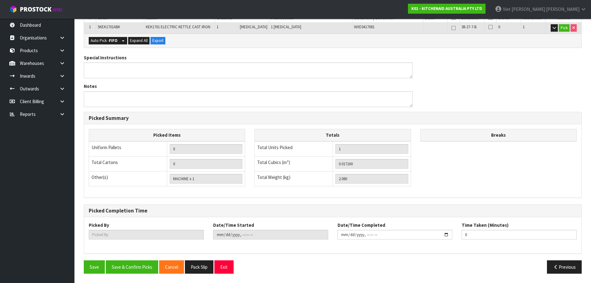
scroll to position [3, 0]
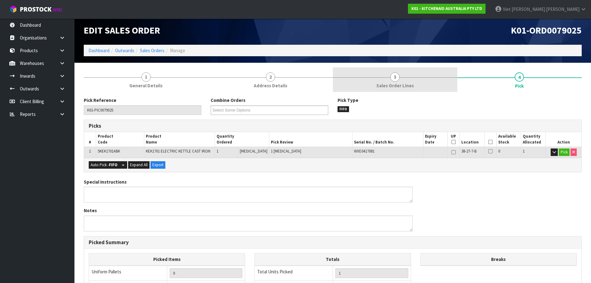
click at [418, 82] on link "3 Sales Order Lines" at bounding box center [395, 79] width 124 height 25
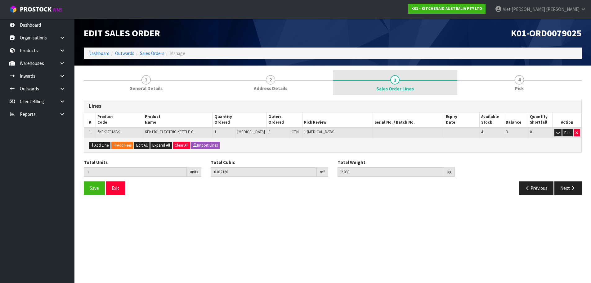
scroll to position [0, 0]
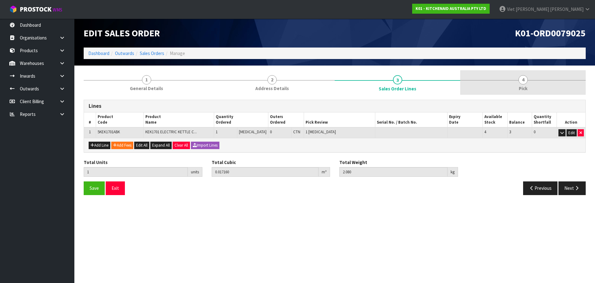
click at [526, 89] on span "Pick" at bounding box center [523, 88] width 9 height 7
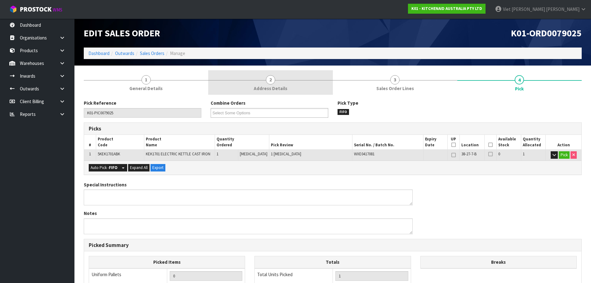
click at [231, 89] on link "2 Address Details" at bounding box center [270, 82] width 124 height 25
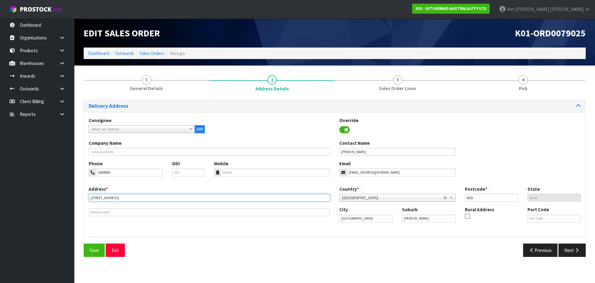
drag, startPoint x: 229, startPoint y: 194, endPoint x: 76, endPoint y: 194, distance: 152.6
click at [76, 194] on section "1 General Details 2 Address Details 3 Sales Order Lines 4 Pick Delivery Address…" at bounding box center [334, 165] width 521 height 200
click at [567, 252] on button "Next" at bounding box center [572, 249] width 27 height 13
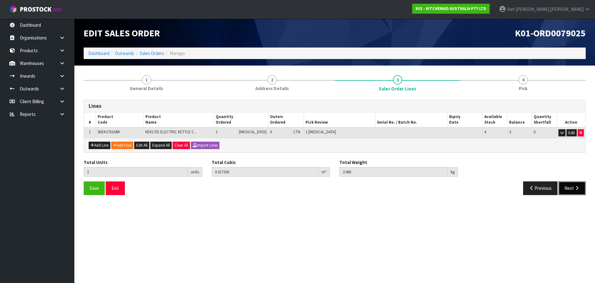
click at [564, 191] on button "Next" at bounding box center [572, 187] width 27 height 13
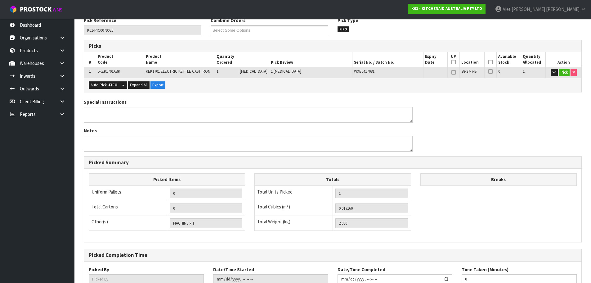
scroll to position [127, 0]
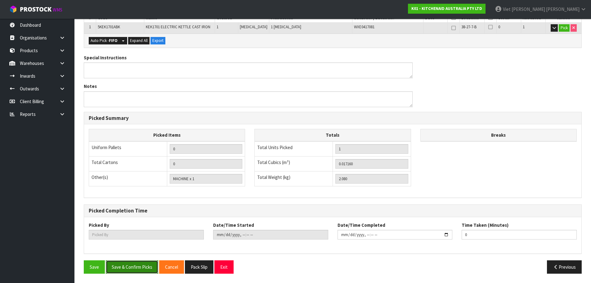
click at [126, 266] on button "Save & Confirm Picks" at bounding box center [132, 266] width 52 height 13
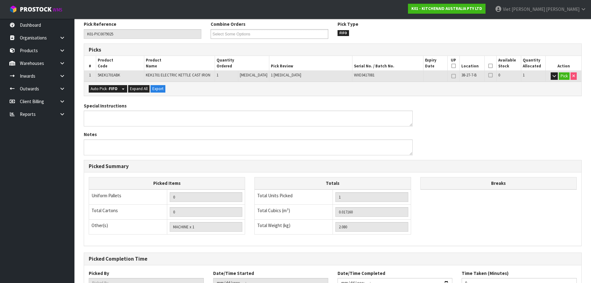
scroll to position [34, 0]
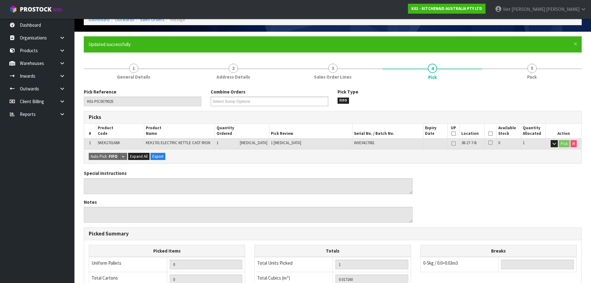
type input "Viet [PERSON_NAME]"
type input "2025-09-11T14:17:33"
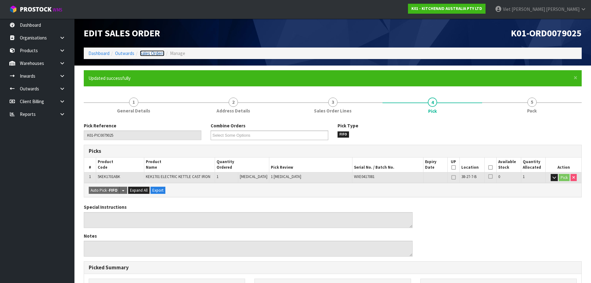
click at [146, 54] on link "Sales Orders" at bounding box center [152, 53] width 25 height 6
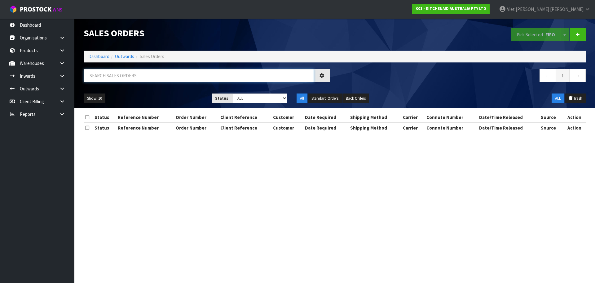
click at [208, 73] on input "text" at bounding box center [199, 75] width 230 height 13
paste input "K01-ORD0079028"
type input "K01-ORD0079028"
click at [262, 102] on select "Draft Pending Allocated Pending Pick Goods Picked Goods Packed Pending Charges …" at bounding box center [260, 98] width 55 height 10
select select "string:2"
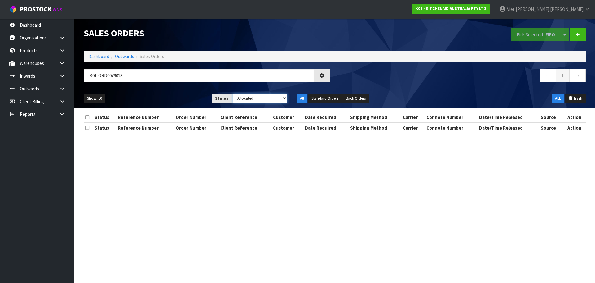
click at [233, 93] on select "Draft Pending Allocated Pending Pick Goods Picked Goods Packed Pending Charges …" at bounding box center [260, 98] width 55 height 10
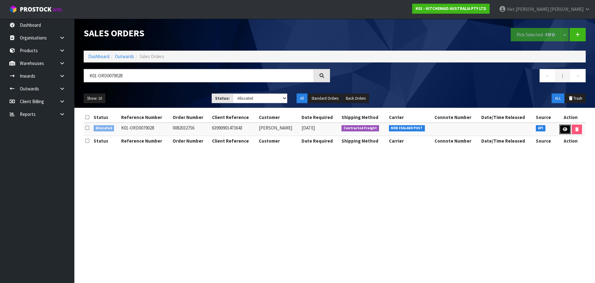
click at [560, 129] on link at bounding box center [565, 129] width 11 height 10
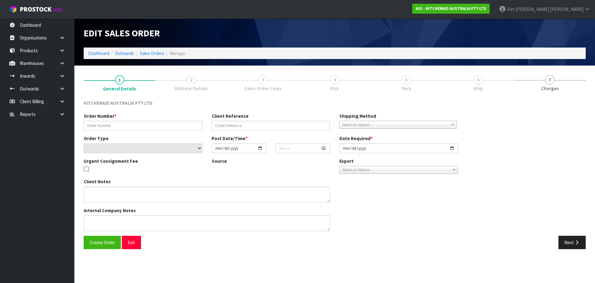
type input "0082032756"
type input "63990901473643"
select select "number:0"
type input "[DATE]"
type input "13:40:26.000"
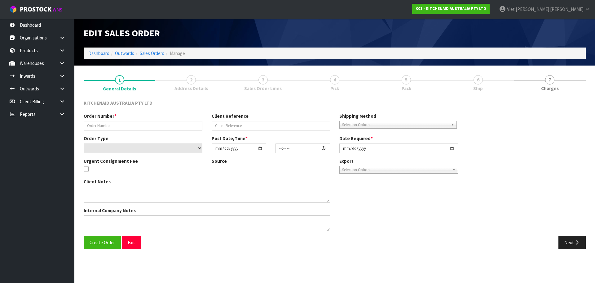
type input "[DATE]"
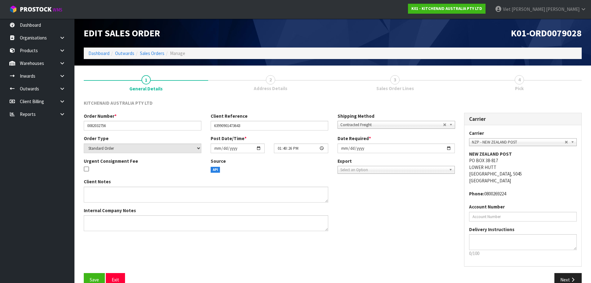
scroll to position [13, 0]
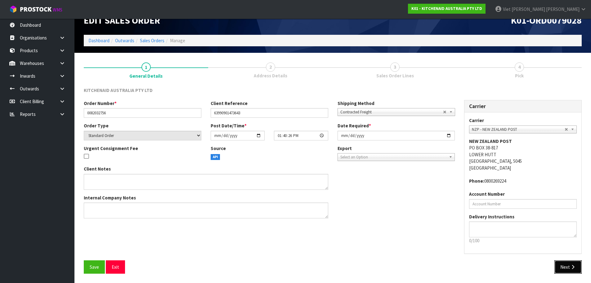
click at [579, 263] on button "Next" at bounding box center [567, 266] width 27 height 13
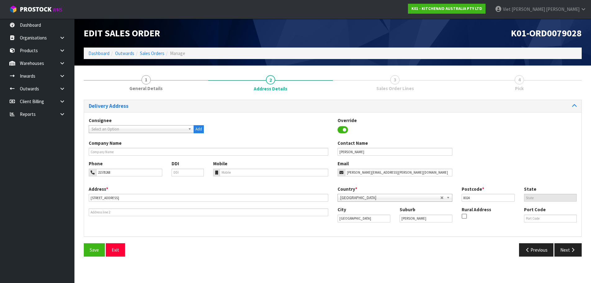
scroll to position [0, 0]
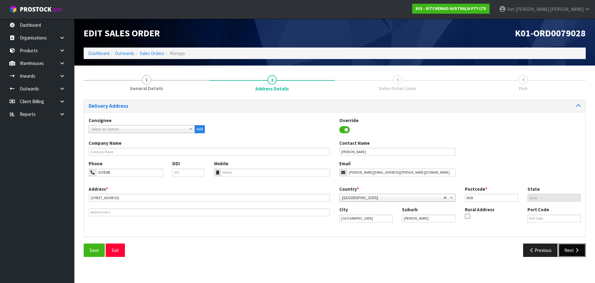
click at [570, 247] on button "Next" at bounding box center [572, 249] width 27 height 13
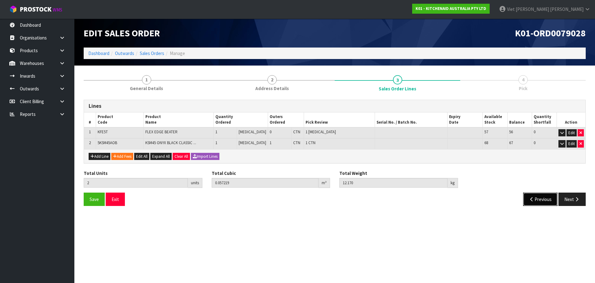
click at [542, 200] on button "Previous" at bounding box center [541, 198] width 35 height 13
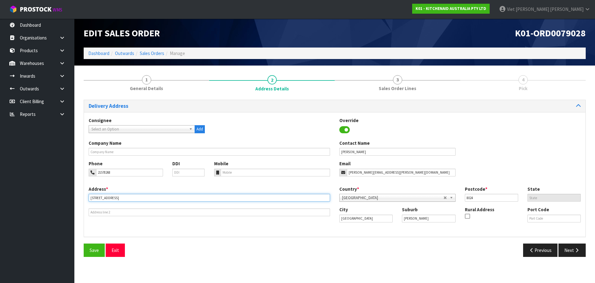
drag, startPoint x: 89, startPoint y: 199, endPoint x: 84, endPoint y: 199, distance: 5.0
click at [84, 199] on div "Delivery Address Consignee 000001.BAY MECHANICS - BAY MECHANICS 000001A - BRAKE…" at bounding box center [335, 168] width 502 height 137
click at [573, 249] on button "Next" at bounding box center [572, 249] width 27 height 13
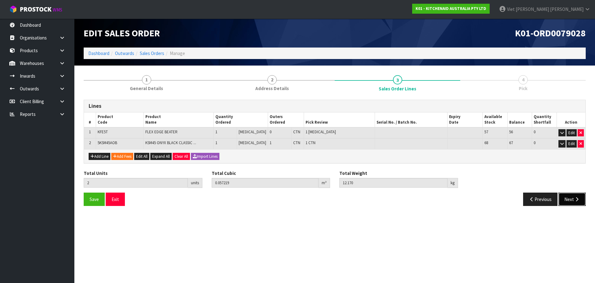
click at [583, 203] on button "Next" at bounding box center [572, 198] width 27 height 13
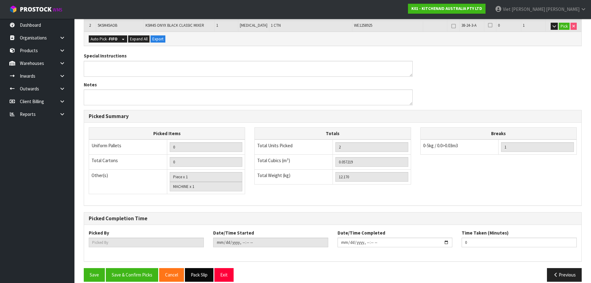
scroll to position [148, 0]
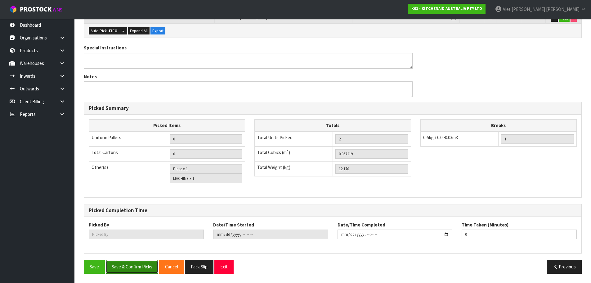
click at [146, 269] on button "Save & Confirm Picks" at bounding box center [132, 266] width 52 height 13
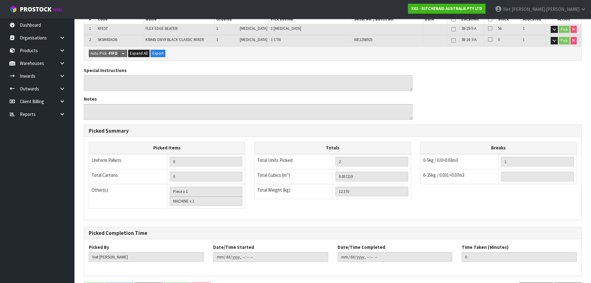
type input "Viet [PERSON_NAME]"
type input "2025-09-11T14:18:24"
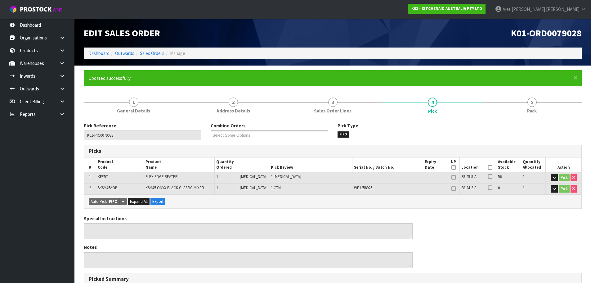
click at [155, 58] on ol "Dashboard Outwards Sales Orders Manage" at bounding box center [333, 52] width 498 height 11
click at [157, 55] on link "Sales Orders" at bounding box center [152, 53] width 25 height 6
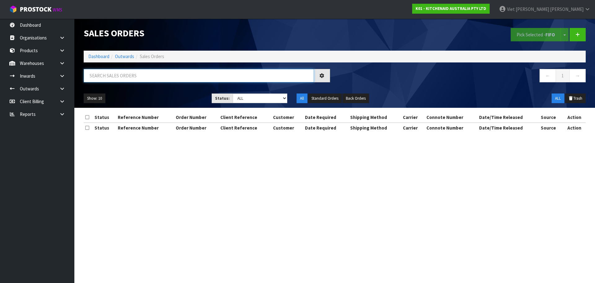
click at [239, 79] on input "text" at bounding box center [199, 75] width 230 height 13
click at [240, 77] on input "text" at bounding box center [199, 75] width 230 height 13
paste input "K01-ORD0079020"
drag, startPoint x: 99, startPoint y: 76, endPoint x: 76, endPoint y: 79, distance: 23.3
click at [76, 79] on header "Sales Orders Pick Selected - FIFO Split button! FIFO - First In First Out FEFO …" at bounding box center [334, 63] width 521 height 89
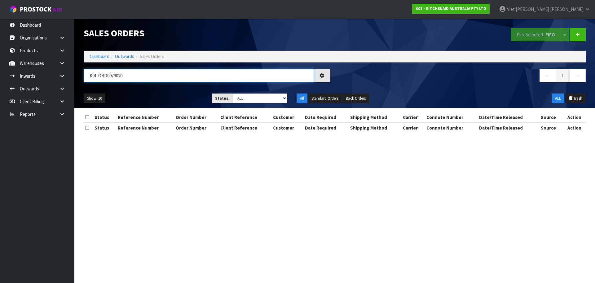
click at [110, 77] on input "K01-ORD0079020" at bounding box center [199, 75] width 230 height 13
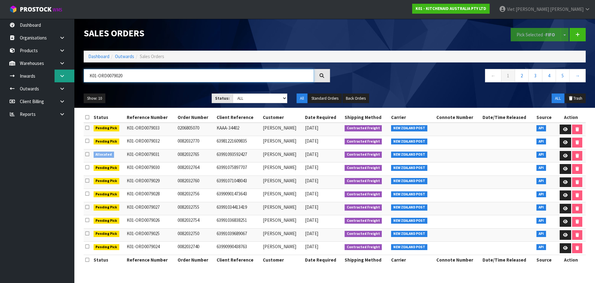
drag, startPoint x: 98, startPoint y: 76, endPoint x: 69, endPoint y: 78, distance: 28.9
click at [69, 78] on body "Toggle navigation ProStock WMS K01 - KITCHENAID AUSTRALIA PTY LTD Viet [PERSON_…" at bounding box center [297, 141] width 595 height 283
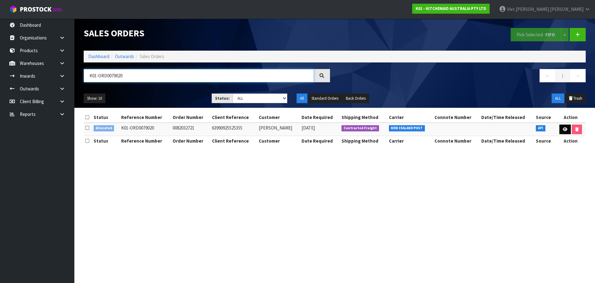
type input "K01-ORD0079020"
click at [563, 130] on icon at bounding box center [565, 129] width 5 height 4
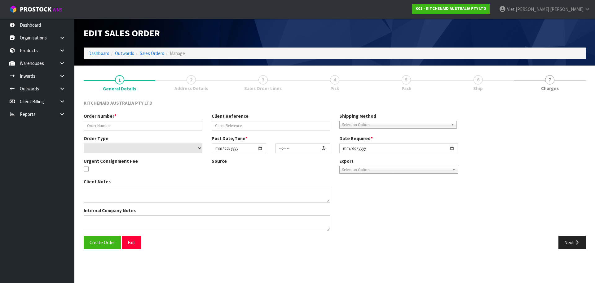
type input "0082032721"
type input "63990925525355"
select select "number:0"
type input "[DATE]"
type input "13:40:10.000"
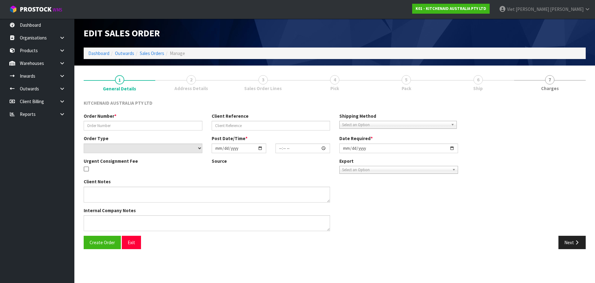
type input "[DATE]"
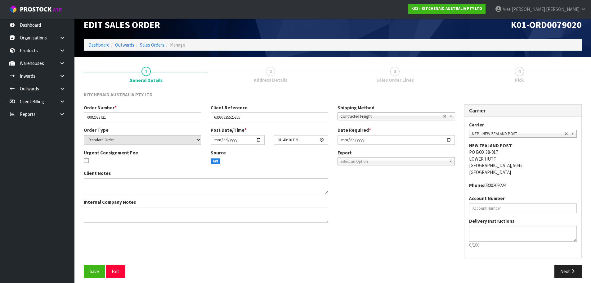
scroll to position [13, 0]
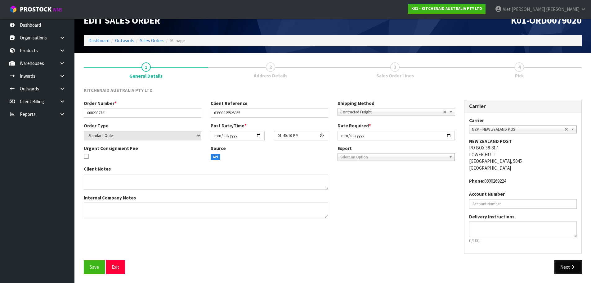
click at [561, 262] on button "Next" at bounding box center [567, 266] width 27 height 13
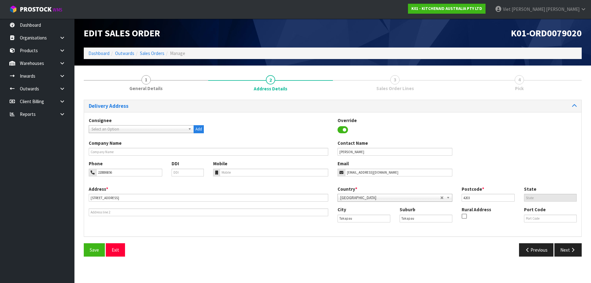
scroll to position [0, 0]
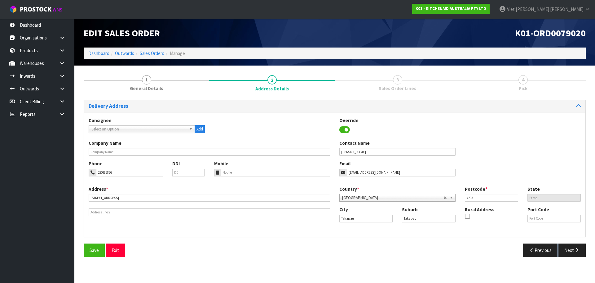
drag, startPoint x: 562, startPoint y: 260, endPoint x: 279, endPoint y: 286, distance: 284.6
click at [279, 282] on html "Toggle navigation ProStock WMS K01 - KITCHENAID AUSTRALIA PTY LTD Viet [PERSON_…" at bounding box center [297, 141] width 595 height 283
drag, startPoint x: 118, startPoint y: 198, endPoint x: 36, endPoint y: 197, distance: 82.5
click at [36, 197] on body "Toggle navigation ProStock WMS K01 - KITCHENAID AUSTRALIA PTY LTD Viet [PERSON_…" at bounding box center [297, 141] width 595 height 283
click at [462, 263] on section "1 General Details 2 Address Details 3 Sales Order Lines 4 Pick Delivery Address…" at bounding box center [334, 165] width 521 height 200
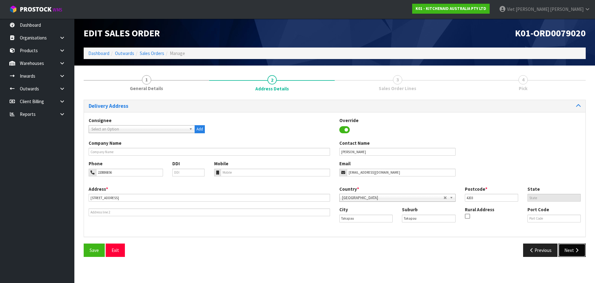
click at [564, 247] on button "Next" at bounding box center [572, 249] width 27 height 13
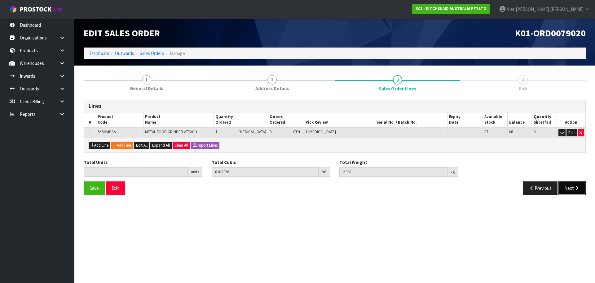
click at [568, 188] on button "Next" at bounding box center [572, 187] width 27 height 13
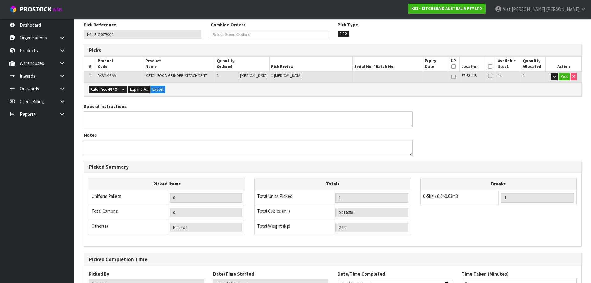
scroll to position [127, 0]
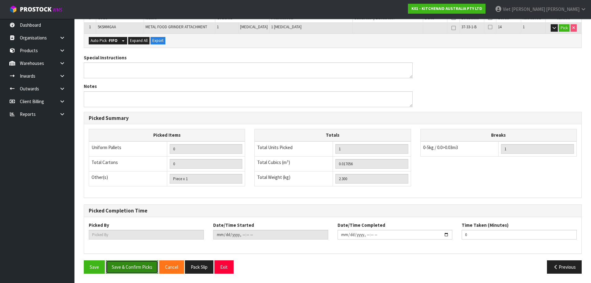
click at [139, 263] on button "Save & Confirm Picks" at bounding box center [132, 266] width 52 height 13
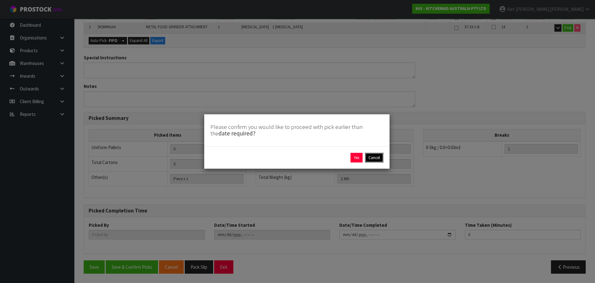
click at [379, 156] on button "Cancel" at bounding box center [374, 158] width 18 height 10
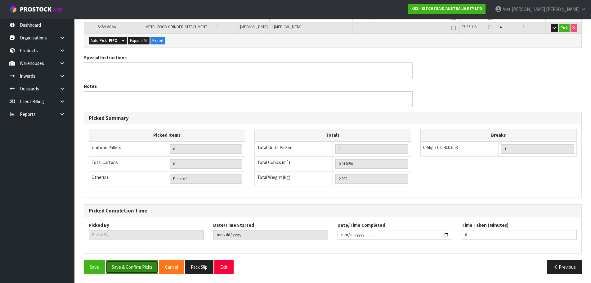
click at [129, 271] on button "Save & Confirm Picks" at bounding box center [132, 266] width 52 height 13
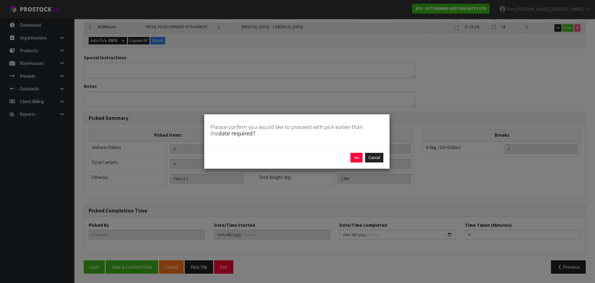
click at [347, 155] on div "Yes Cancel" at bounding box center [297, 158] width 173 height 10
click at [356, 155] on button "Yes" at bounding box center [357, 158] width 12 height 10
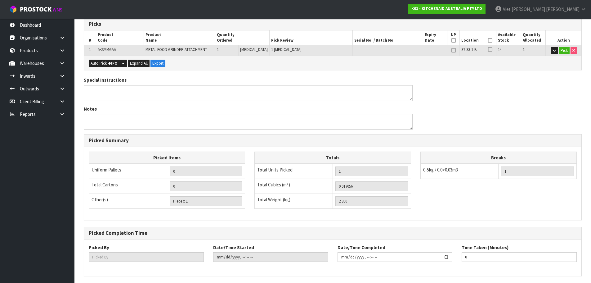
type input "Viet [PERSON_NAME]"
type input "2025-09-11T14:19:32"
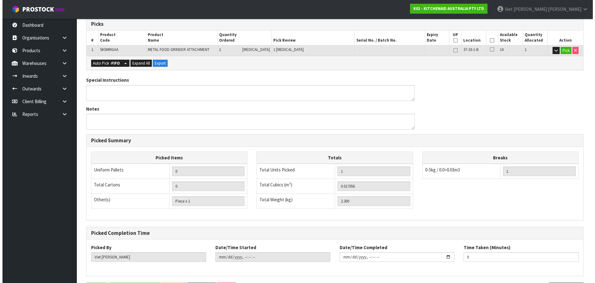
scroll to position [0, 0]
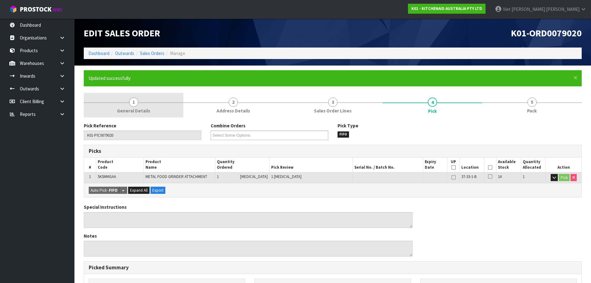
click at [141, 113] on span "General Details" at bounding box center [133, 110] width 33 height 7
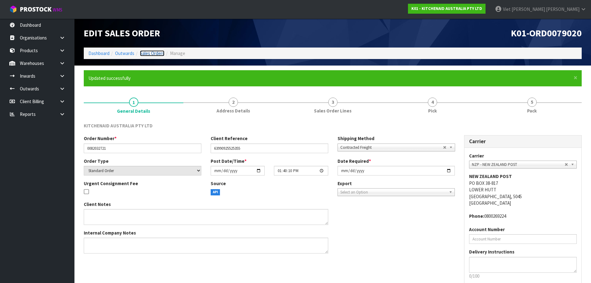
click at [147, 54] on link "Sales Orders" at bounding box center [152, 53] width 25 height 6
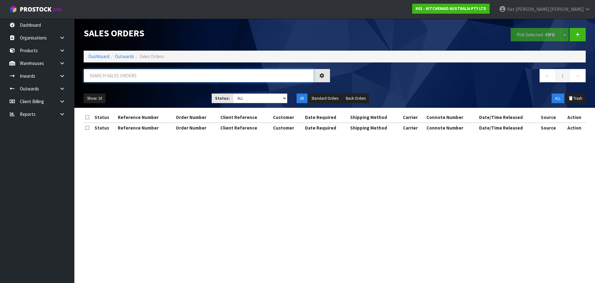
click at [206, 75] on input "text" at bounding box center [199, 75] width 230 height 13
paste input "K01-ORD0079031"
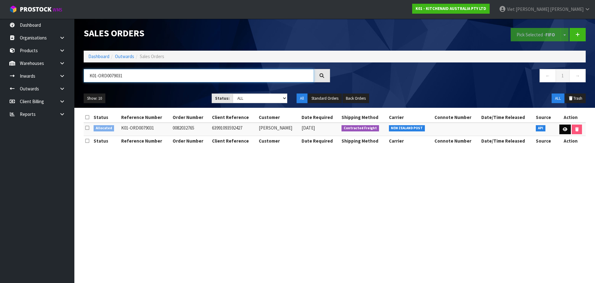
type input "K01-ORD0079031"
click at [563, 131] on link at bounding box center [565, 129] width 11 height 10
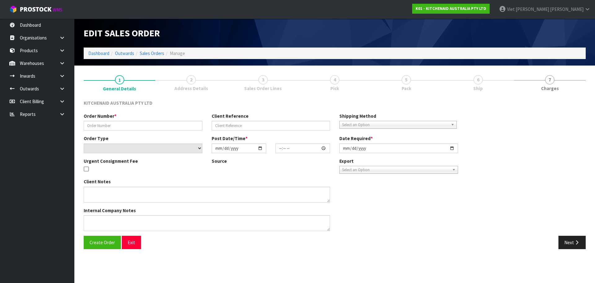
type input "0082032765"
type input "63991093592427"
select select "number:0"
type input "[DATE]"
type input "13:40:33.000"
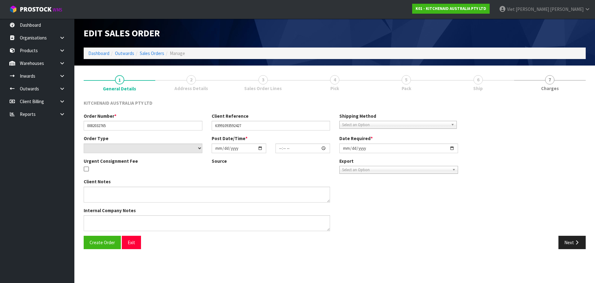
type input "[DATE]"
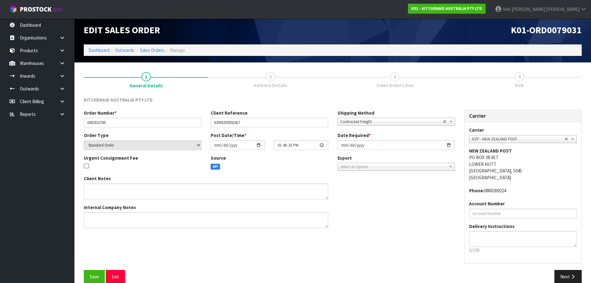
scroll to position [13, 0]
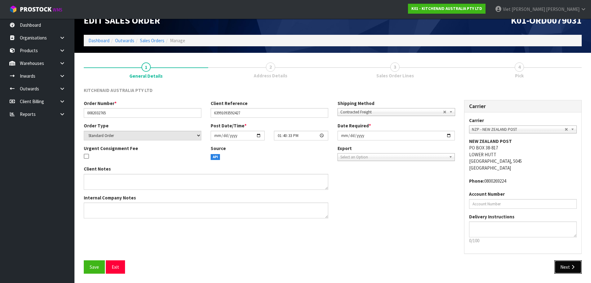
click at [568, 265] on button "Next" at bounding box center [567, 266] width 27 height 13
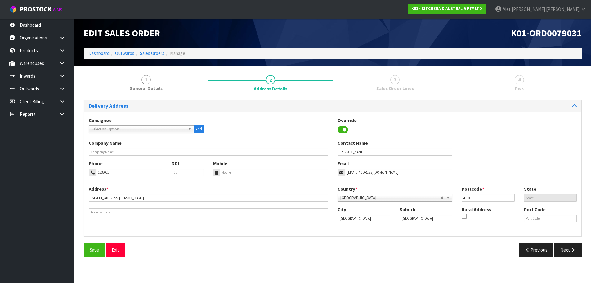
scroll to position [0, 0]
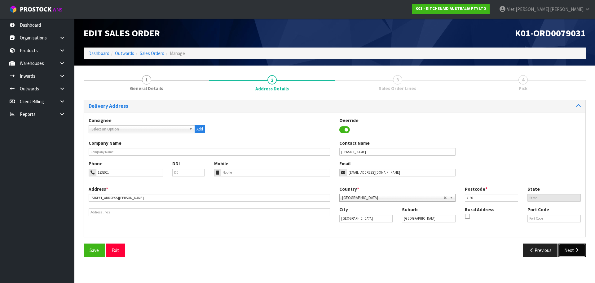
click at [577, 250] on icon "button" at bounding box center [577, 249] width 6 height 5
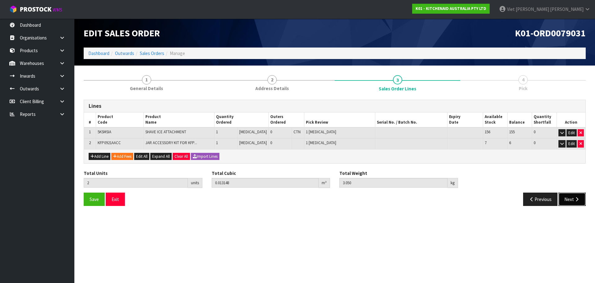
click at [566, 199] on button "Next" at bounding box center [572, 198] width 27 height 13
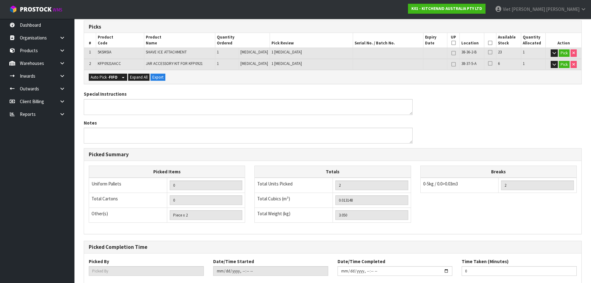
scroll to position [138, 0]
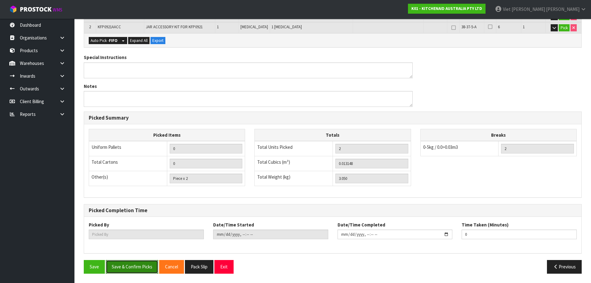
click at [135, 264] on button "Save & Confirm Picks" at bounding box center [132, 266] width 52 height 13
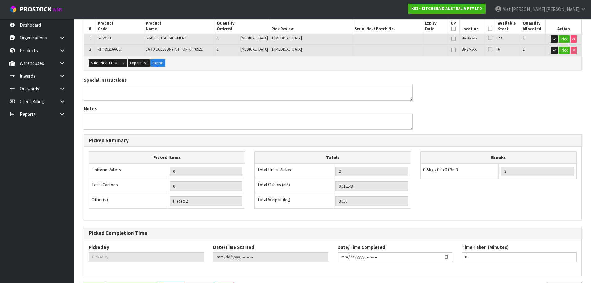
type input "Viet [PERSON_NAME]"
type input "2025-09-11T14:20:27"
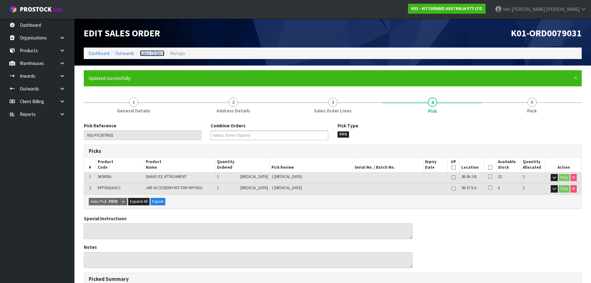
click at [147, 53] on link "Sales Orders" at bounding box center [152, 53] width 25 height 6
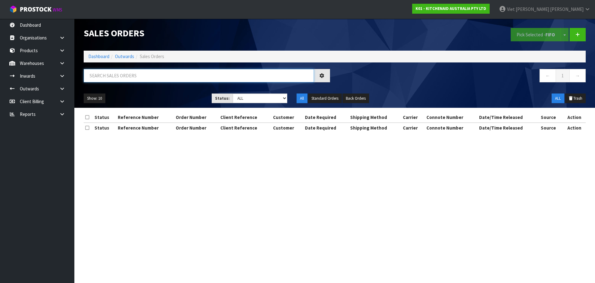
click at [221, 78] on input "text" at bounding box center [199, 75] width 230 height 13
paste input "K01-ORD0079023"
type input "K01-ORD0079023"
click at [276, 93] on select "Draft Pending Allocated Pending Pick Goods Picked Goods Packed Pending Charges …" at bounding box center [260, 98] width 55 height 10
select select "string:2"
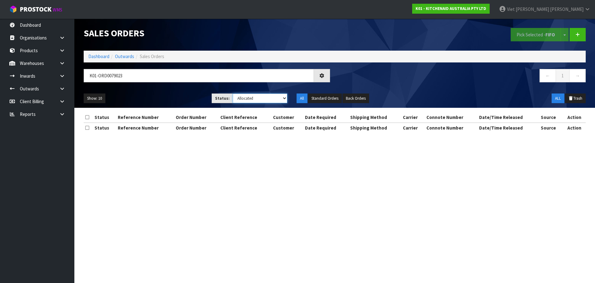
click at [233, 93] on select "Draft Pending Allocated Pending Pick Goods Picked Goods Packed Pending Charges …" at bounding box center [260, 98] width 55 height 10
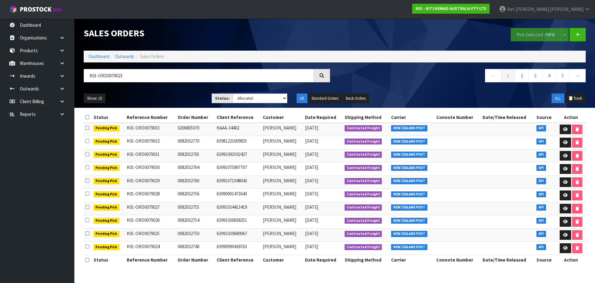
click at [318, 76] on div at bounding box center [322, 75] width 16 height 13
click at [321, 75] on icon at bounding box center [322, 75] width 5 height 5
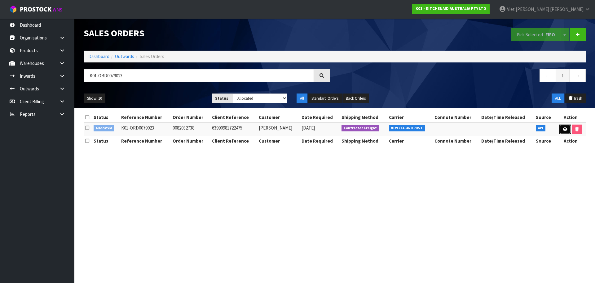
click at [566, 127] on link at bounding box center [565, 129] width 11 height 10
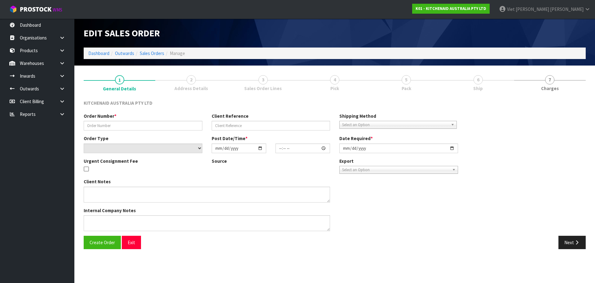
type input "0082032738"
type input "63990981722475"
select select "number:0"
type input "[DATE]"
type input "13:40:16.000"
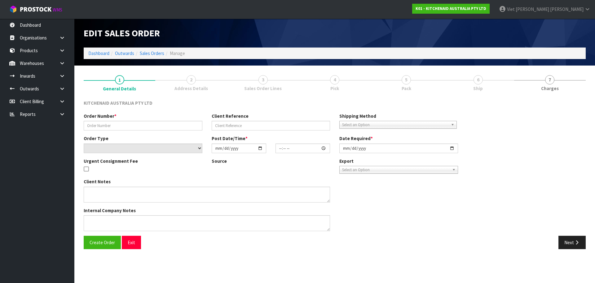
type input "[DATE]"
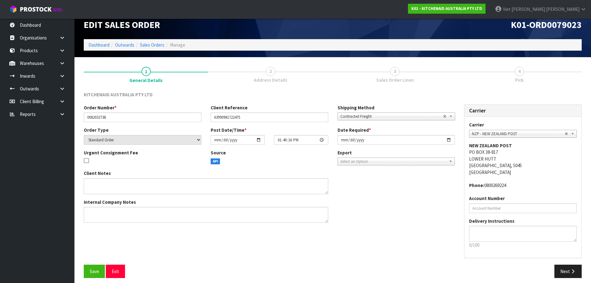
scroll to position [13, 0]
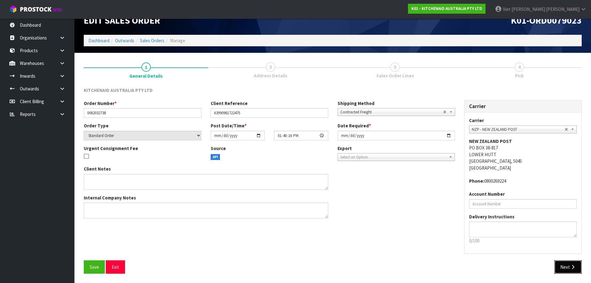
click at [570, 267] on icon "button" at bounding box center [573, 266] width 6 height 5
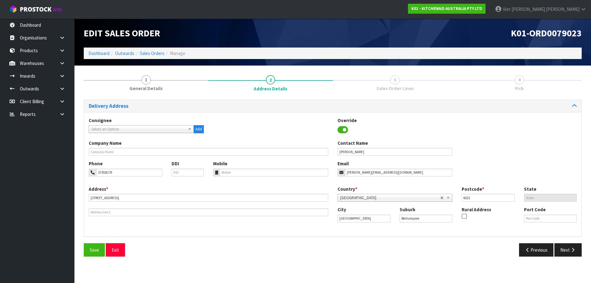
scroll to position [0, 0]
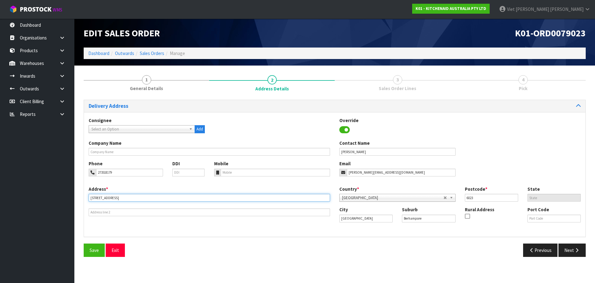
click at [128, 199] on input "470 Adelaide Road" at bounding box center [210, 198] width 242 height 8
drag, startPoint x: 128, startPoint y: 199, endPoint x: 82, endPoint y: 199, distance: 45.9
click at [82, 199] on div "1 General Details 2 Address Details 3 Sales Order Lines 4 Pick Delivery Address…" at bounding box center [335, 165] width 512 height 191
click at [566, 246] on button "Next" at bounding box center [572, 249] width 27 height 13
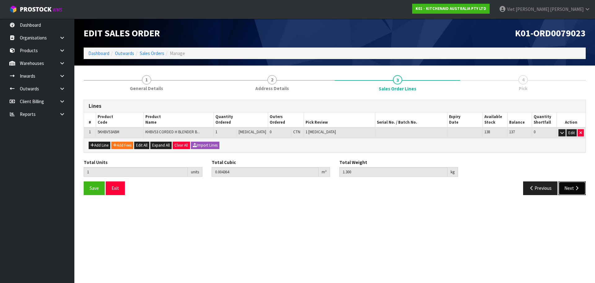
click at [570, 189] on button "Next" at bounding box center [572, 187] width 27 height 13
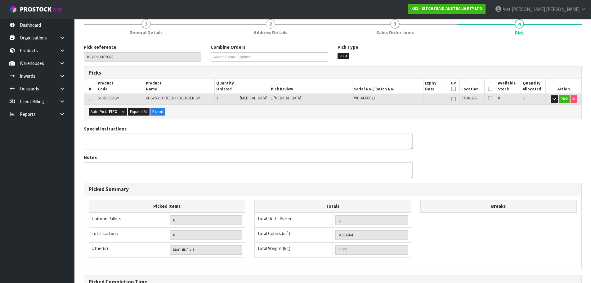
scroll to position [127, 0]
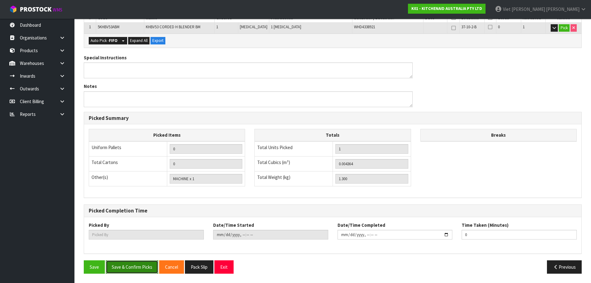
click at [117, 267] on button "Save & Confirm Picks" at bounding box center [132, 266] width 52 height 13
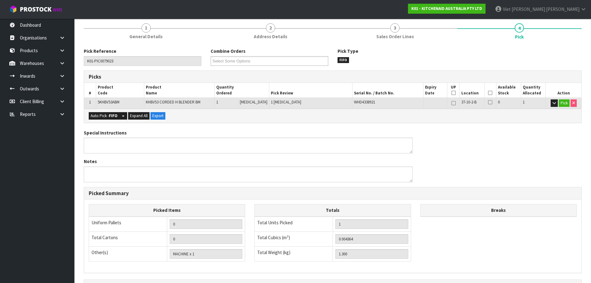
scroll to position [0, 0]
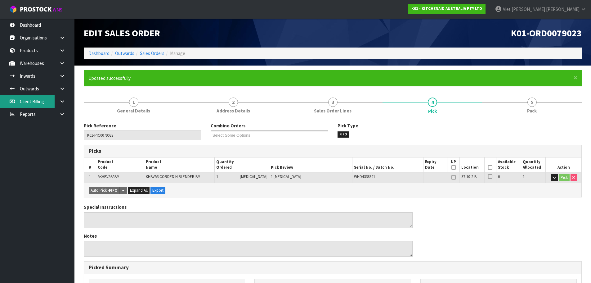
type input "Viet [PERSON_NAME]"
type input "2025-09-11T14:21:15"
drag, startPoint x: 256, startPoint y: 88, endPoint x: 145, endPoint y: 56, distance: 114.6
click at [253, 86] on form "× Close Updated successfully 1 General Details 2 Address Details 3 Sales Order …" at bounding box center [333, 248] width 498 height 357
drag, startPoint x: 164, startPoint y: 100, endPoint x: 159, endPoint y: 85, distance: 16.0
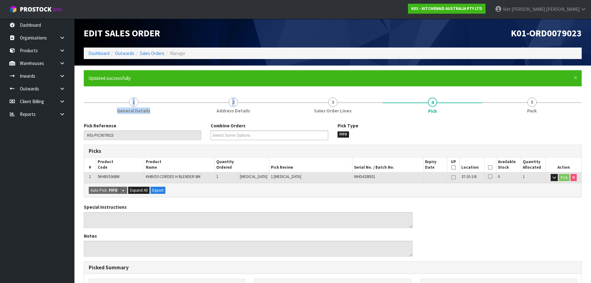
click at [164, 100] on link "1 General Details" at bounding box center [134, 105] width 100 height 25
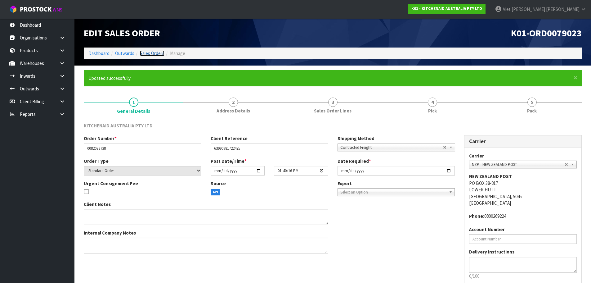
click at [153, 55] on link "Sales Orders" at bounding box center [152, 53] width 25 height 6
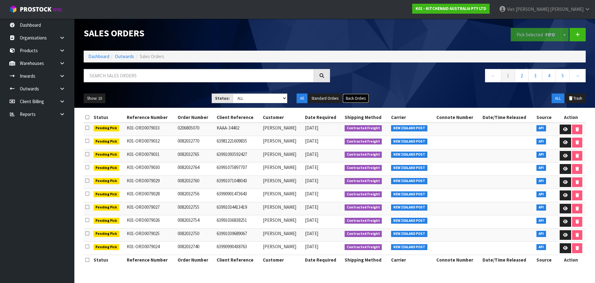
click at [359, 96] on button "Back Orders" at bounding box center [356, 98] width 27 height 10
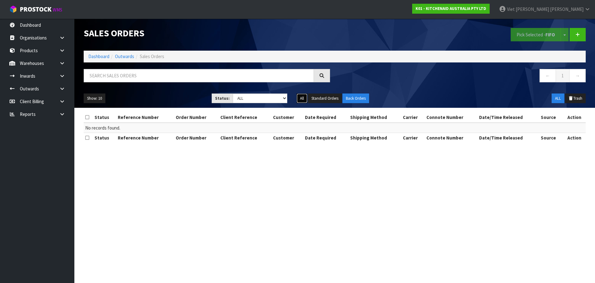
click at [307, 99] on button "All" at bounding box center [302, 98] width 11 height 10
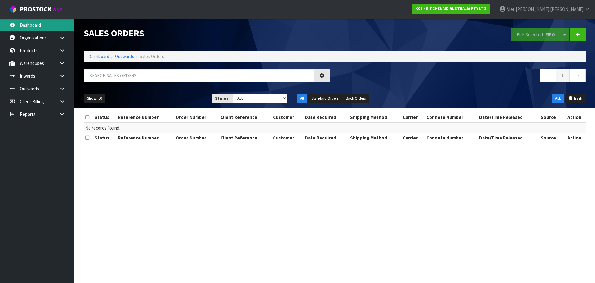
click at [58, 28] on link "Dashboard" at bounding box center [37, 25] width 74 height 13
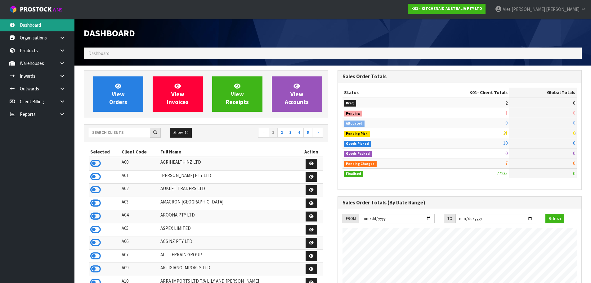
scroll to position [470, 253]
